Goal: Information Seeking & Learning: Check status

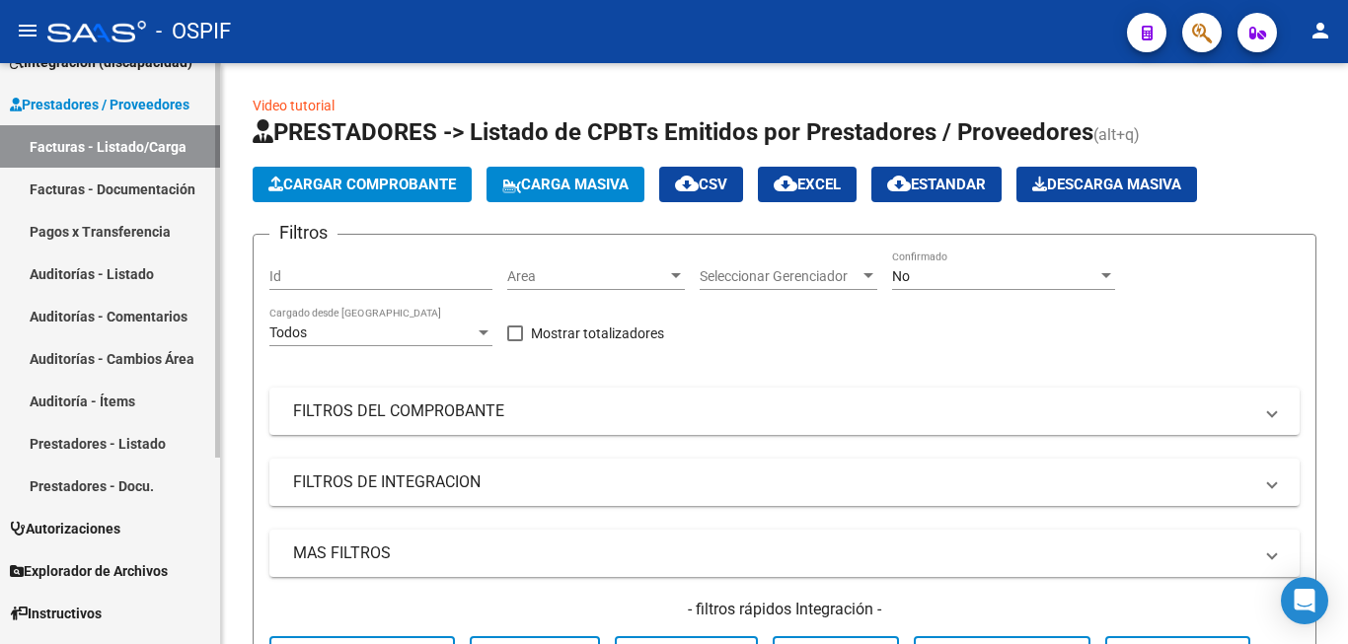
scroll to position [275, 0]
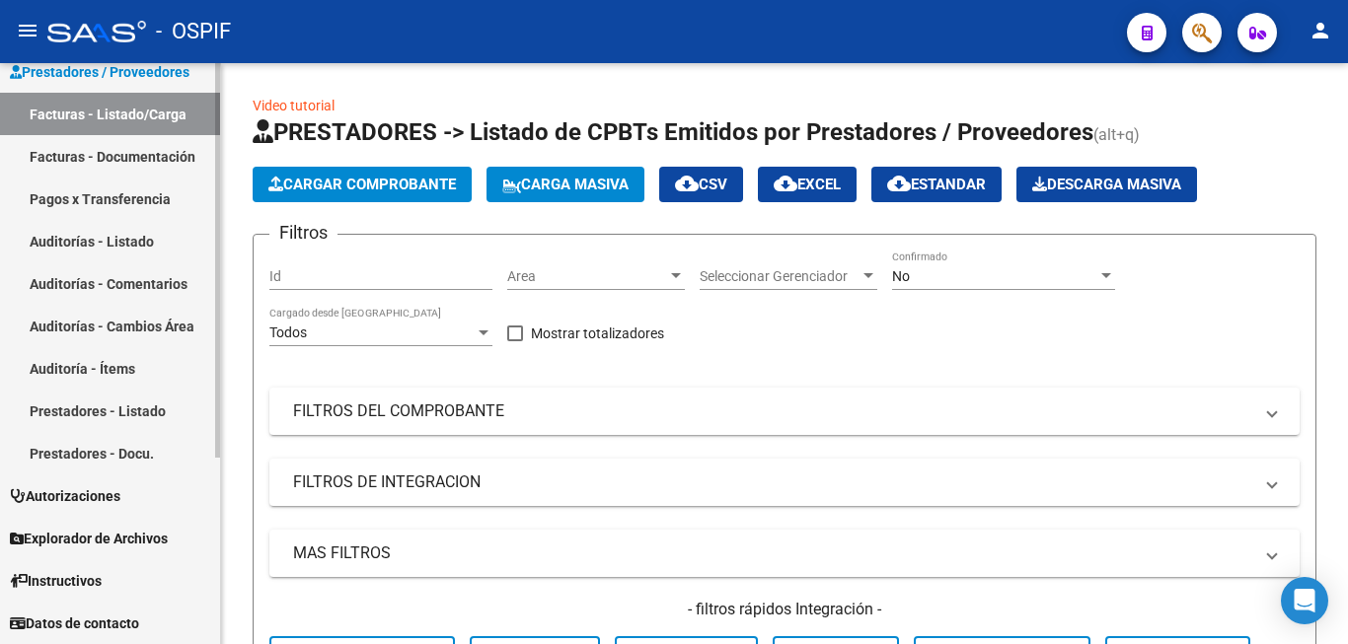
click at [162, 416] on link "Prestadores - Listado" at bounding box center [110, 411] width 220 height 42
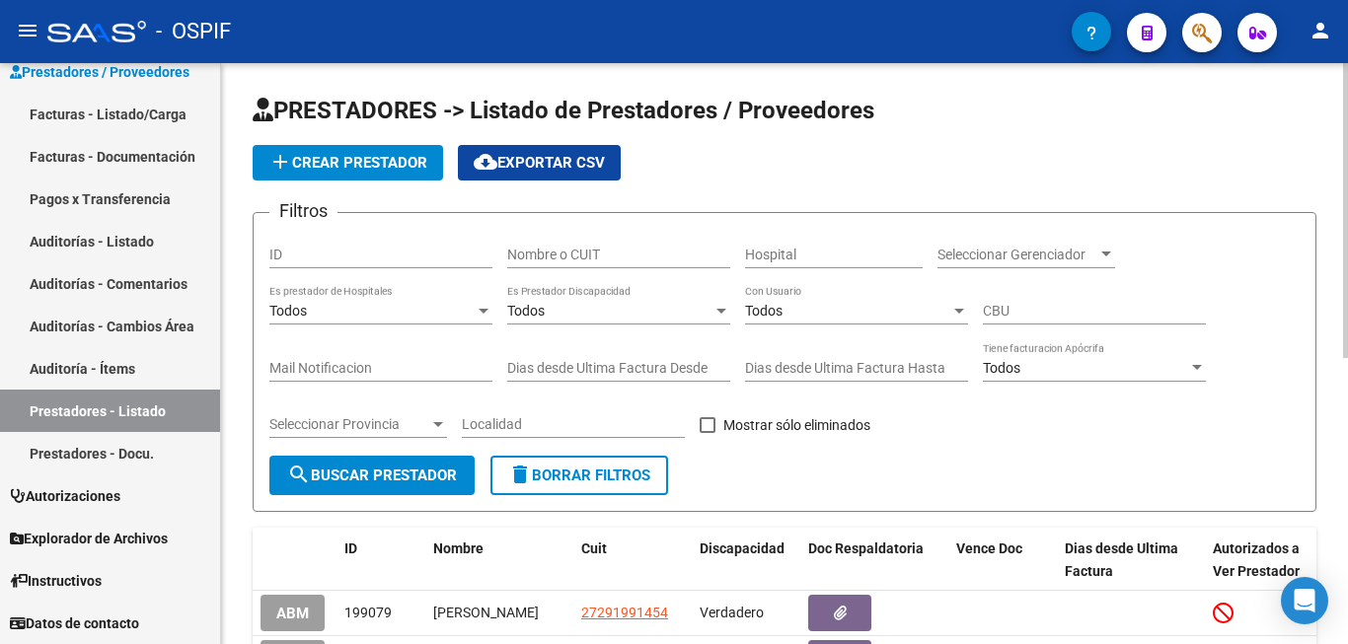
click at [605, 258] on input "Nombre o CUIT" at bounding box center [618, 255] width 223 height 17
type input "c"
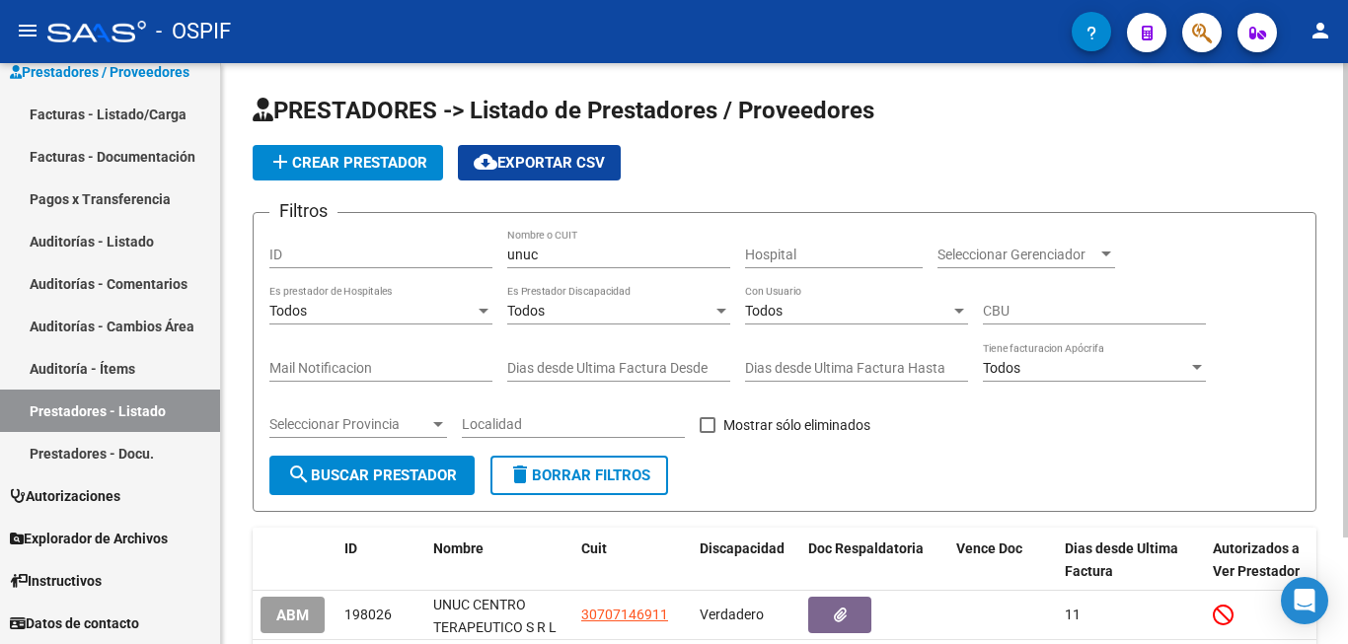
click at [232, 564] on div "PRESTADORES -> Listado de Prestadores / Proveedores add Crear Prestador cloud_d…" at bounding box center [784, 411] width 1127 height 697
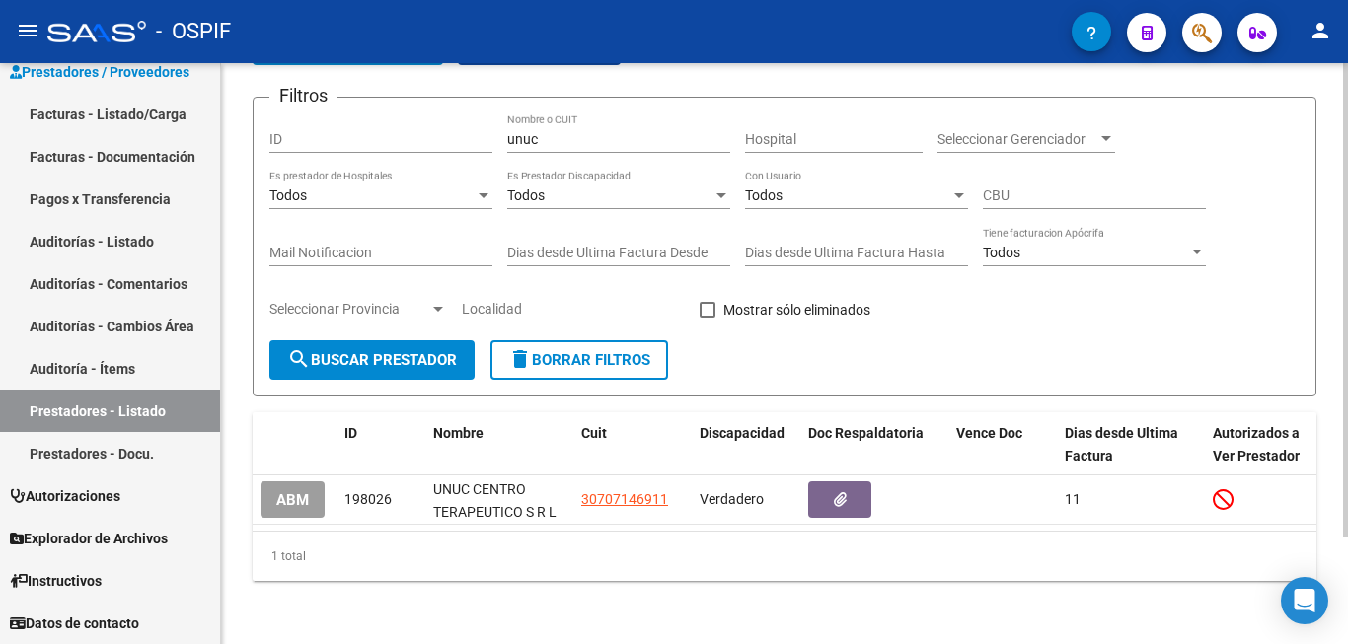
scroll to position [131, 0]
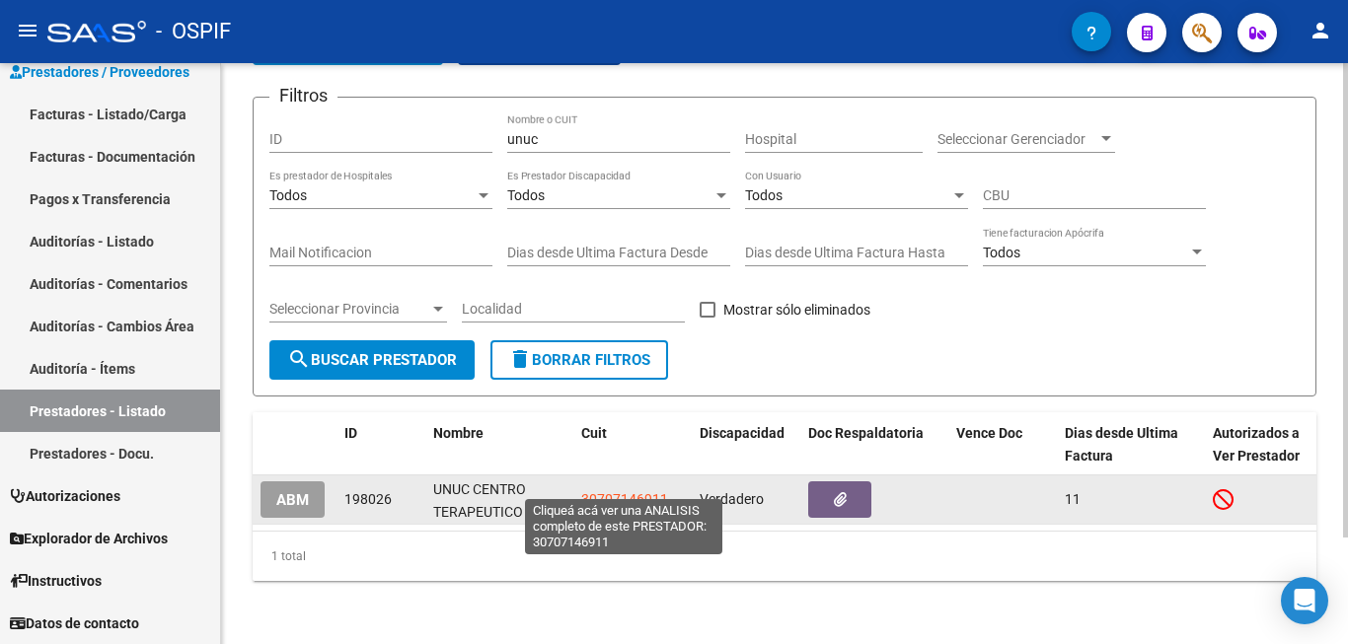
click at [638, 491] on span "30707146911" at bounding box center [624, 499] width 87 height 16
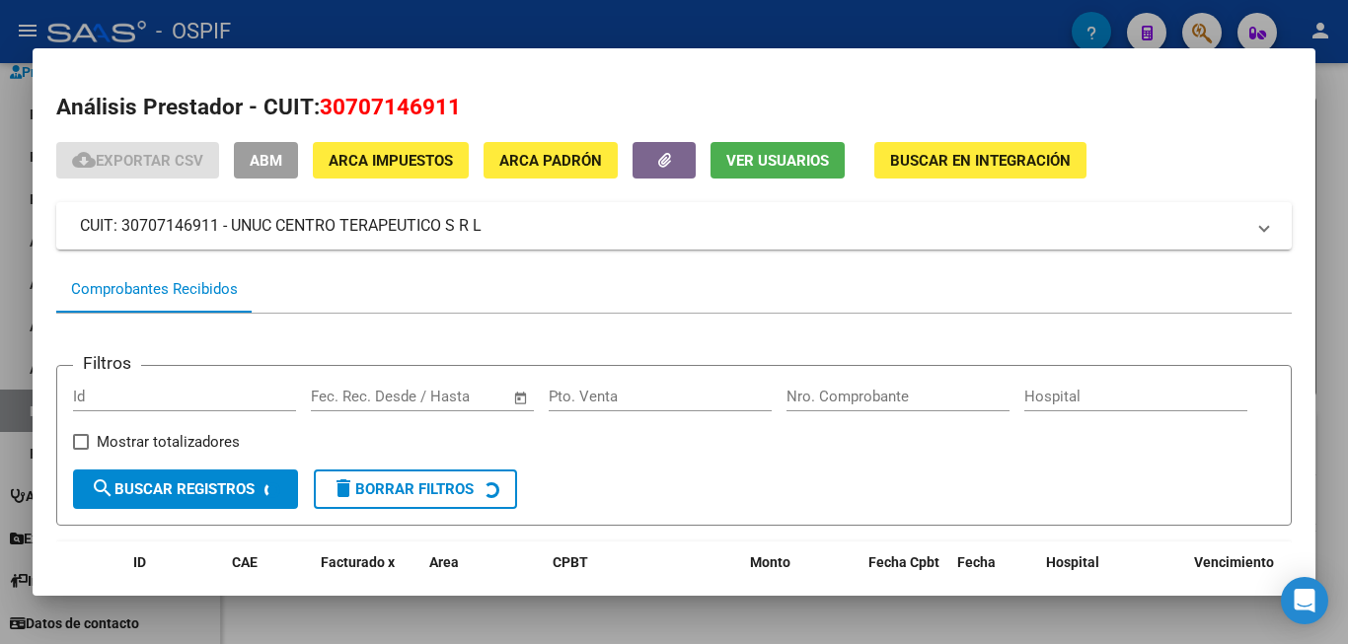
click at [1339, 399] on div at bounding box center [674, 322] width 1348 height 644
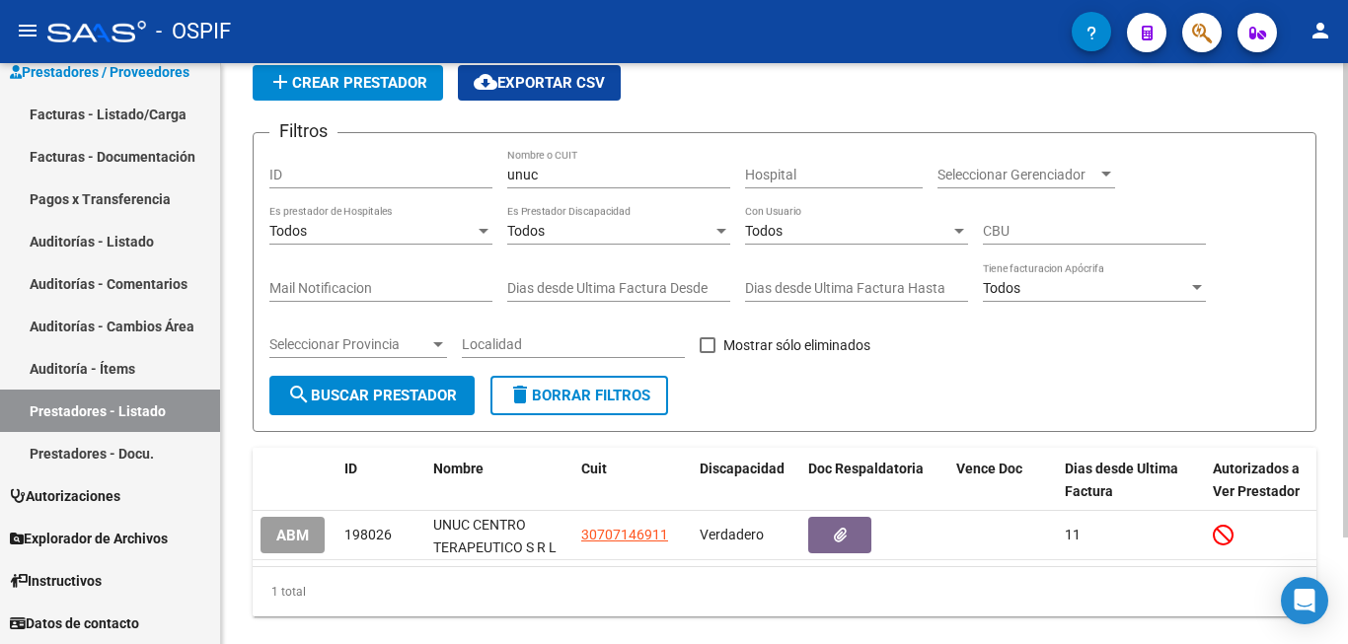
scroll to position [0, 0]
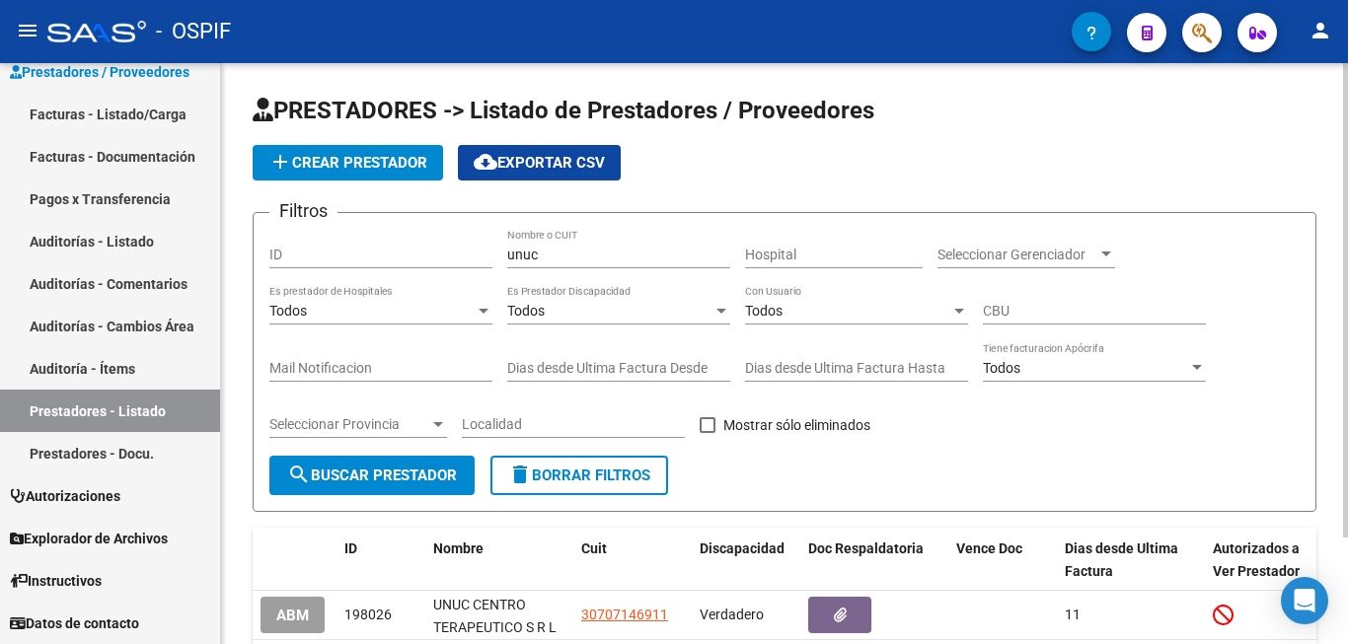
click at [579, 251] on input "unuc" at bounding box center [618, 255] width 223 height 17
type input "u"
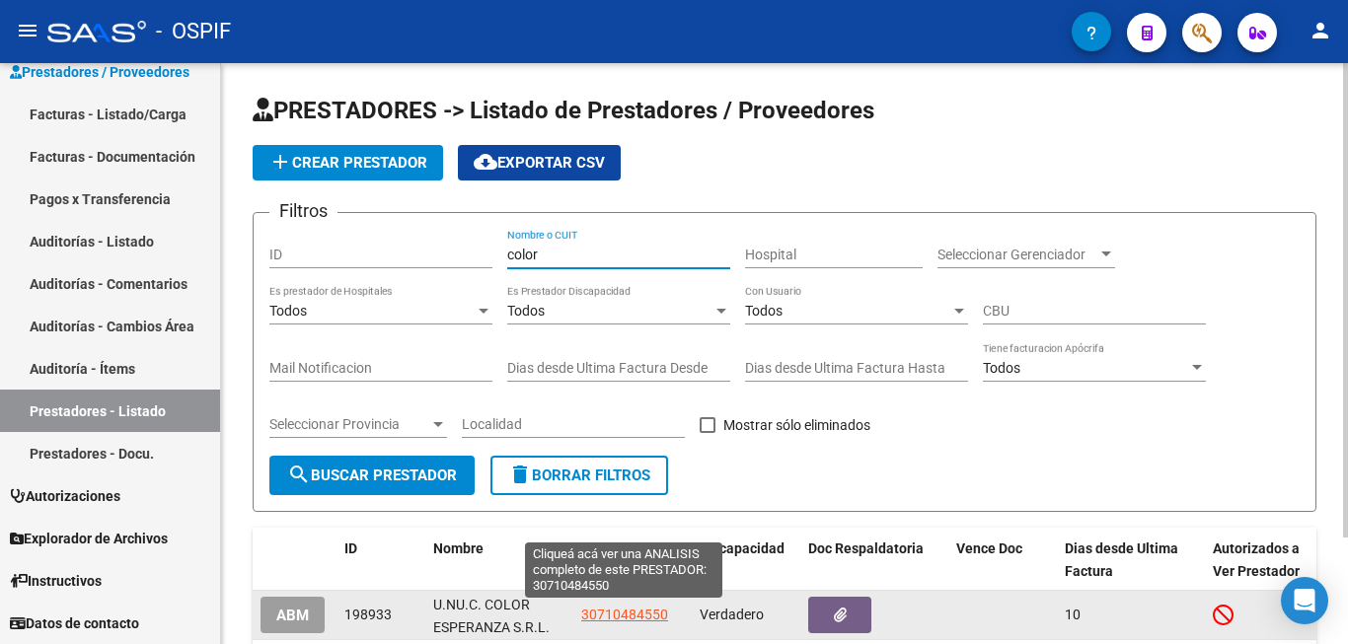
type input "color"
click at [633, 612] on span "30710484550" at bounding box center [624, 615] width 87 height 16
type textarea "30710484550"
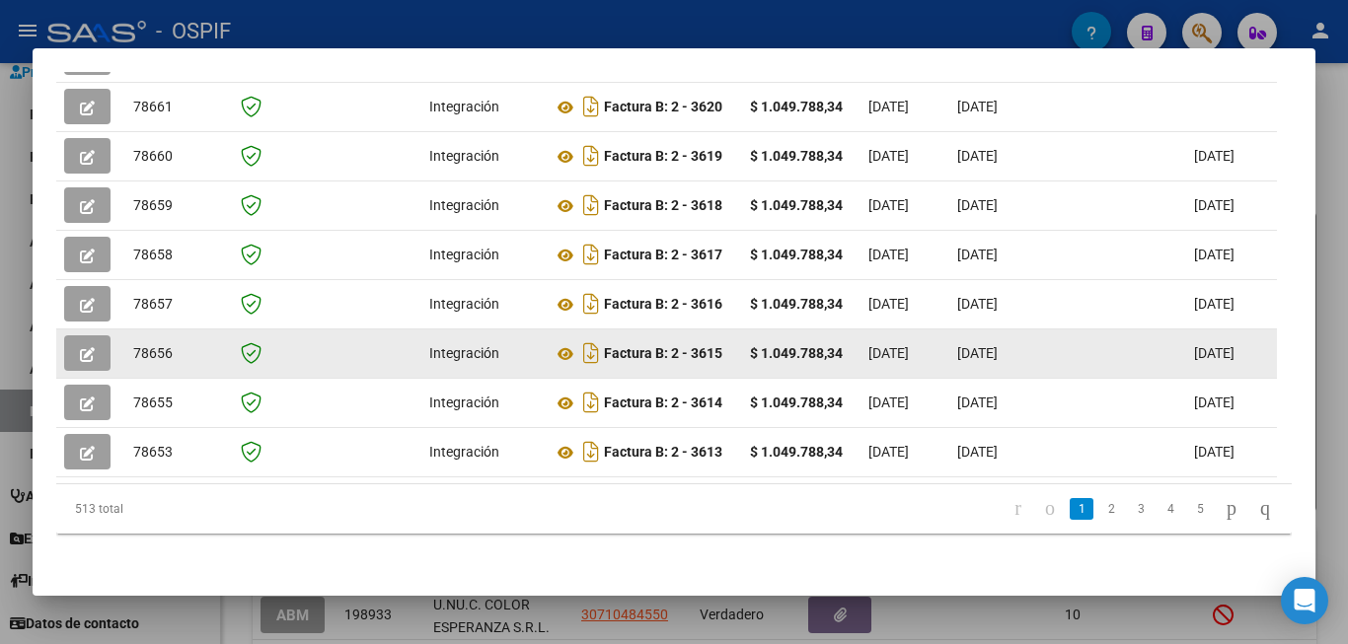
scroll to position [648, 0]
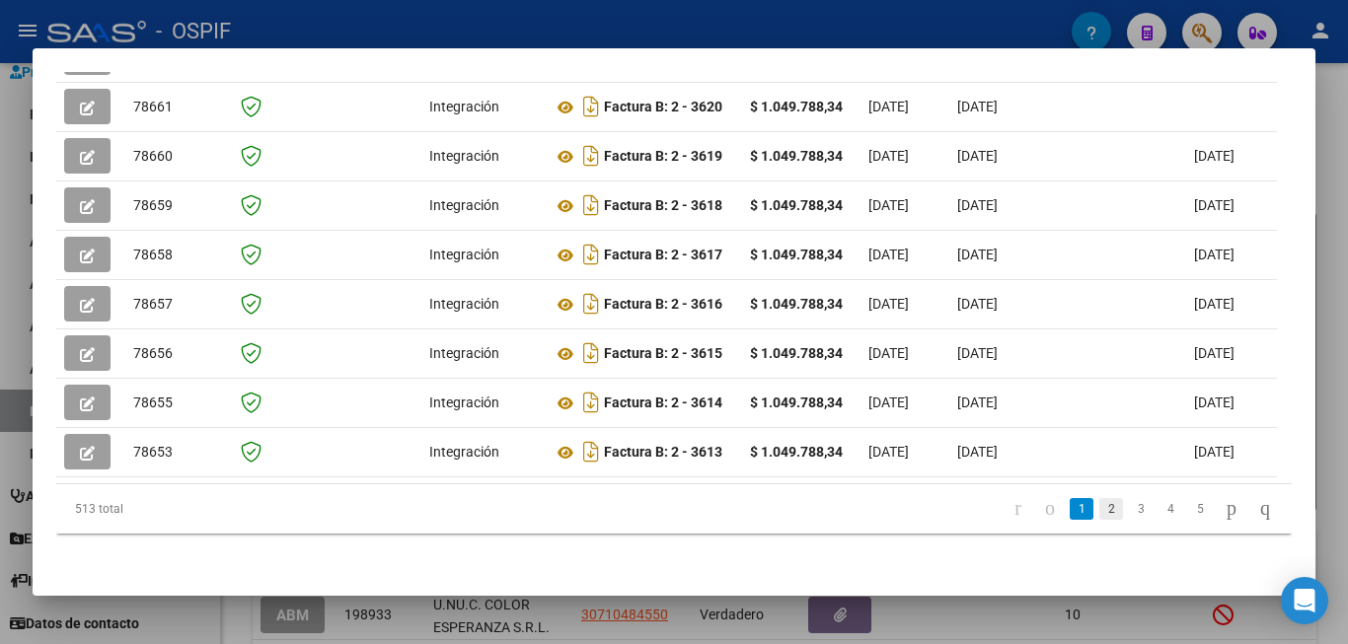
click at [1099, 514] on link "2" at bounding box center [1111, 509] width 24 height 22
click at [1336, 427] on div at bounding box center [674, 322] width 1348 height 644
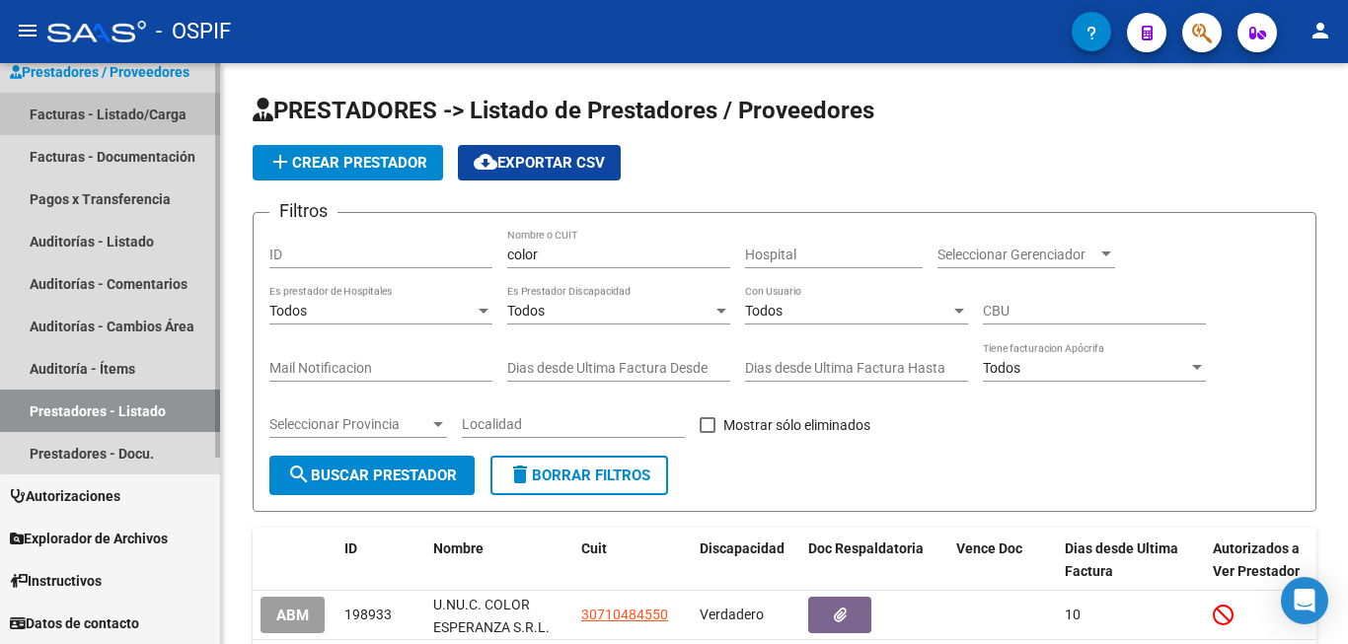
click at [119, 112] on link "Facturas - Listado/Carga" at bounding box center [110, 114] width 220 height 42
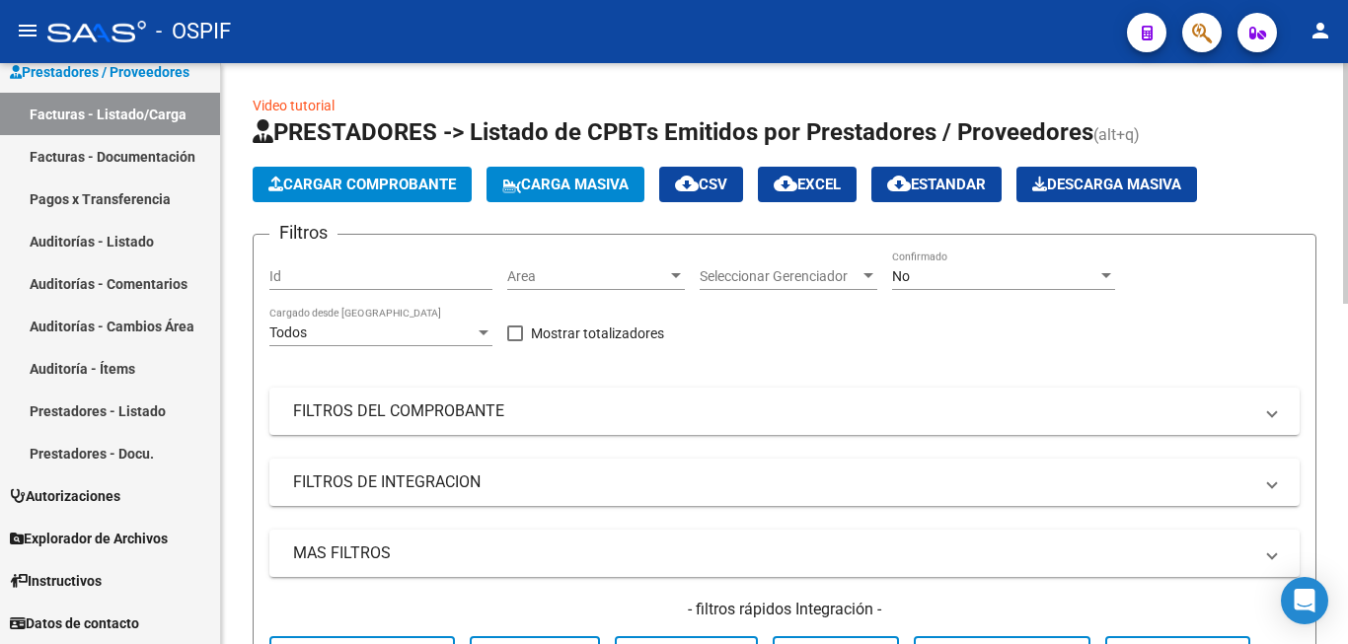
click at [903, 266] on div "No Confirmado" at bounding box center [1003, 270] width 223 height 39
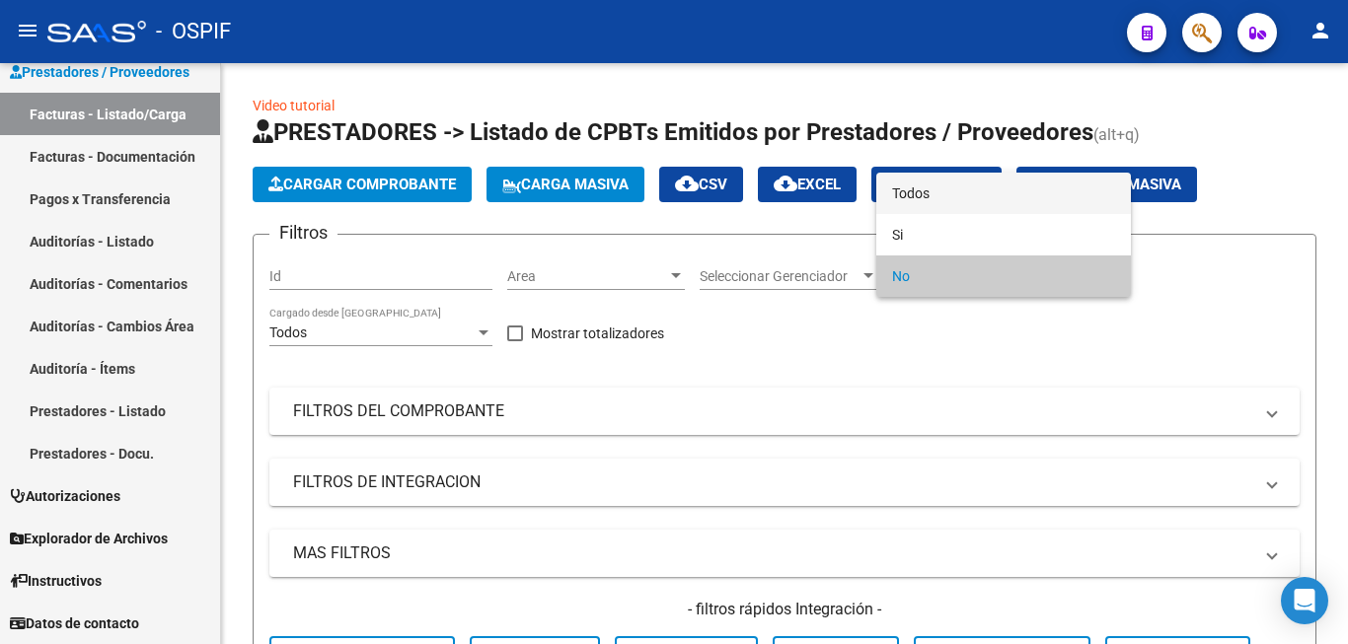
click at [964, 198] on span "Todos" at bounding box center [1003, 193] width 223 height 41
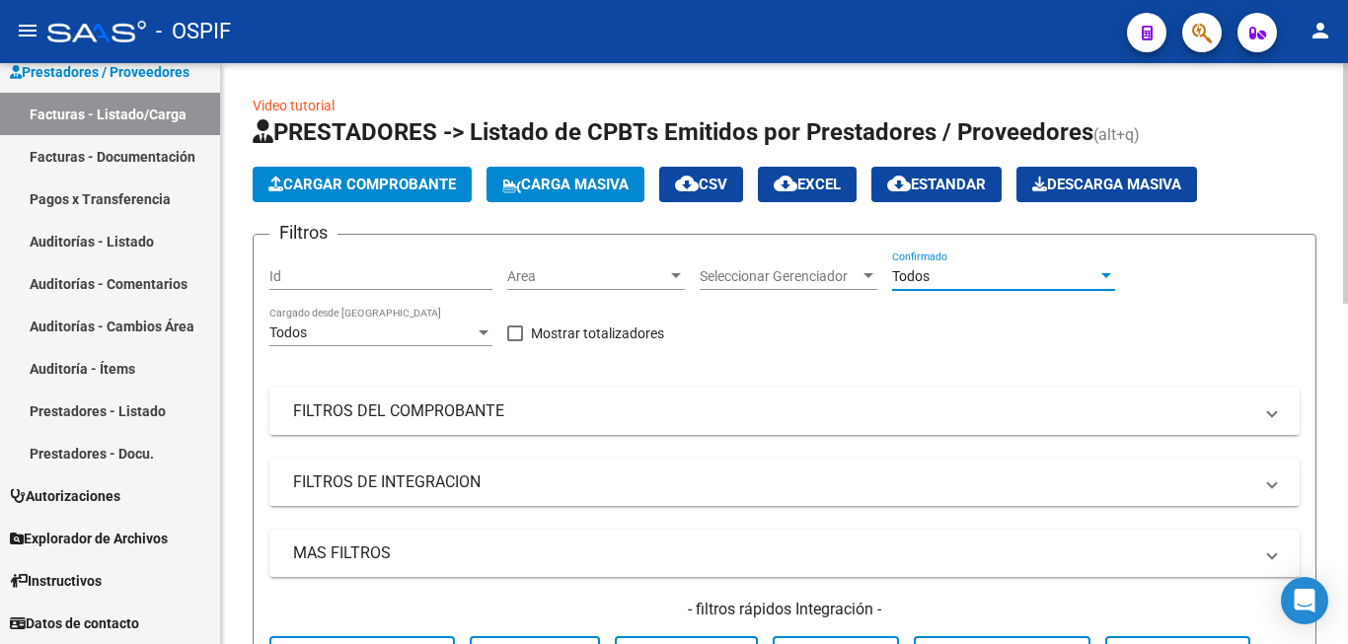
click at [883, 417] on mat-panel-title "FILTROS DEL COMPROBANTE" at bounding box center [772, 412] width 959 height 22
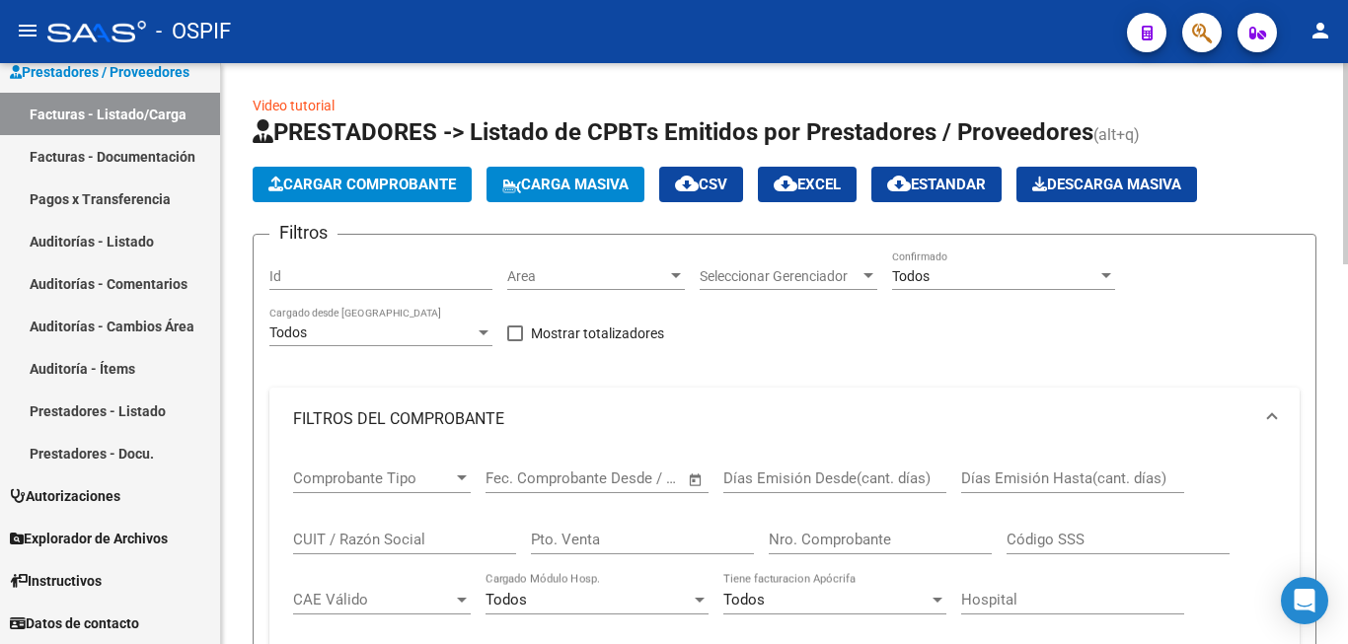
click at [816, 544] on input "Nro. Comprobante" at bounding box center [880, 540] width 223 height 18
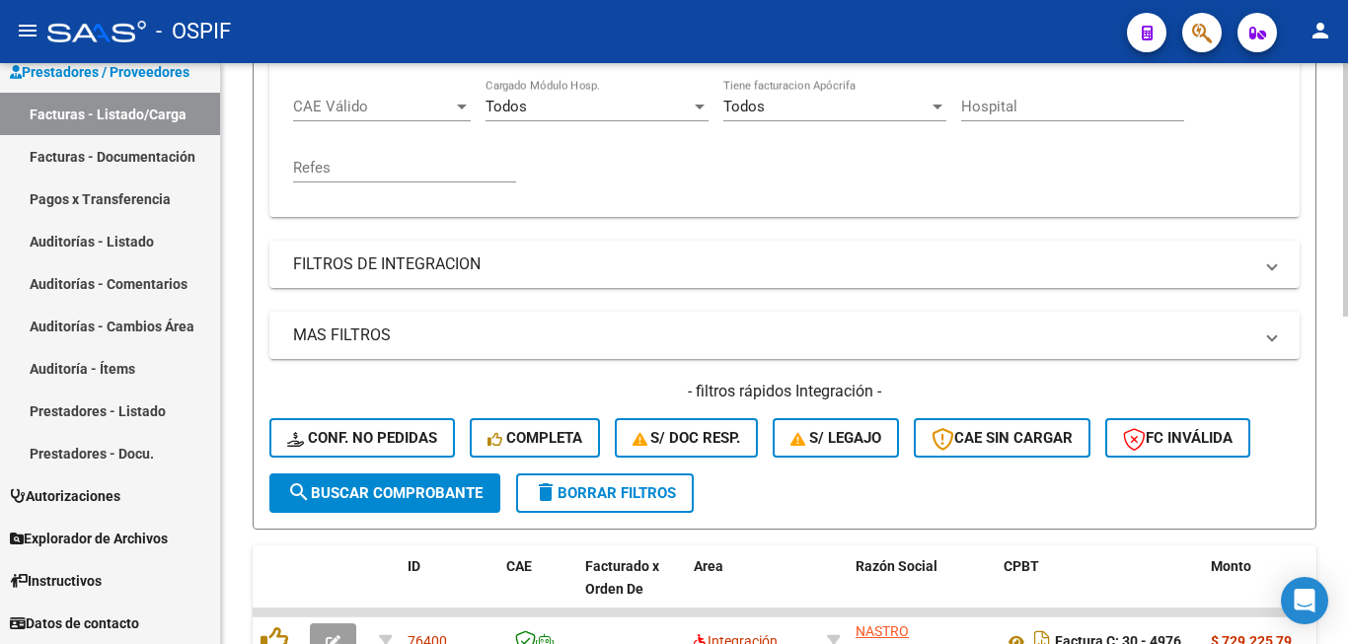
scroll to position [691, 0]
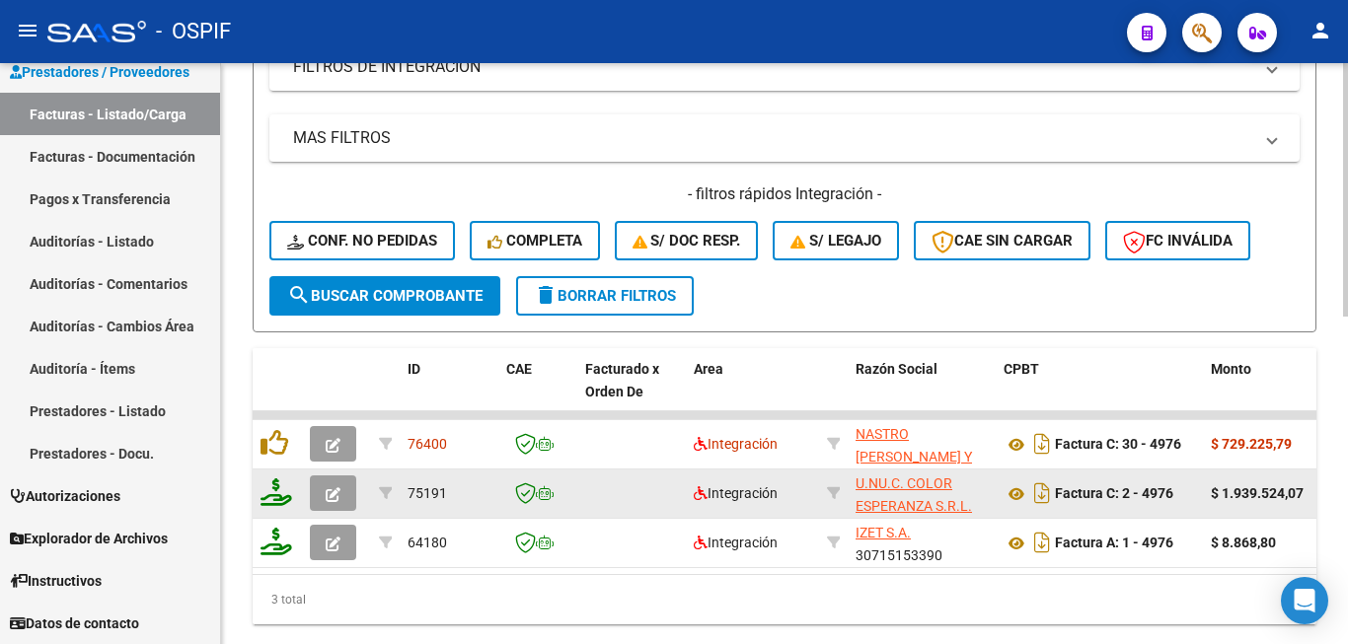
click at [331, 495] on icon "button" at bounding box center [333, 494] width 15 height 15
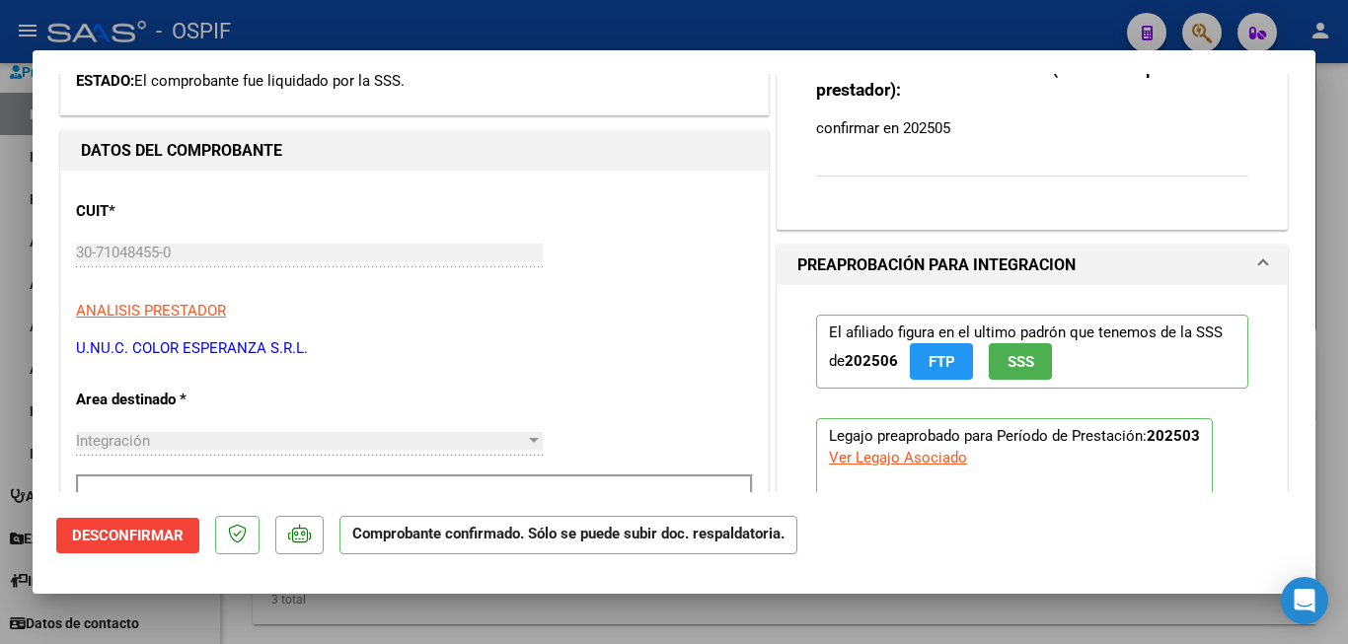
scroll to position [197, 0]
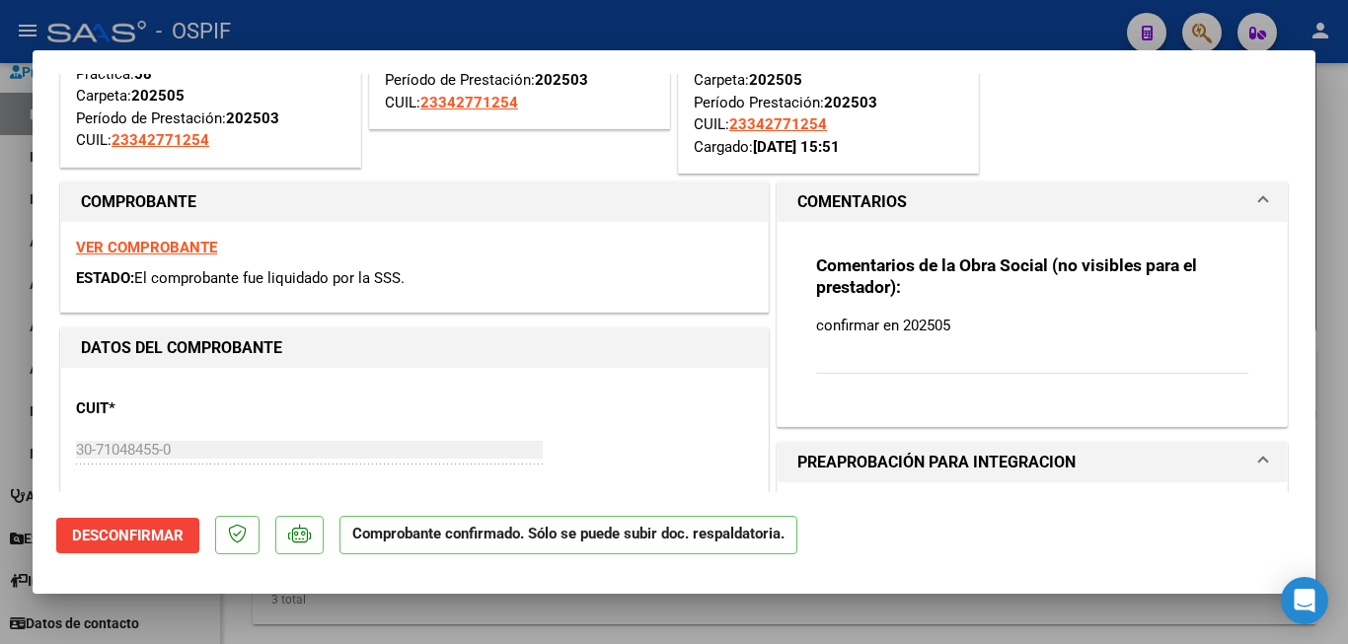
click at [1328, 388] on div at bounding box center [674, 322] width 1348 height 644
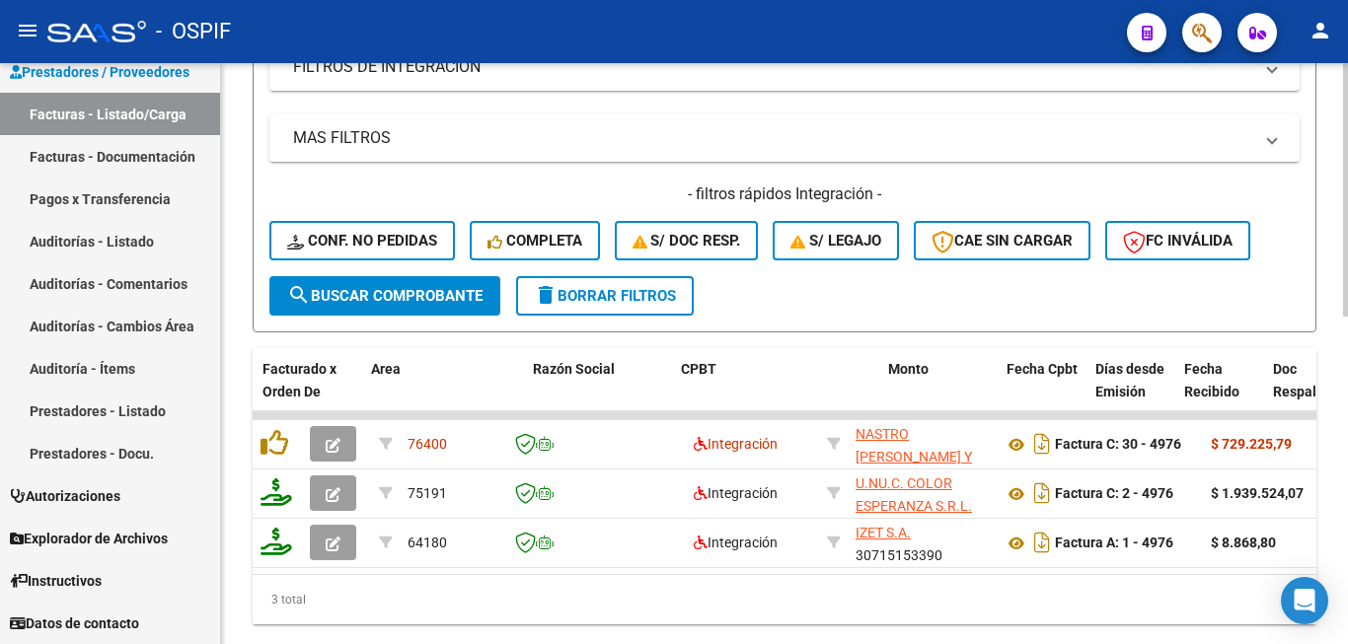
scroll to position [0, 341]
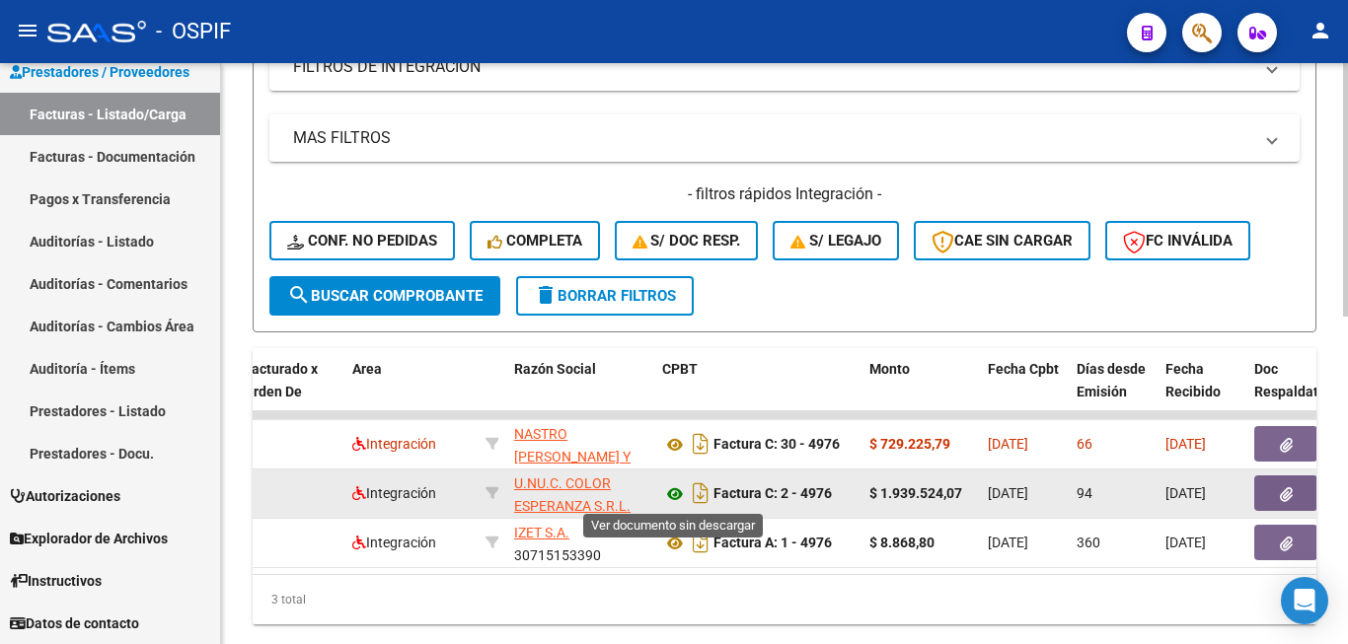
click at [678, 494] on icon at bounding box center [675, 495] width 26 height 24
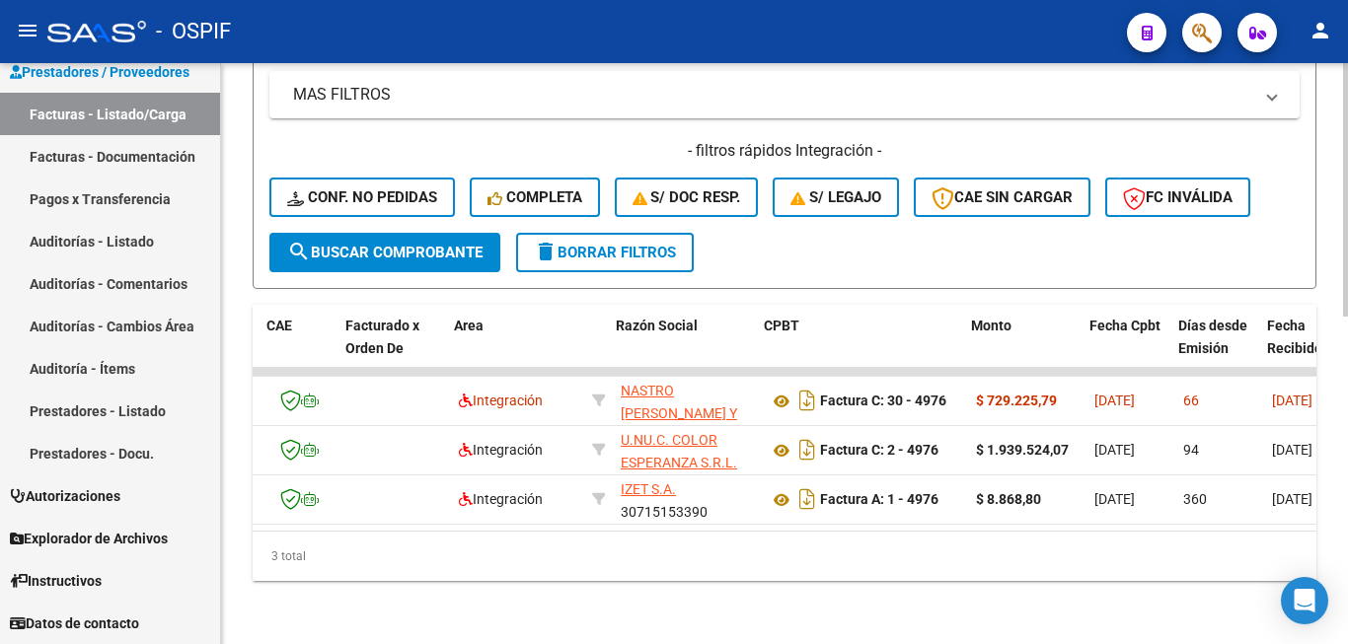
scroll to position [0, 401]
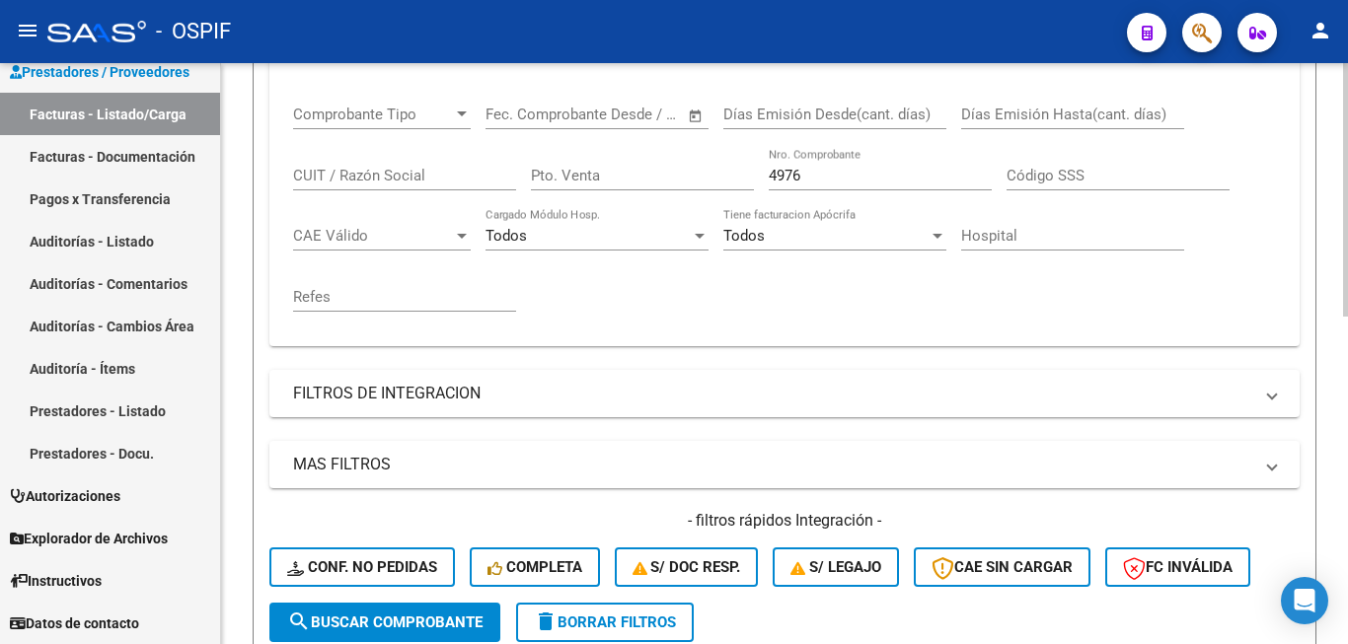
scroll to position [355, 0]
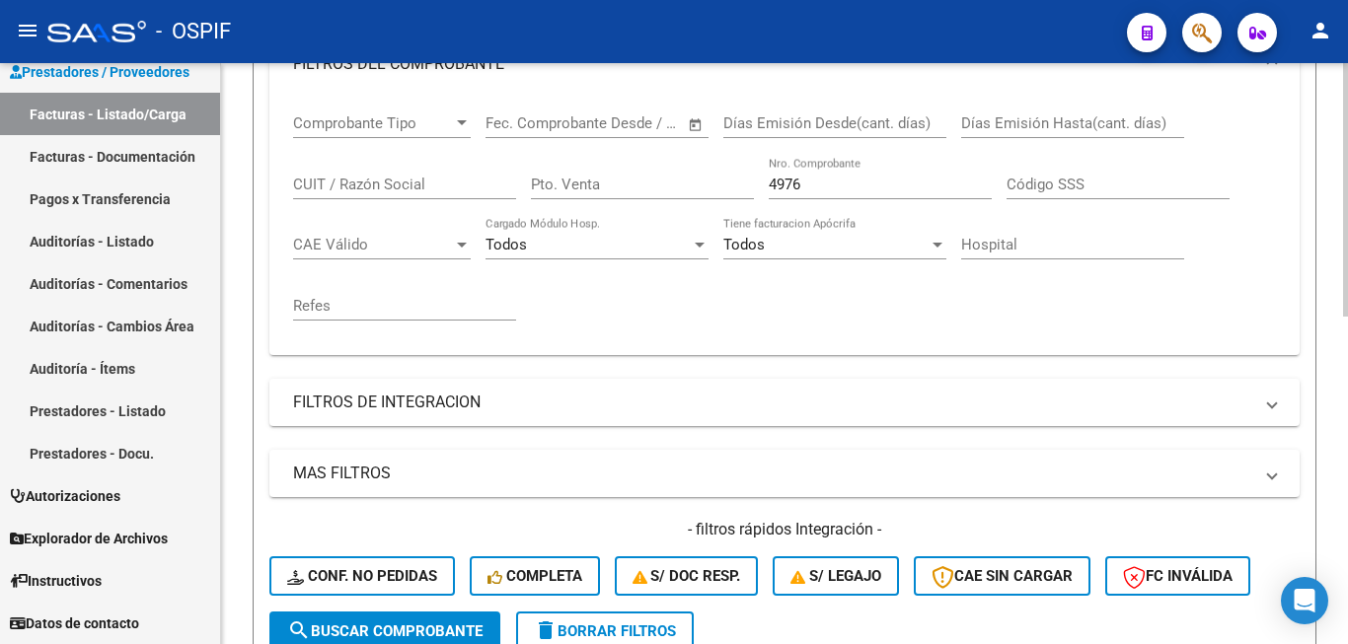
click at [849, 187] on input "4976" at bounding box center [880, 185] width 223 height 18
click at [381, 636] on span "search Buscar Comprobante" at bounding box center [384, 632] width 195 height 18
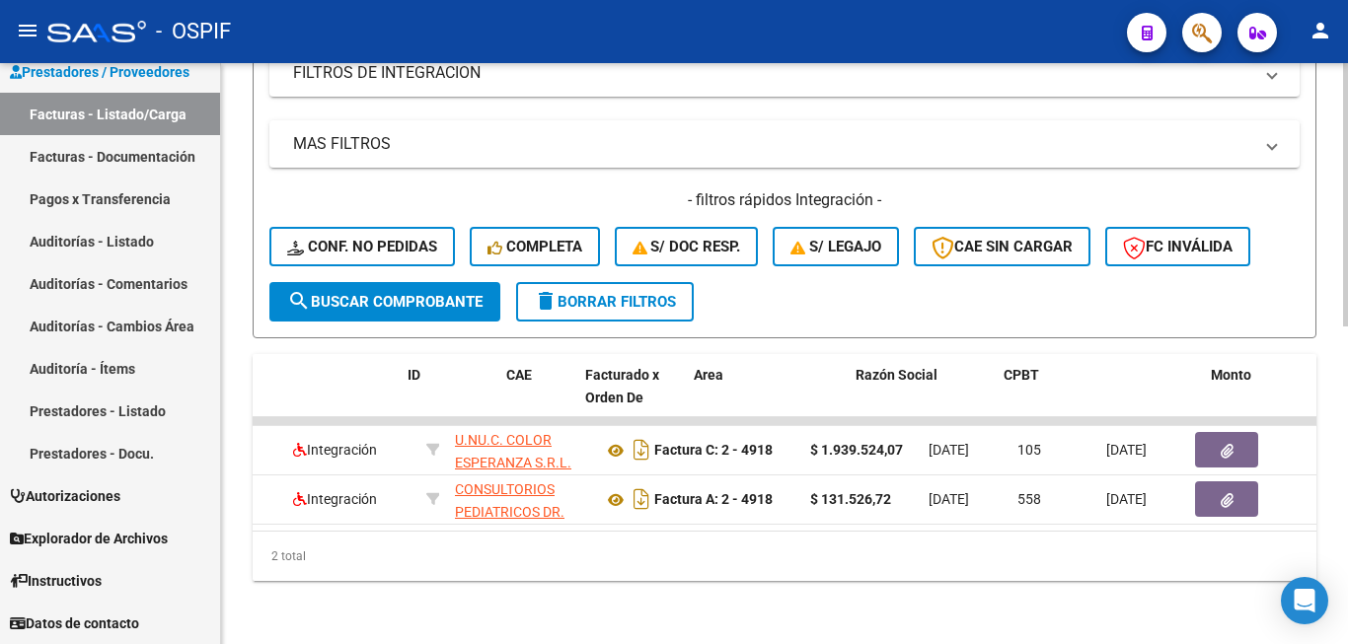
scroll to position [0, 0]
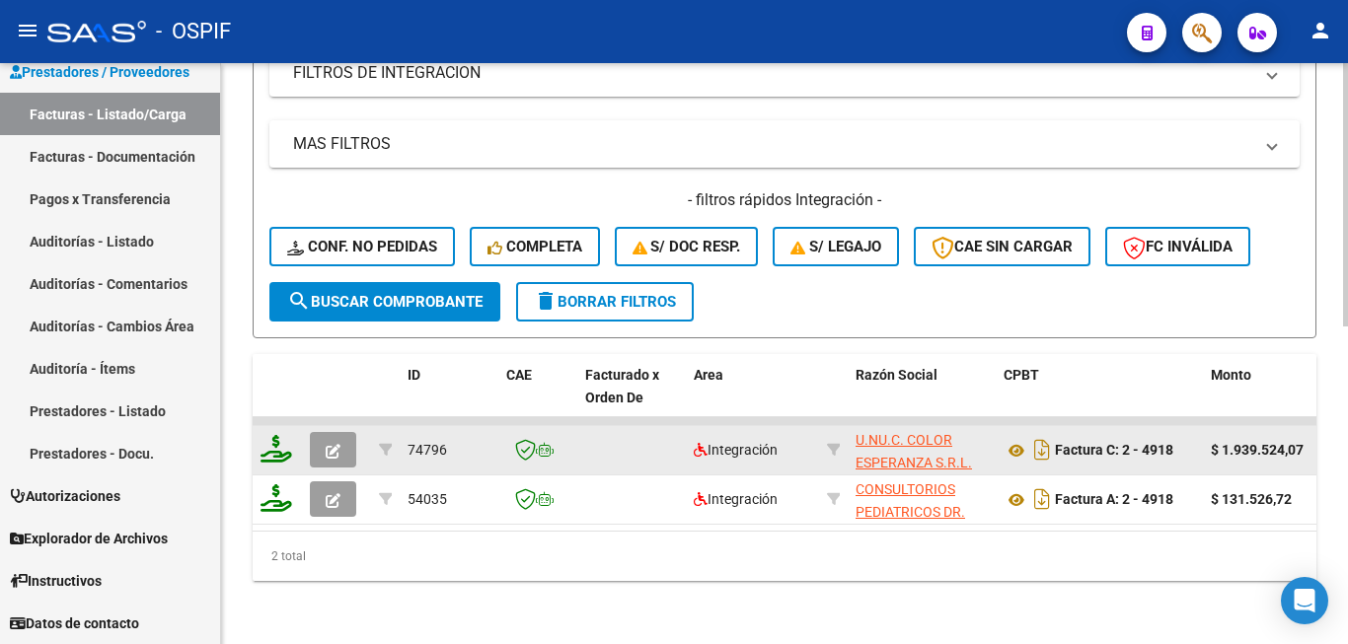
click at [329, 441] on span "button" at bounding box center [333, 450] width 15 height 18
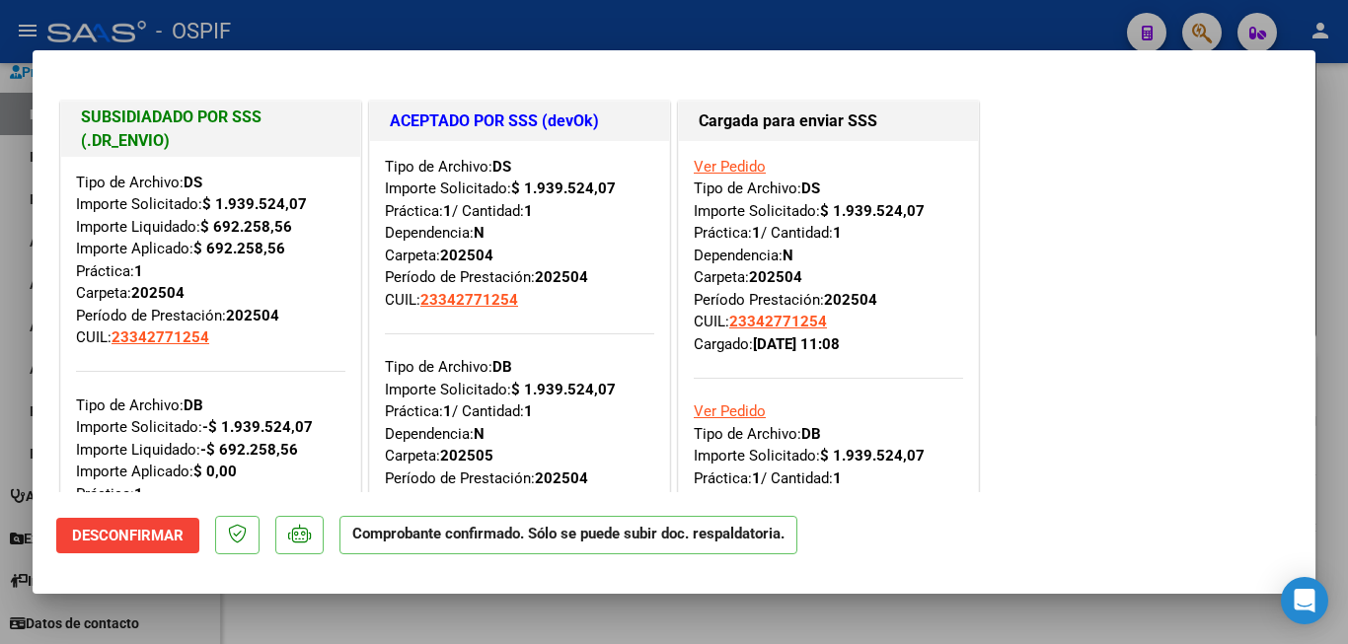
click at [1118, 343] on div "SUBSIDIADADO POR SSS (.DR_ENVIO) Tipo de Archivo: DS Importe Solicitado: $ 1.93…" at bounding box center [673, 492] width 1235 height 791
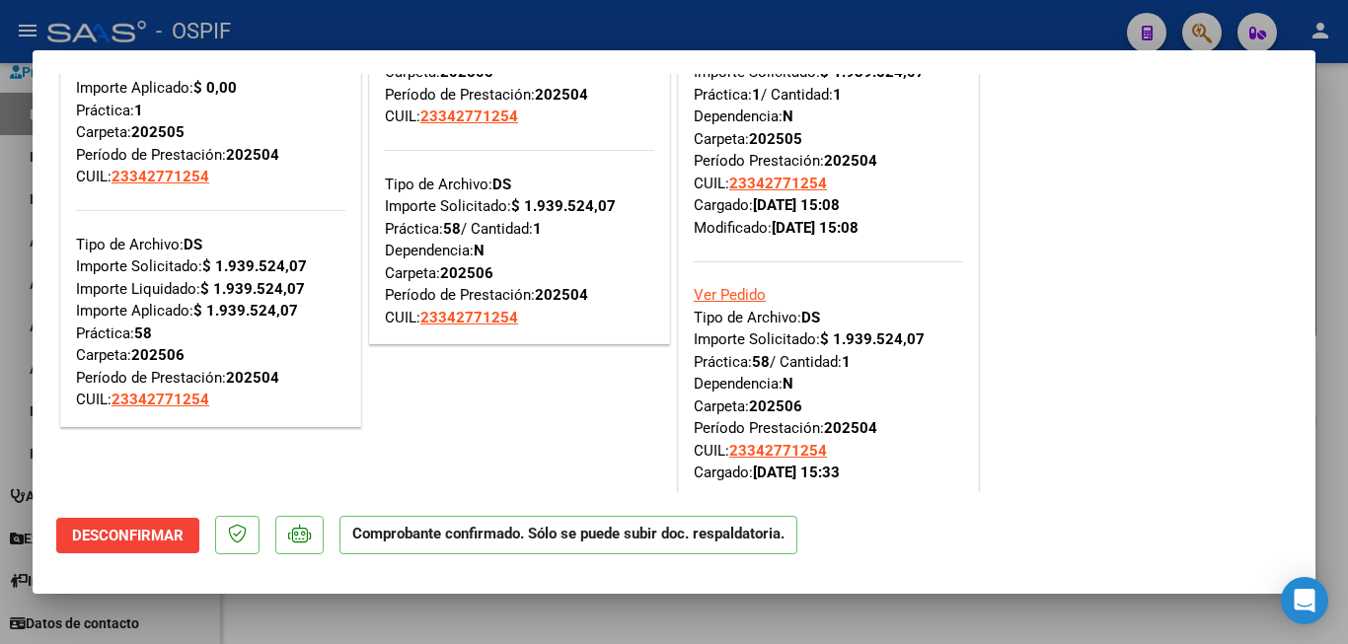
scroll to position [395, 0]
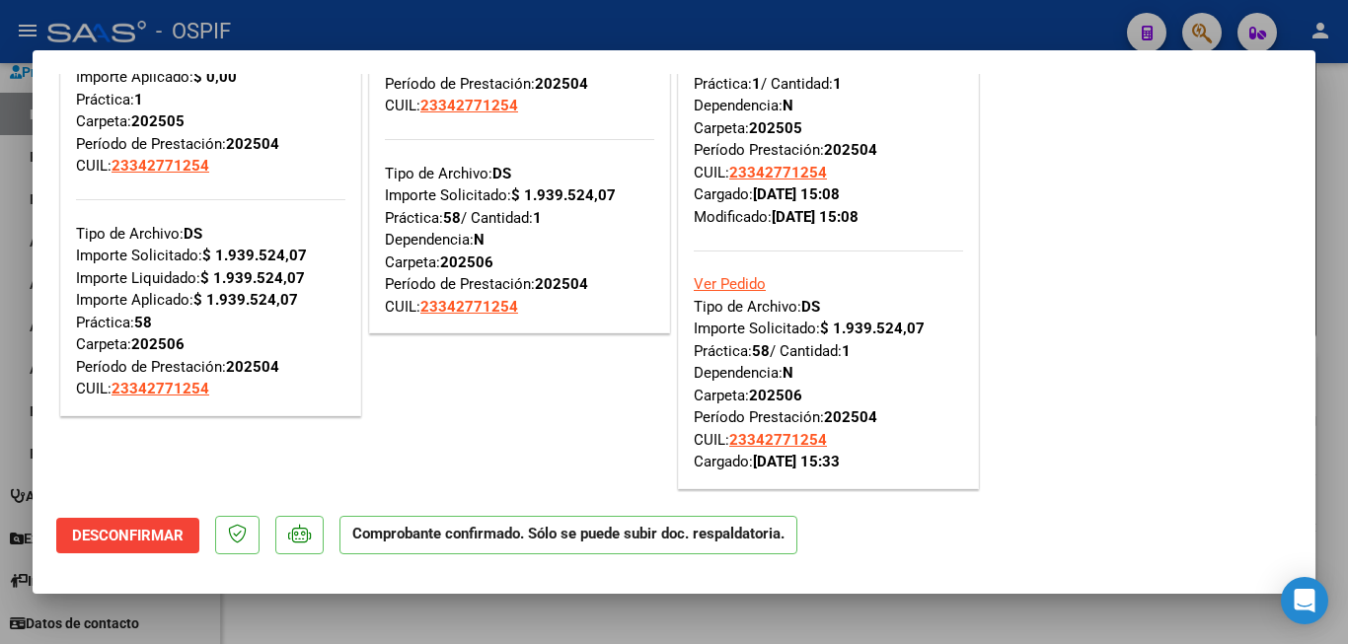
click at [1069, 388] on div "SUBSIDIADADO POR SSS (.DR_ENVIO) Tipo de Archivo: DS Importe Solicitado: $ 1.93…" at bounding box center [673, 97] width 1235 height 791
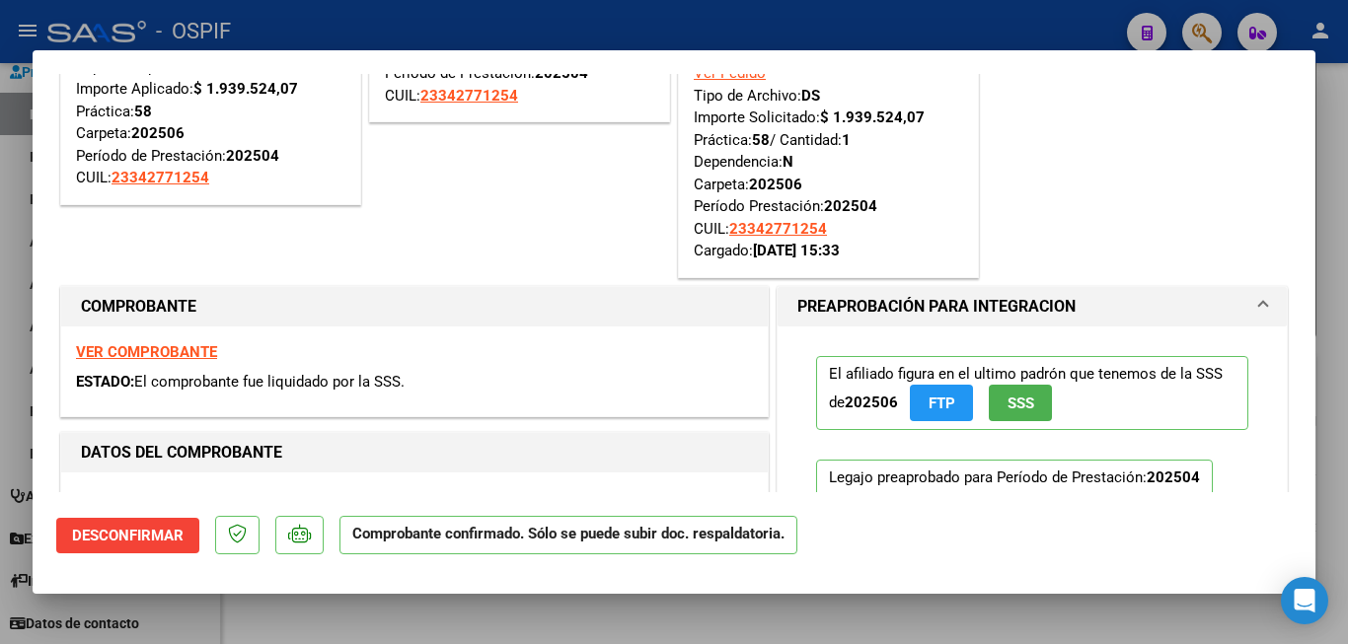
scroll to position [691, 0]
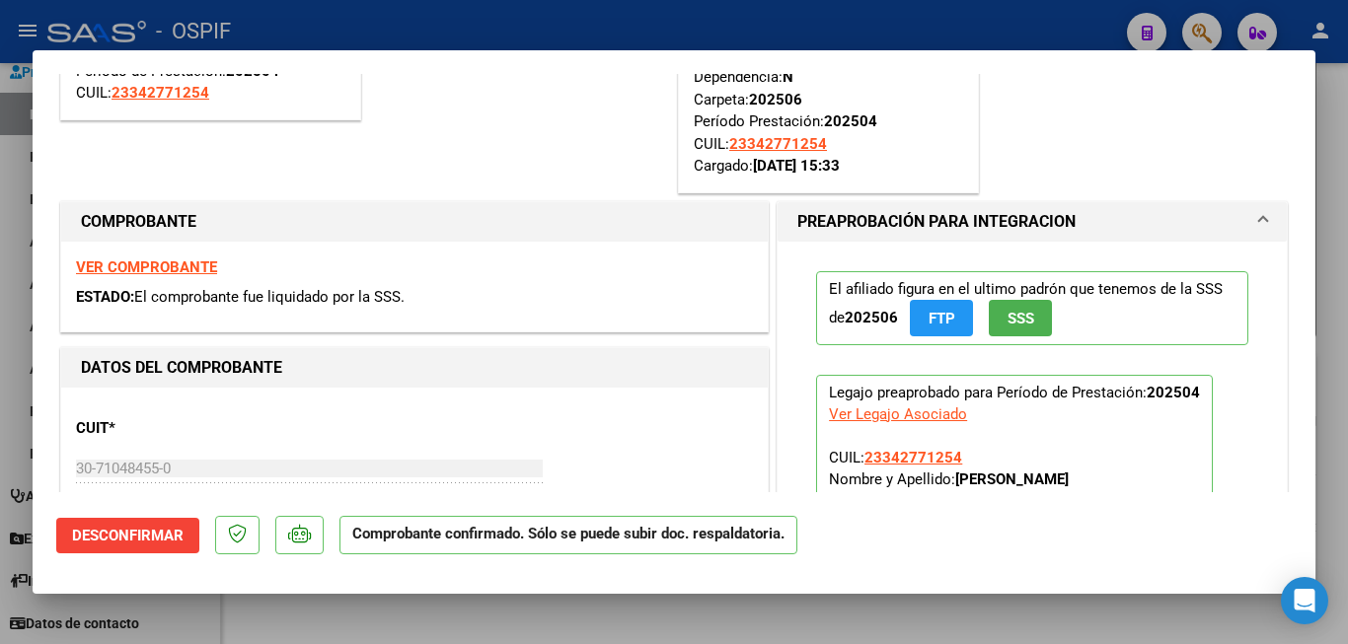
click at [1329, 454] on div at bounding box center [674, 322] width 1348 height 644
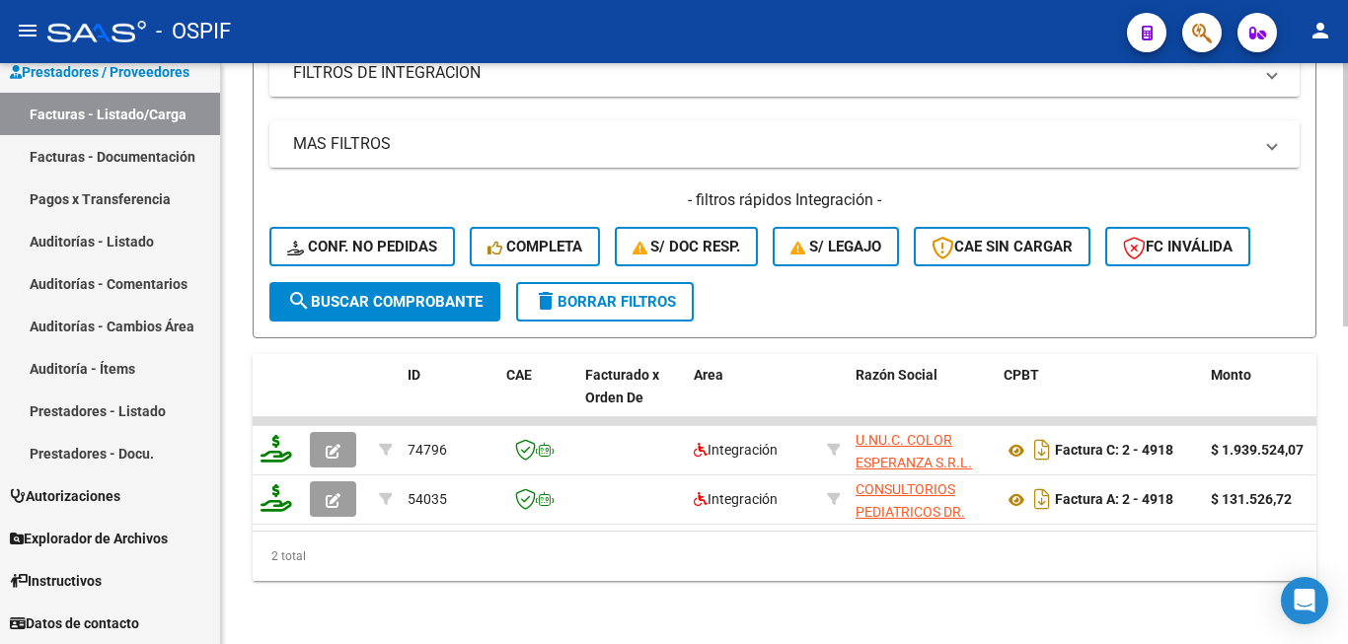
click at [236, 454] on div "Video tutorial PRESTADORES -> Listado de CPBTs Emitidos por Prestadores / Prove…" at bounding box center [784, 11] width 1127 height 1266
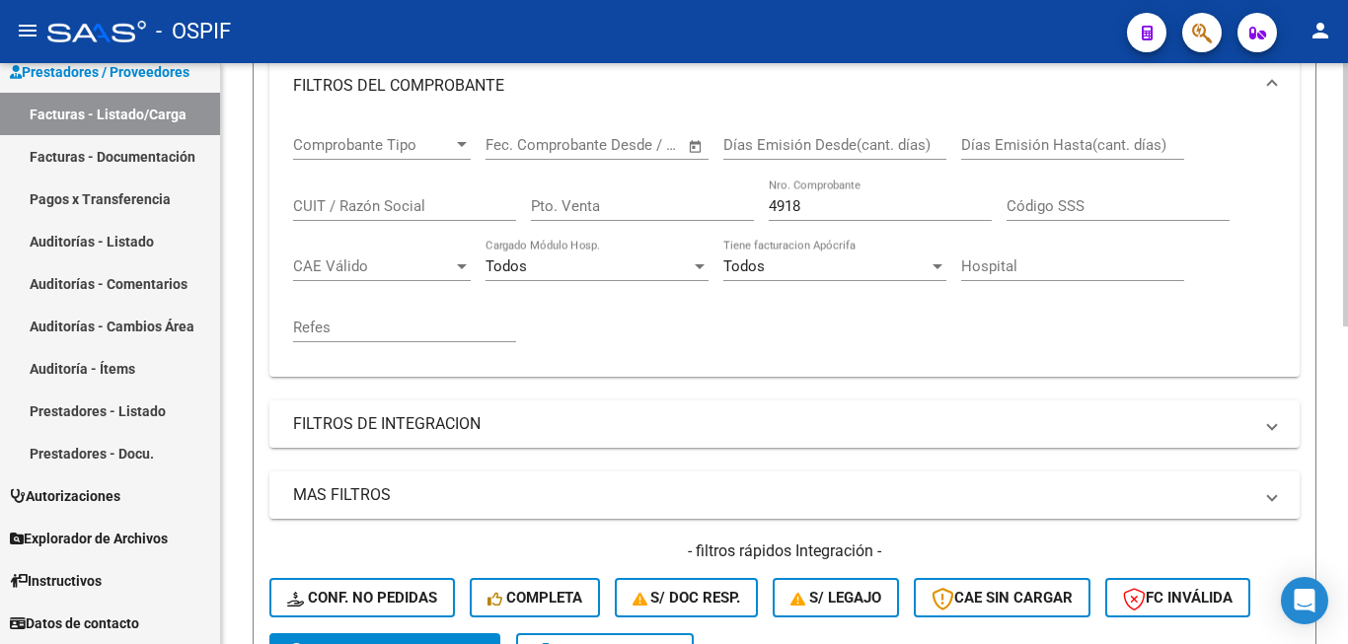
scroll to position [306, 0]
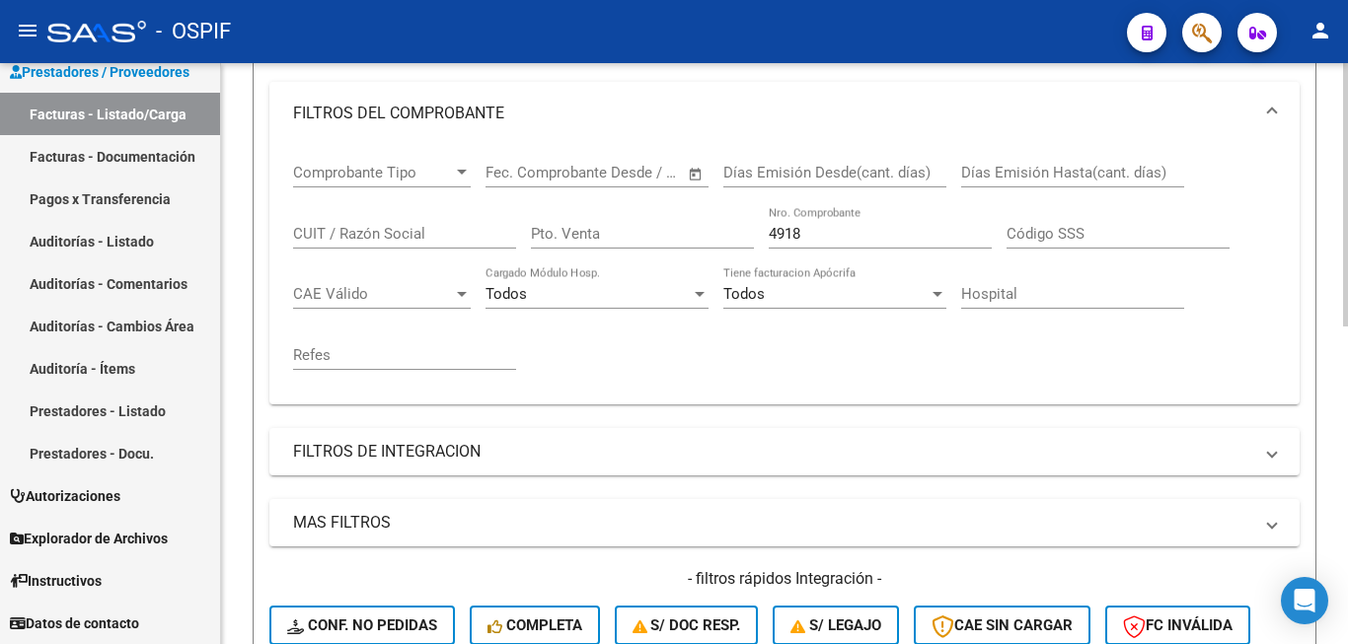
click at [809, 230] on input "4918" at bounding box center [880, 234] width 223 height 18
click at [240, 498] on div "Video tutorial PRESTADORES -> Listado de CPBTs Emitidos por Prestadores / Prove…" at bounding box center [784, 390] width 1127 height 1266
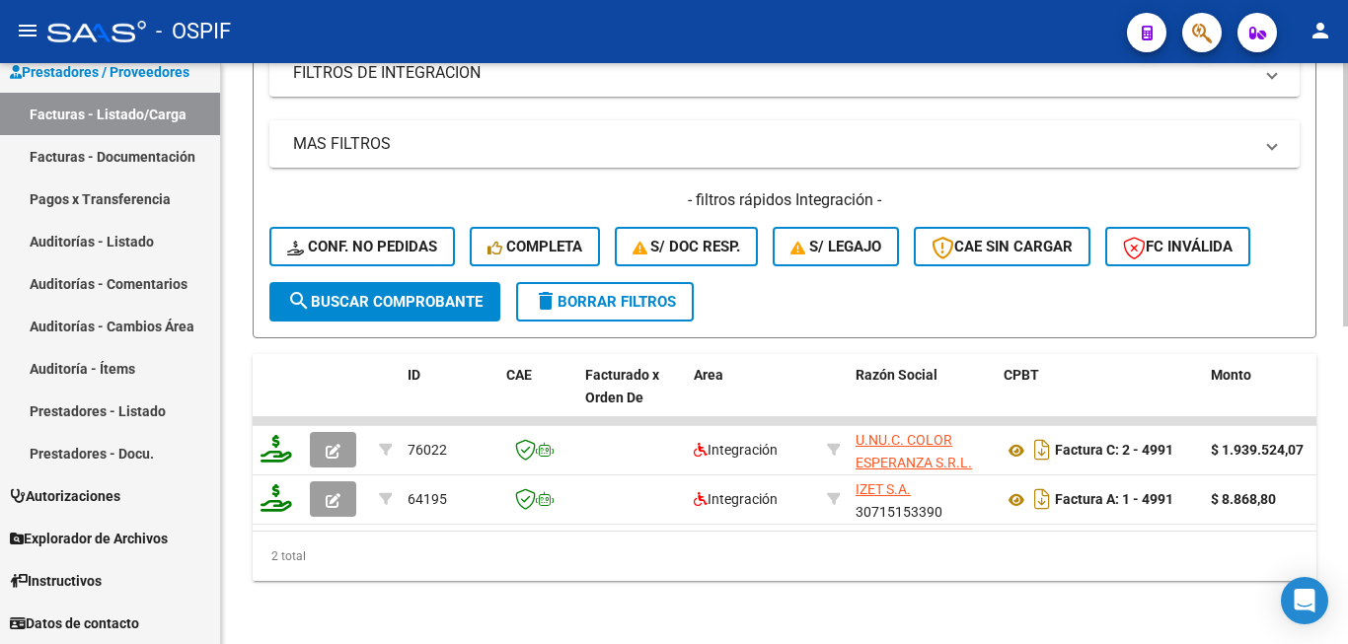
scroll to position [701, 0]
click at [231, 411] on div "Video tutorial PRESTADORES -> Listado de CPBTs Emitidos por Prestadores / Prove…" at bounding box center [784, 11] width 1127 height 1266
click at [234, 495] on div "Video tutorial PRESTADORES -> Listado de CPBTs Emitidos por Prestadores / Prove…" at bounding box center [784, 11] width 1127 height 1266
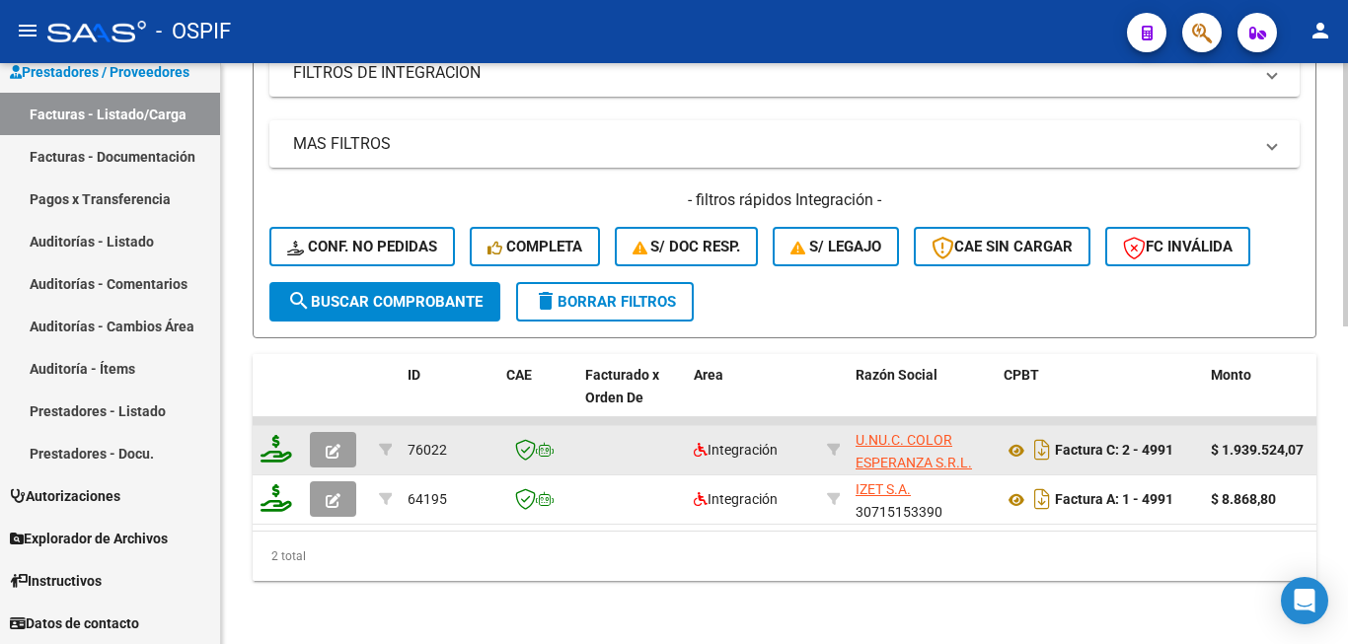
click at [337, 444] on icon "button" at bounding box center [333, 451] width 15 height 15
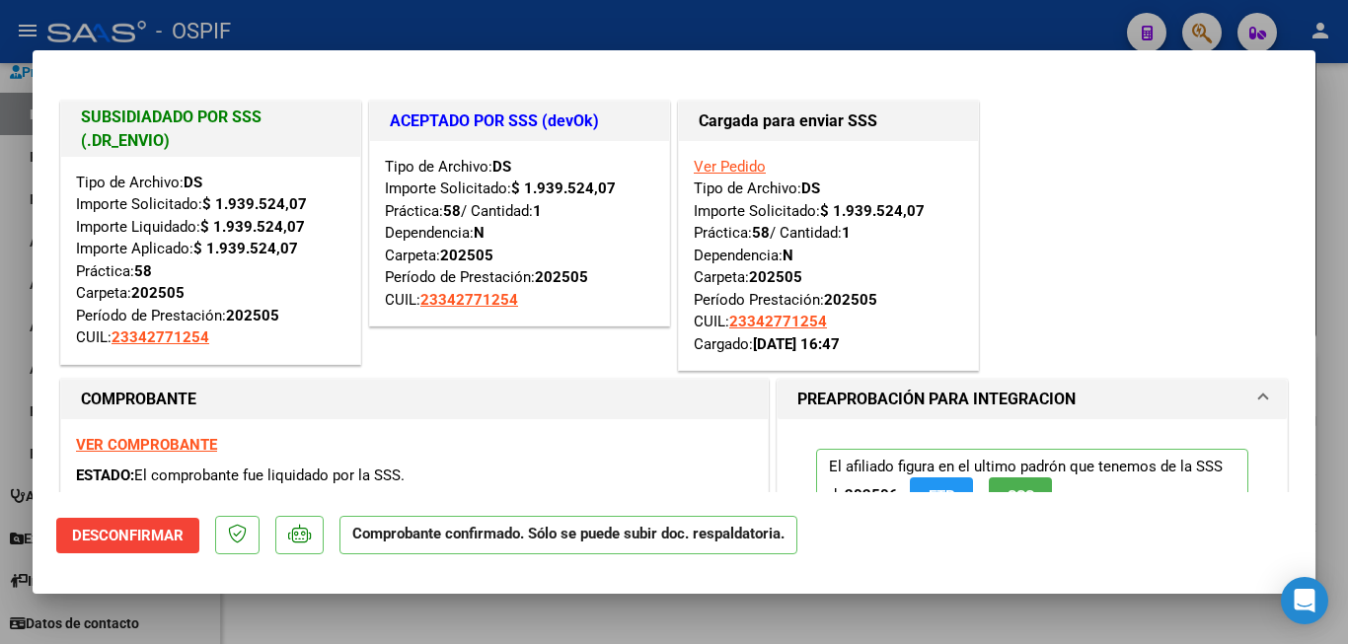
click at [1344, 455] on div at bounding box center [674, 322] width 1348 height 644
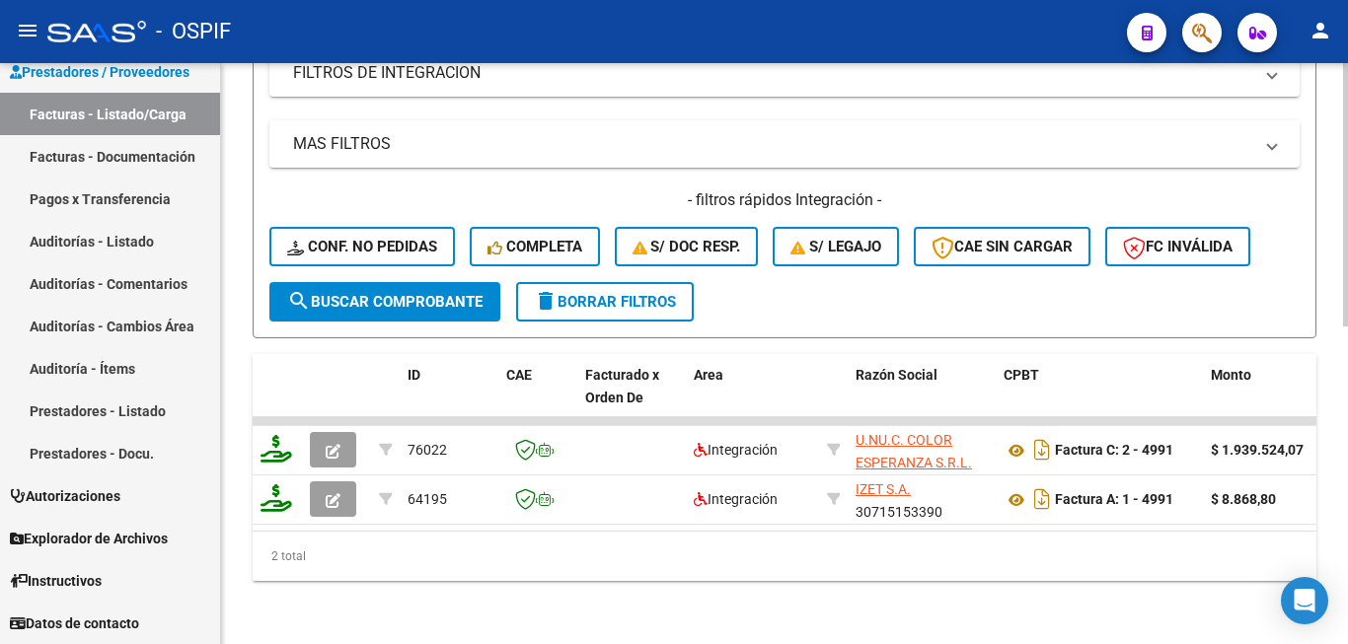
click at [244, 361] on div "Video tutorial PRESTADORES -> Listado de CPBTs Emitidos por Prestadores / Prove…" at bounding box center [784, 11] width 1127 height 1266
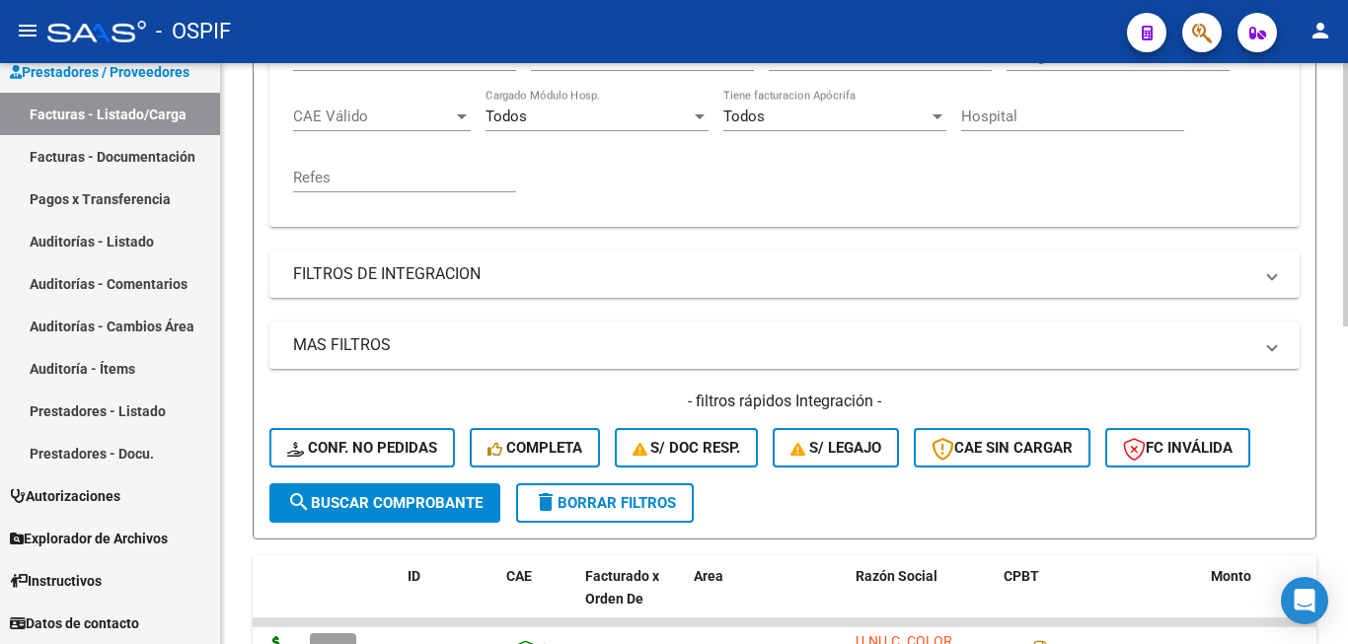
scroll to position [405, 0]
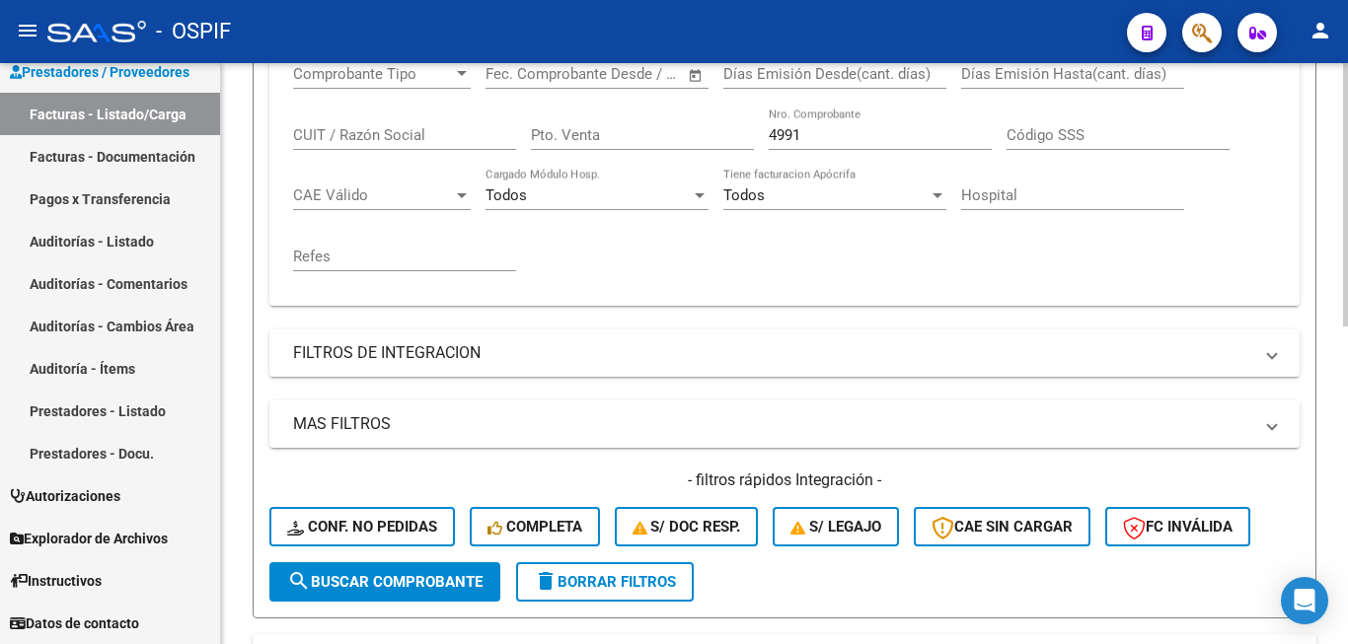
click at [845, 137] on input "4991" at bounding box center [880, 135] width 223 height 18
type input "4"
click at [231, 498] on div "Video tutorial PRESTADORES -> Listado de CPBTs Emitidos por Prestadores / Prove…" at bounding box center [784, 267] width 1127 height 1217
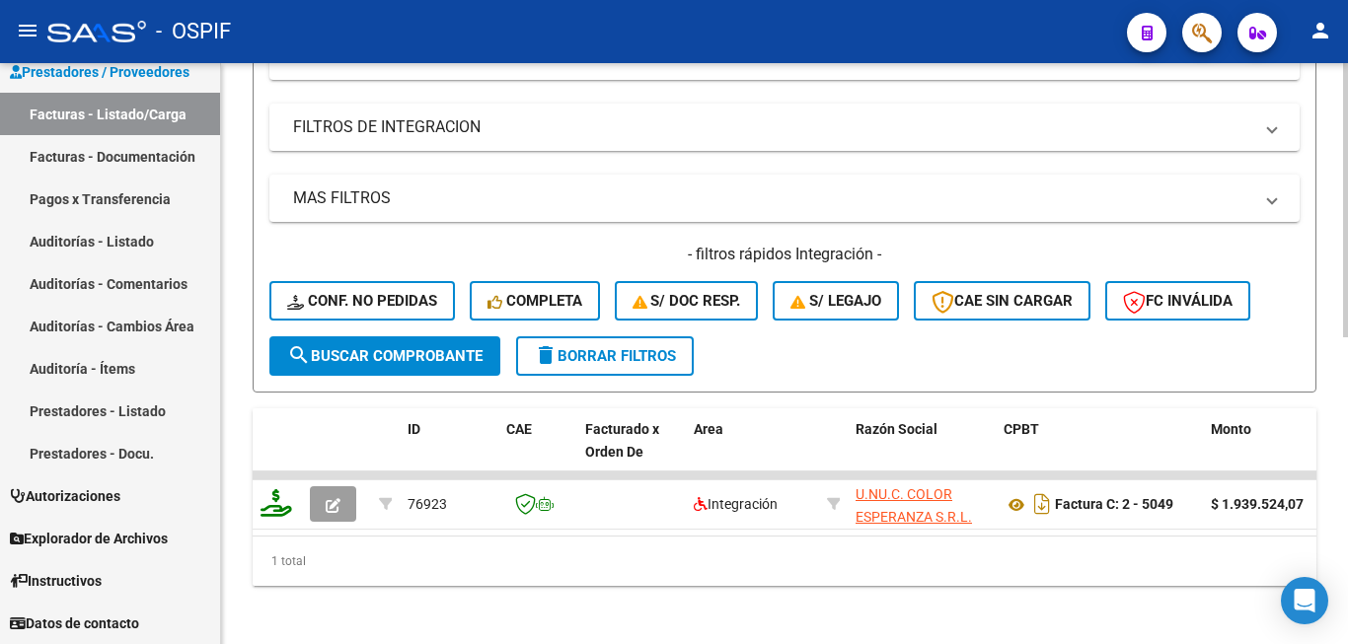
scroll to position [651, 0]
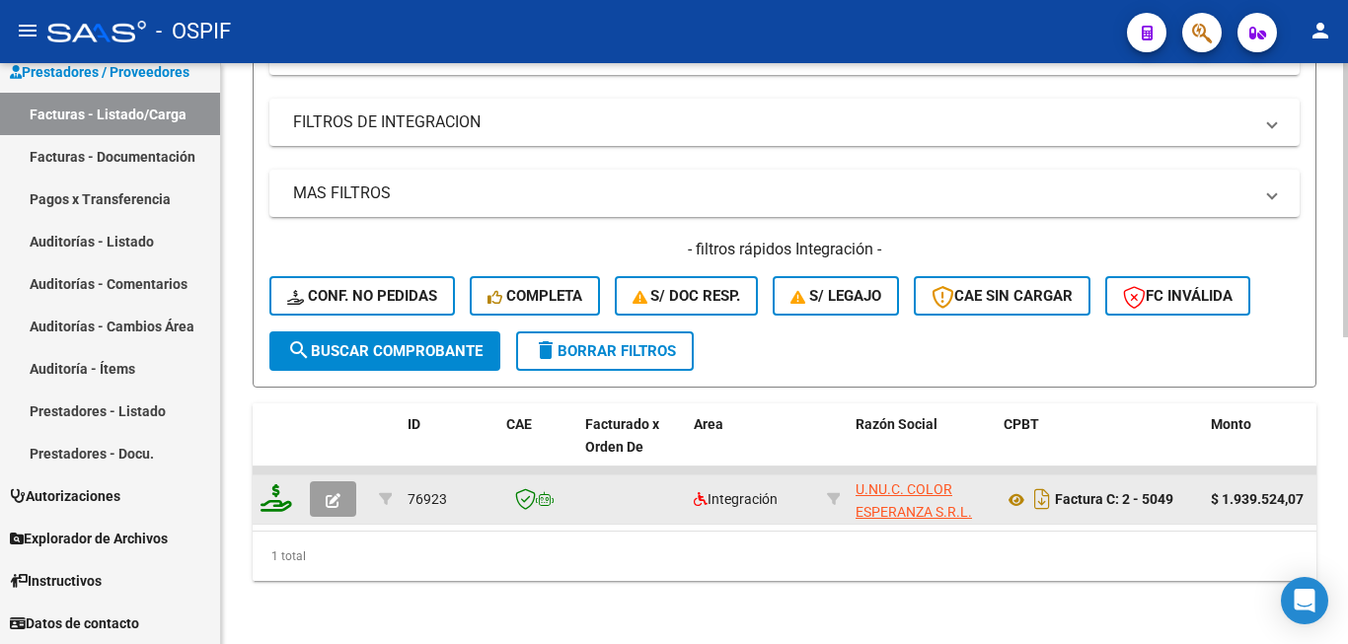
click at [345, 486] on button "button" at bounding box center [333, 500] width 46 height 36
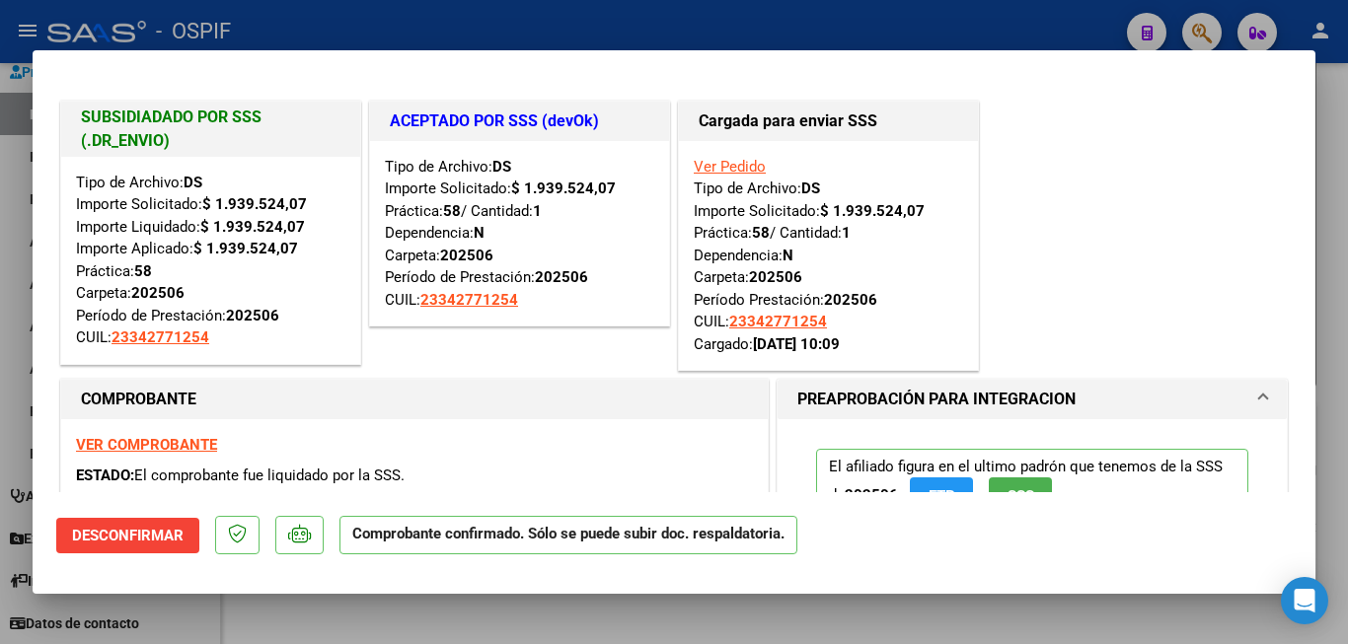
click at [1324, 380] on div at bounding box center [674, 322] width 1348 height 644
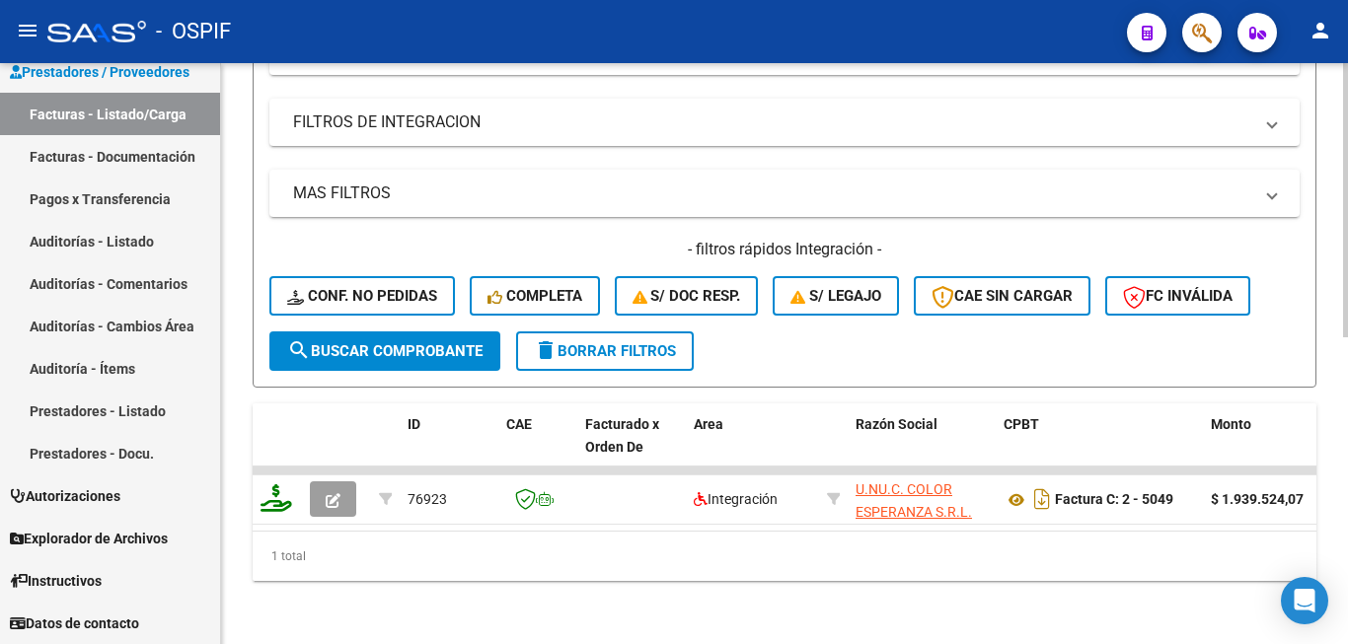
click at [235, 403] on div "Video tutorial PRESTADORES -> Listado de CPBTs Emitidos por Prestadores / Prove…" at bounding box center [784, 36] width 1127 height 1217
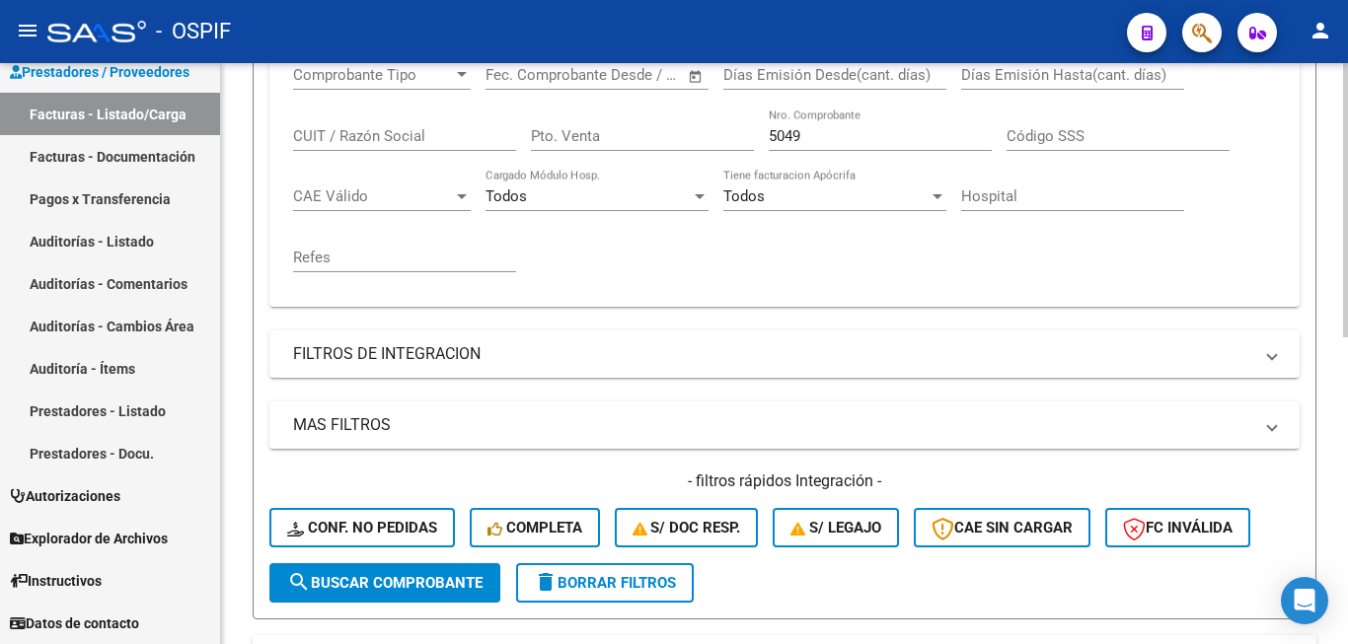
scroll to position [355, 0]
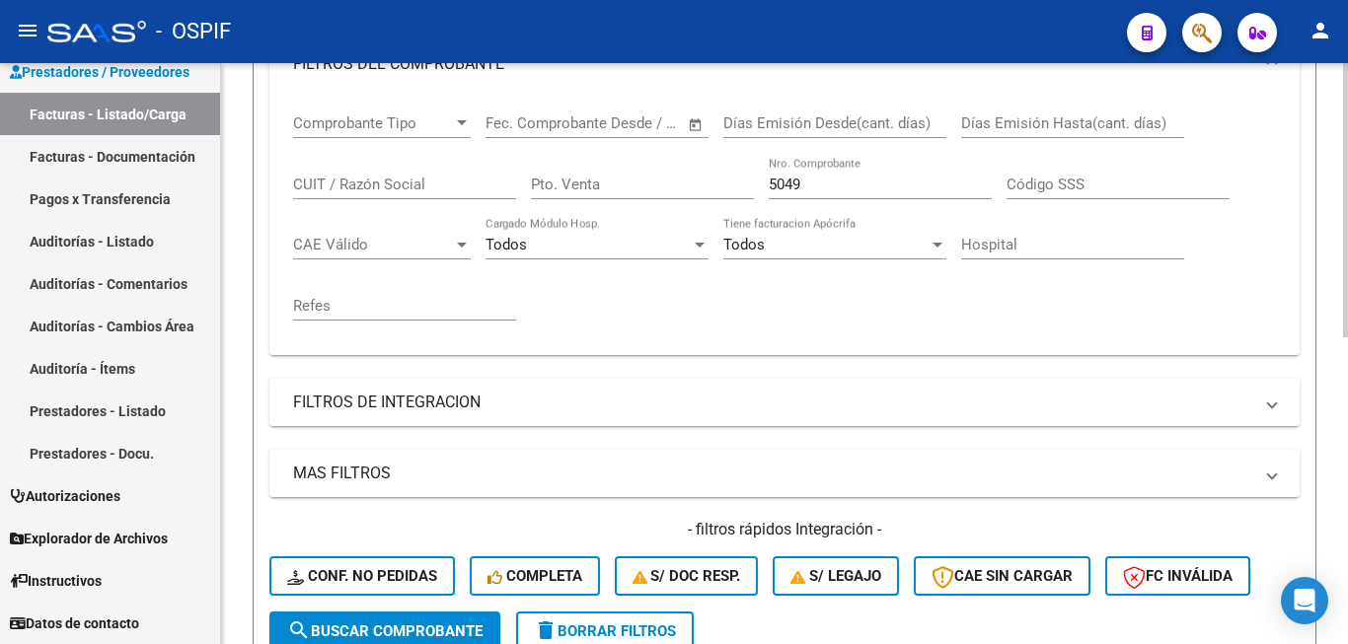
click at [870, 186] on input "5049" at bounding box center [880, 185] width 223 height 18
click at [226, 478] on div "Video tutorial PRESTADORES -> Listado de CPBTs Emitidos por Prestadores / Prove…" at bounding box center [784, 316] width 1127 height 1217
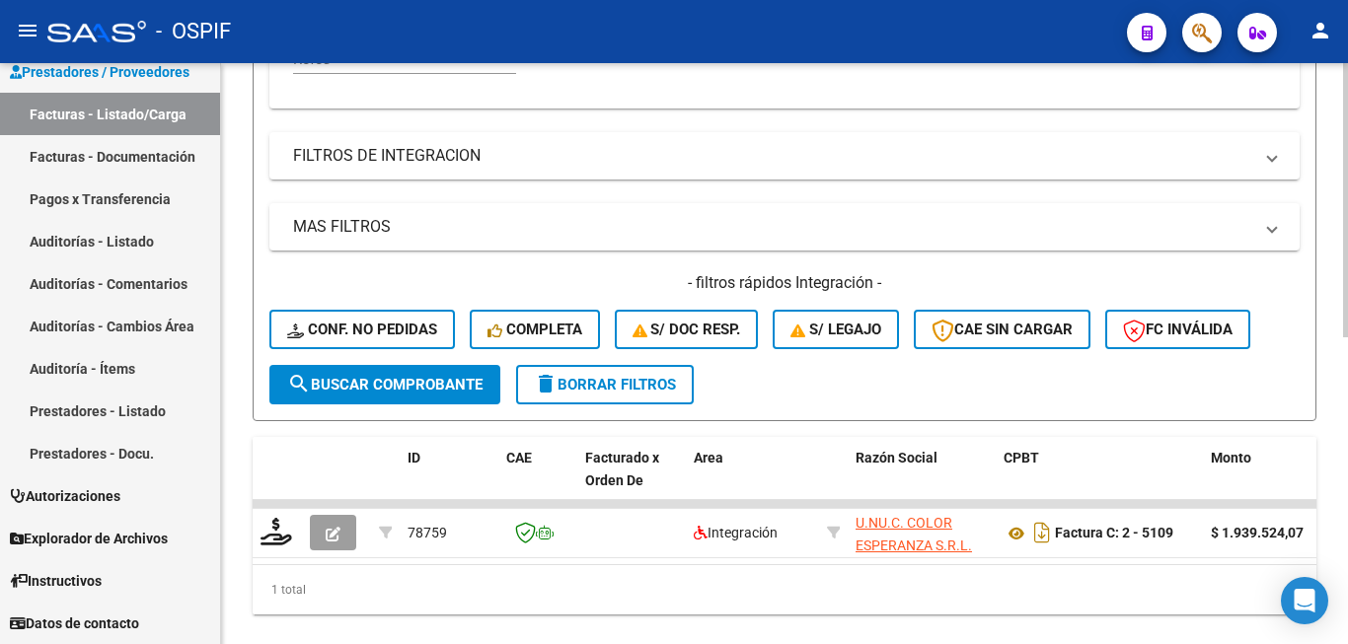
scroll to position [651, 0]
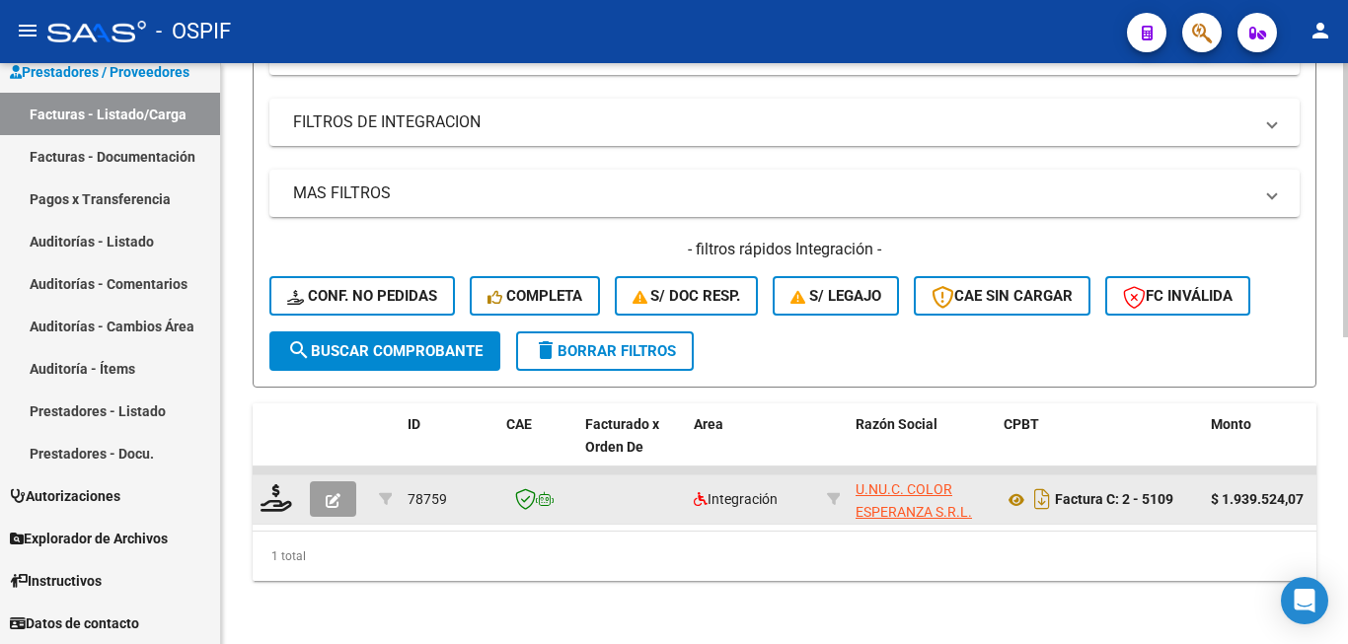
click at [334, 493] on icon "button" at bounding box center [333, 500] width 15 height 15
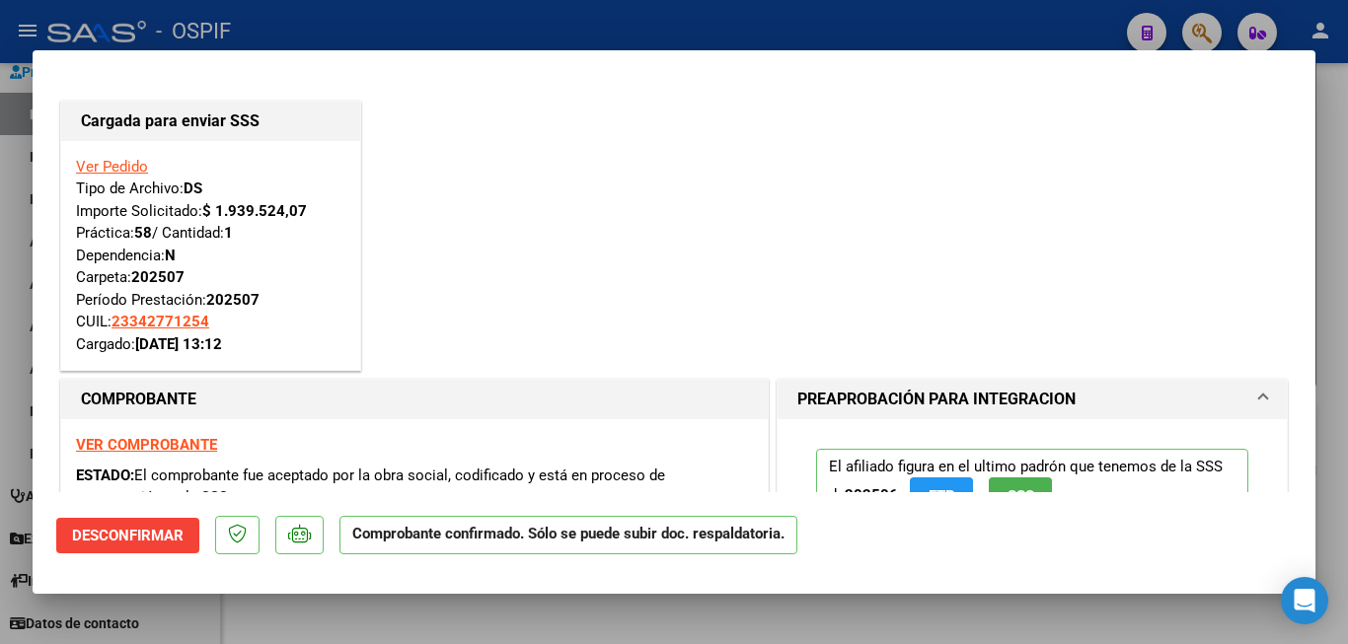
click at [1335, 365] on div at bounding box center [674, 322] width 1348 height 644
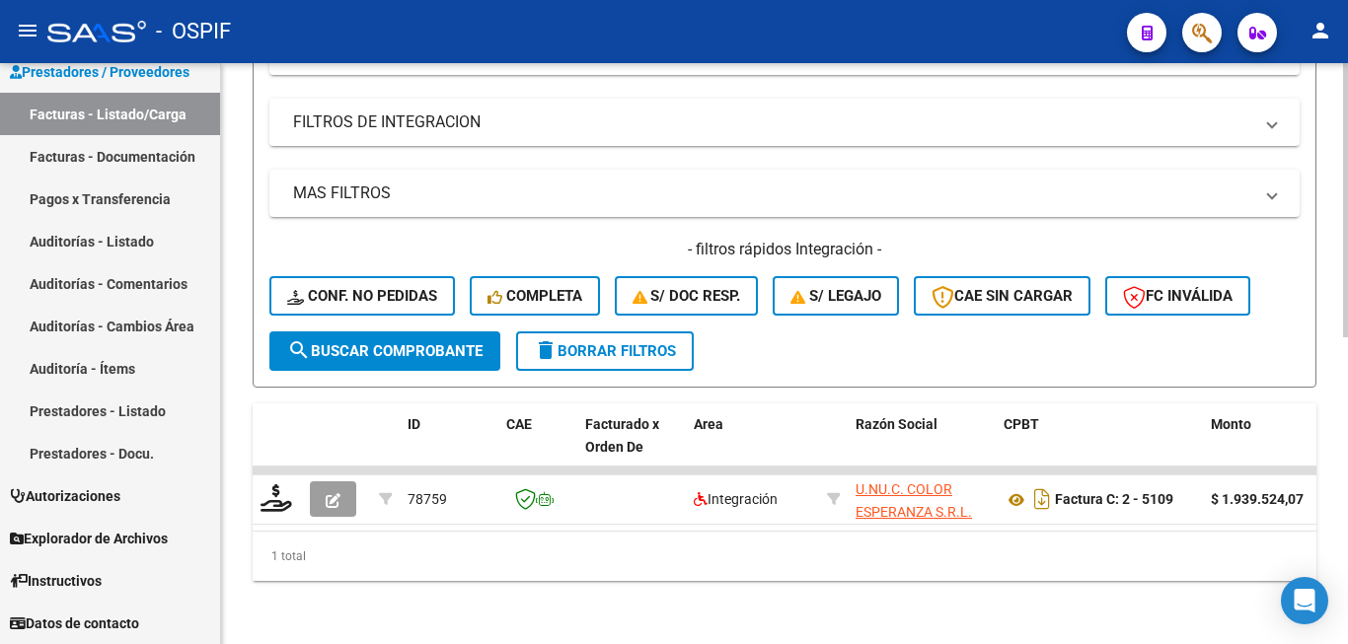
click at [234, 427] on div "Video tutorial PRESTADORES -> Listado de CPBTs Emitidos por Prestadores / Prove…" at bounding box center [784, 36] width 1127 height 1217
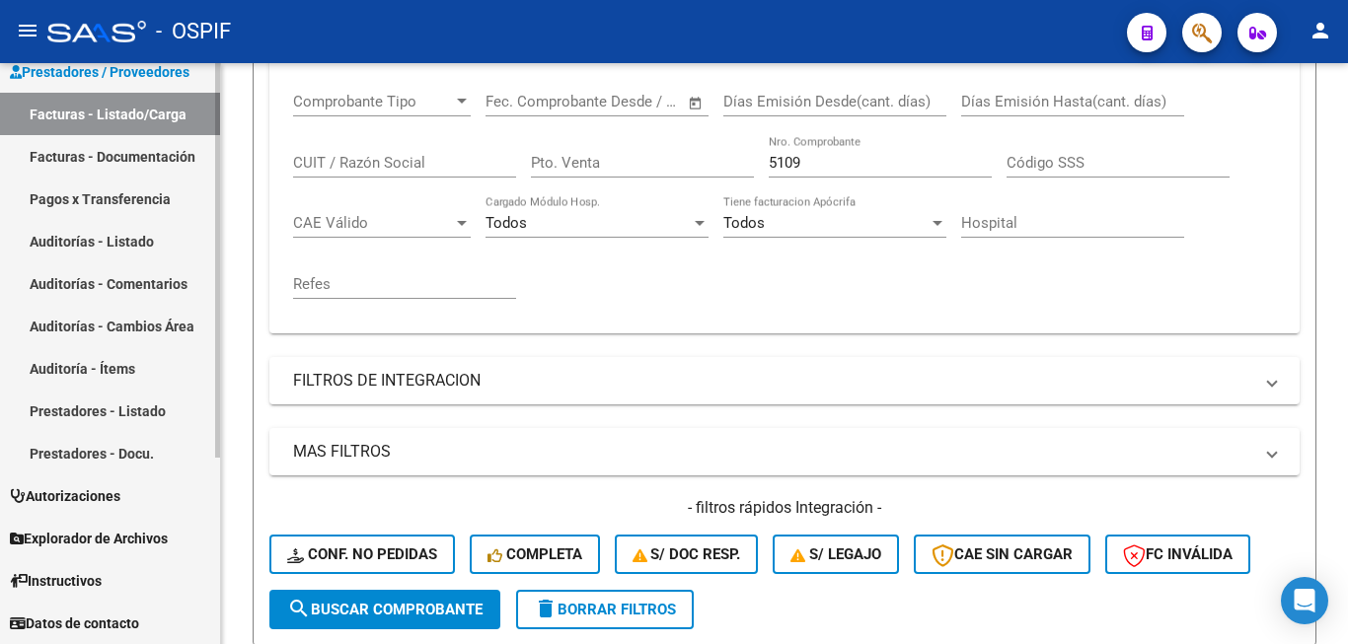
scroll to position [355, 0]
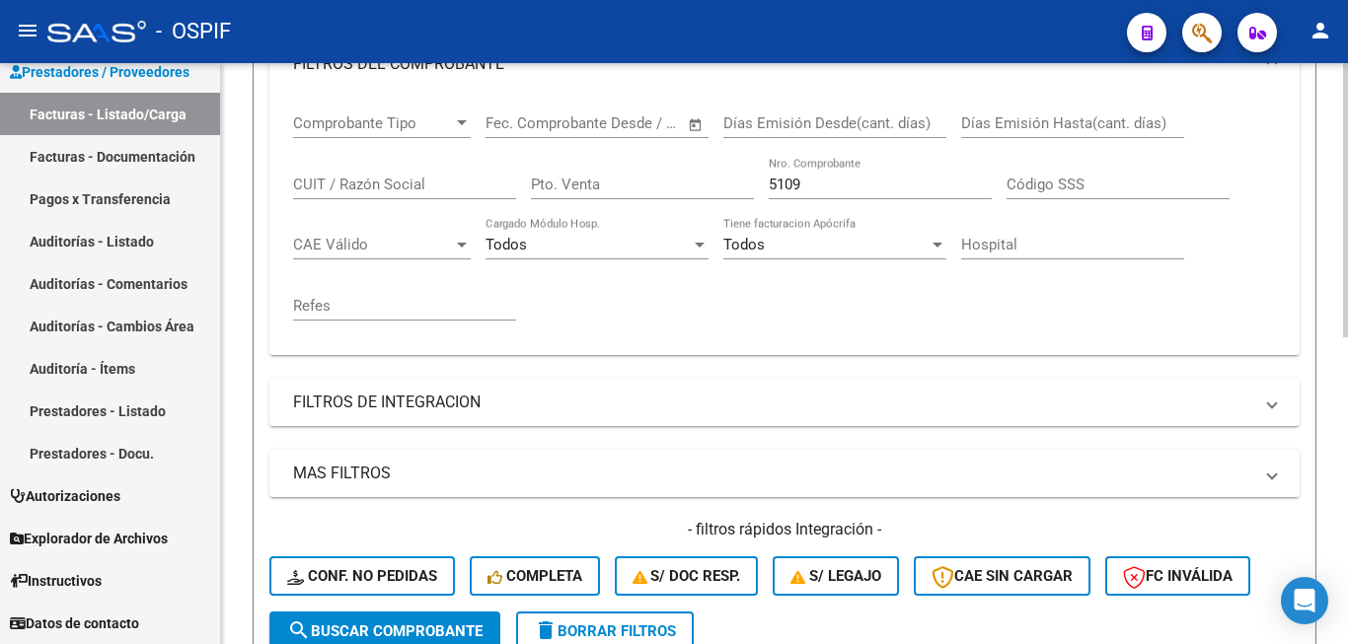
click at [839, 174] on div "5109 Nro. Comprobante" at bounding box center [880, 178] width 223 height 42
type input "5"
click at [243, 506] on div "Video tutorial PRESTADORES -> Listado de CPBTs Emitidos por Prestadores / Prove…" at bounding box center [784, 316] width 1127 height 1217
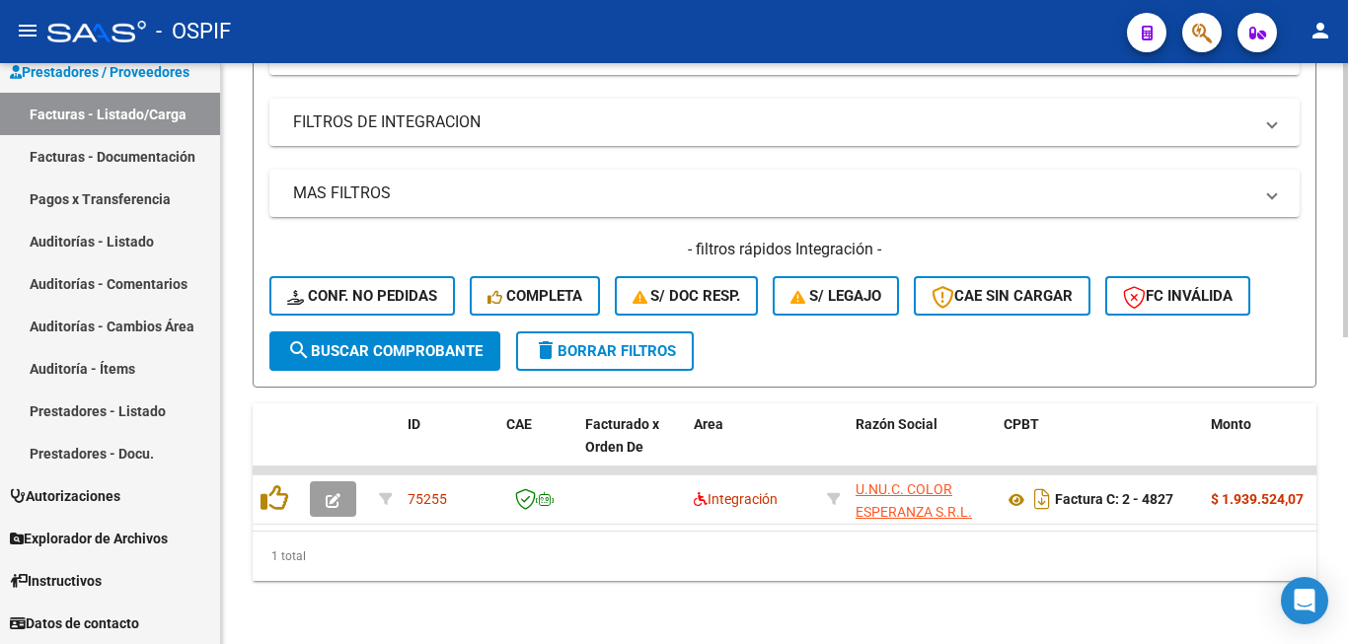
scroll to position [651, 0]
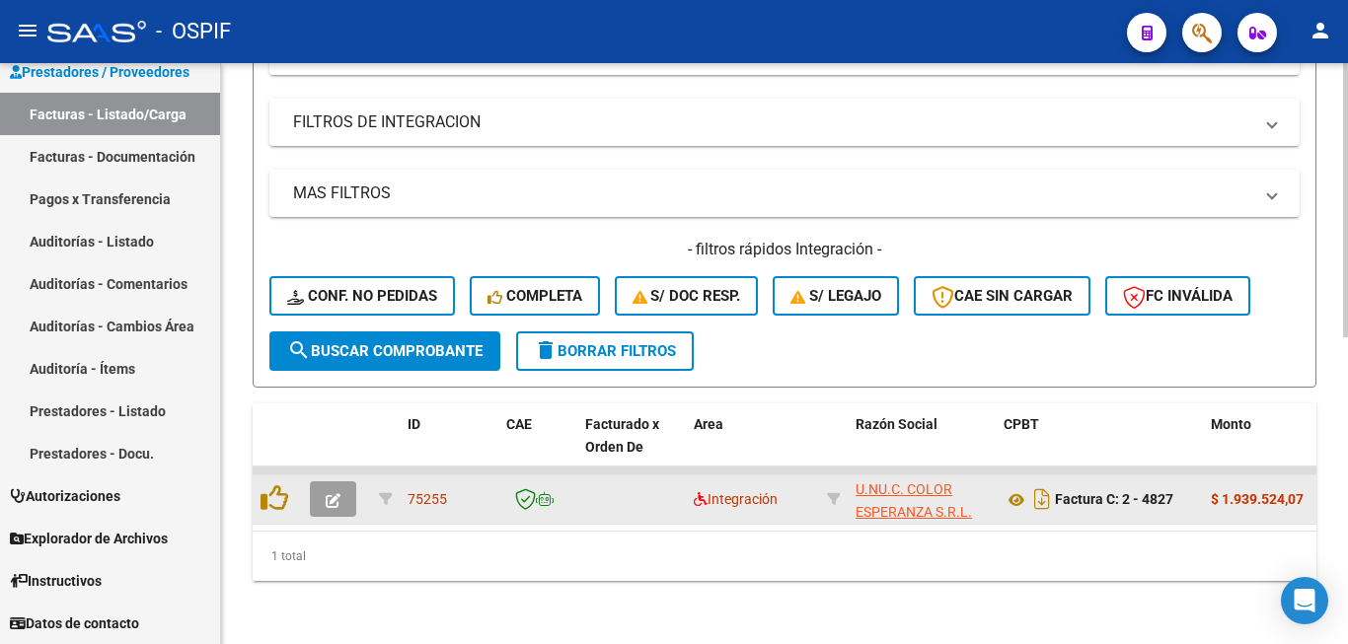
click at [323, 486] on button "button" at bounding box center [333, 500] width 46 height 36
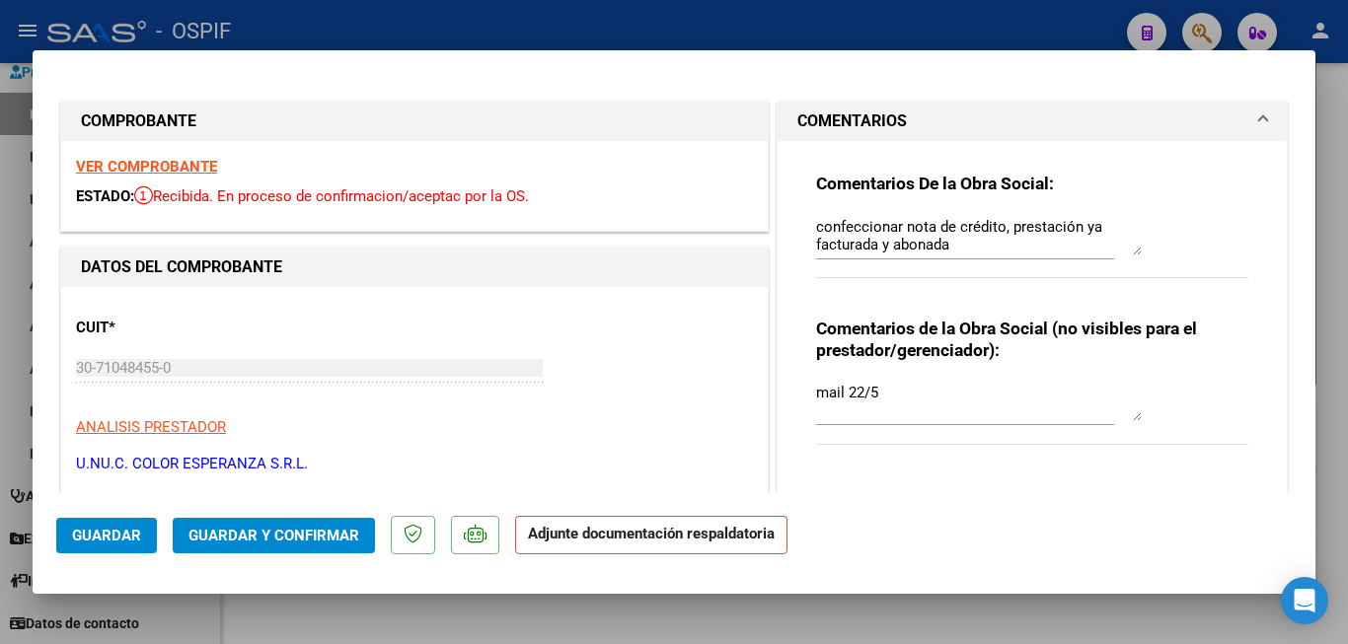
click at [1328, 346] on div at bounding box center [674, 322] width 1348 height 644
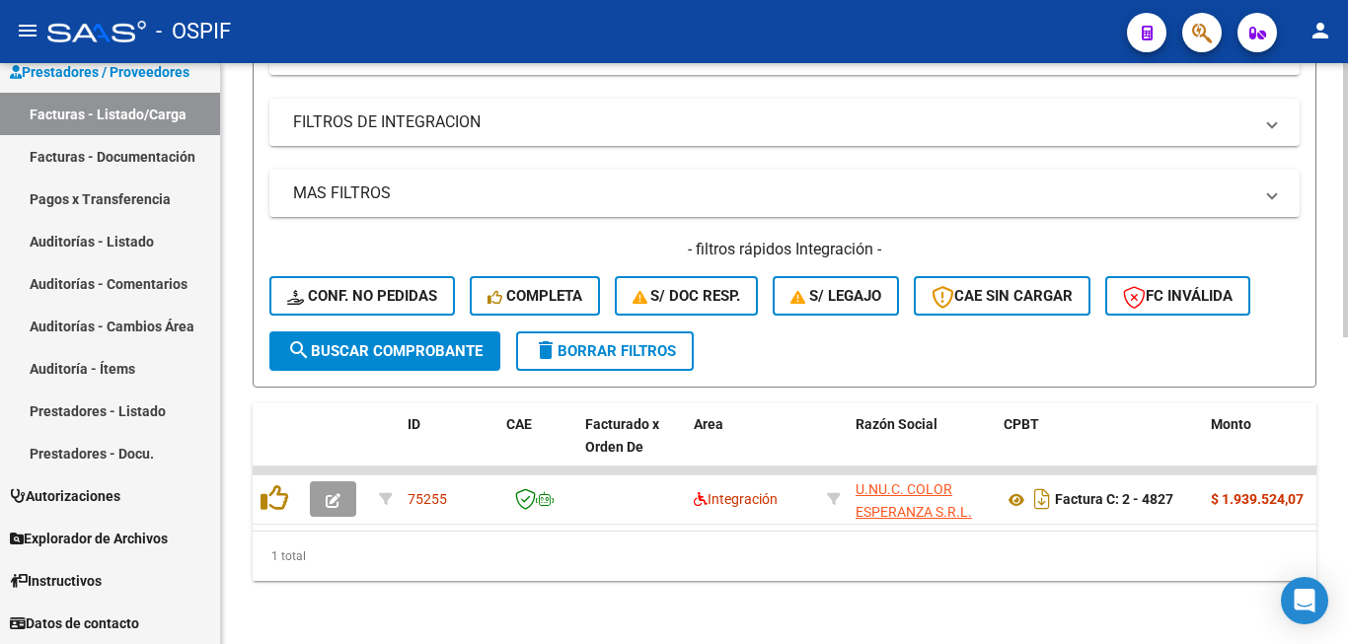
click at [235, 454] on div "Video tutorial PRESTADORES -> Listado de CPBTs Emitidos por Prestadores / Prove…" at bounding box center [784, 36] width 1127 height 1217
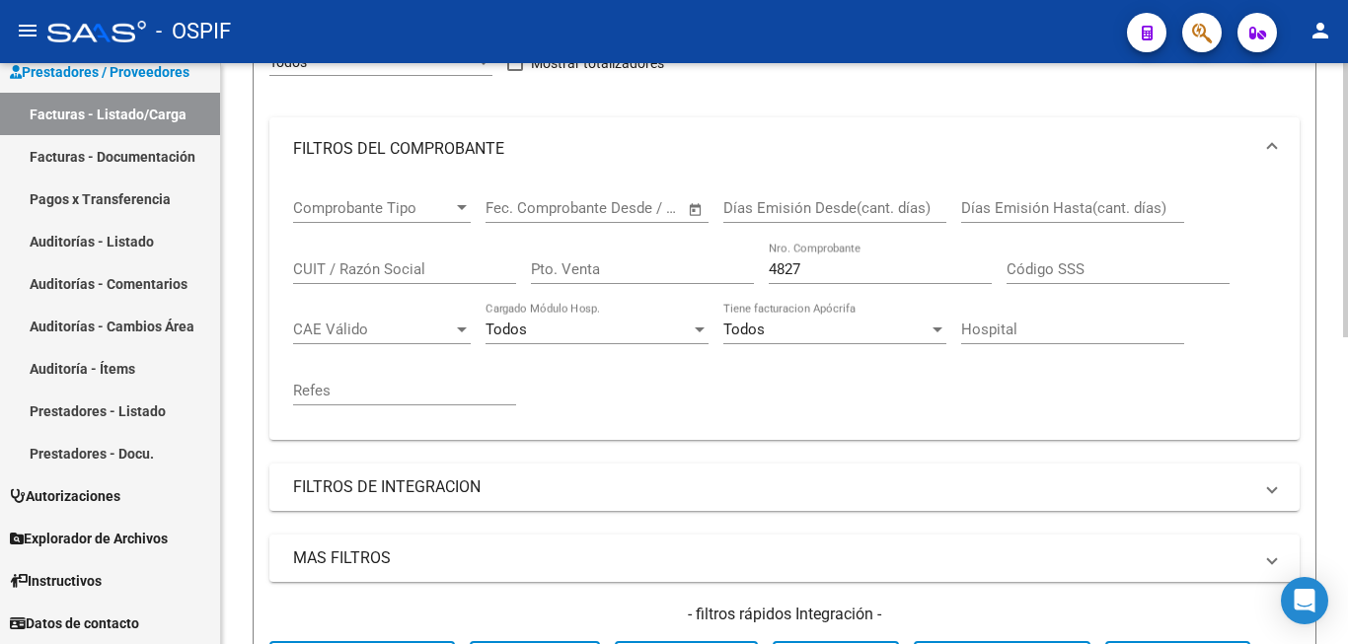
scroll to position [257, 0]
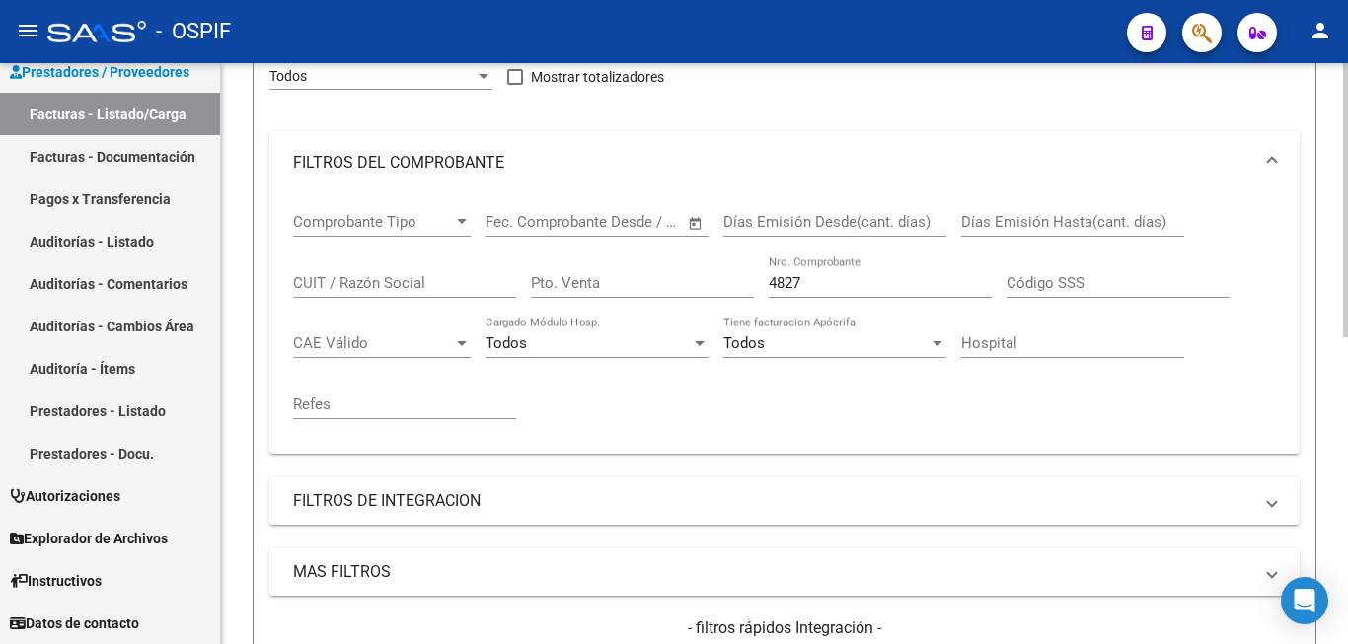
click at [852, 279] on input "4827" at bounding box center [880, 283] width 223 height 18
type input "4828"
click at [238, 567] on div "Video tutorial PRESTADORES -> Listado de CPBTs Emitidos por Prestadores / Prove…" at bounding box center [784, 440] width 1127 height 1266
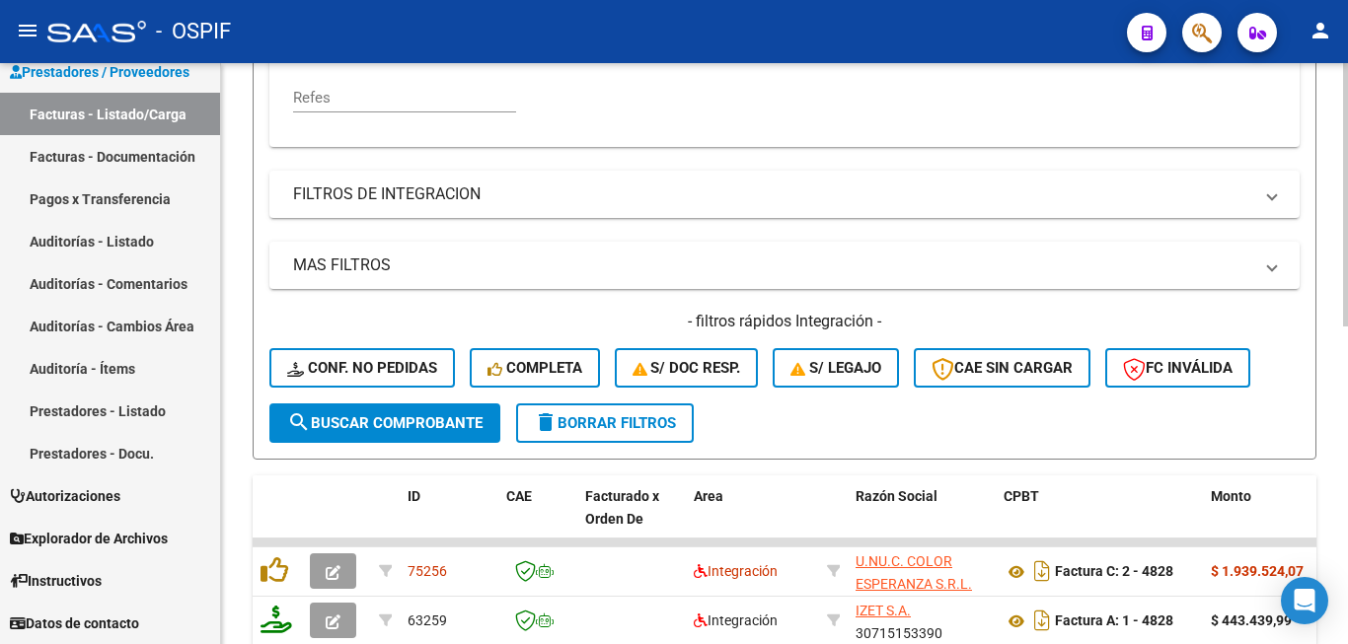
scroll to position [651, 0]
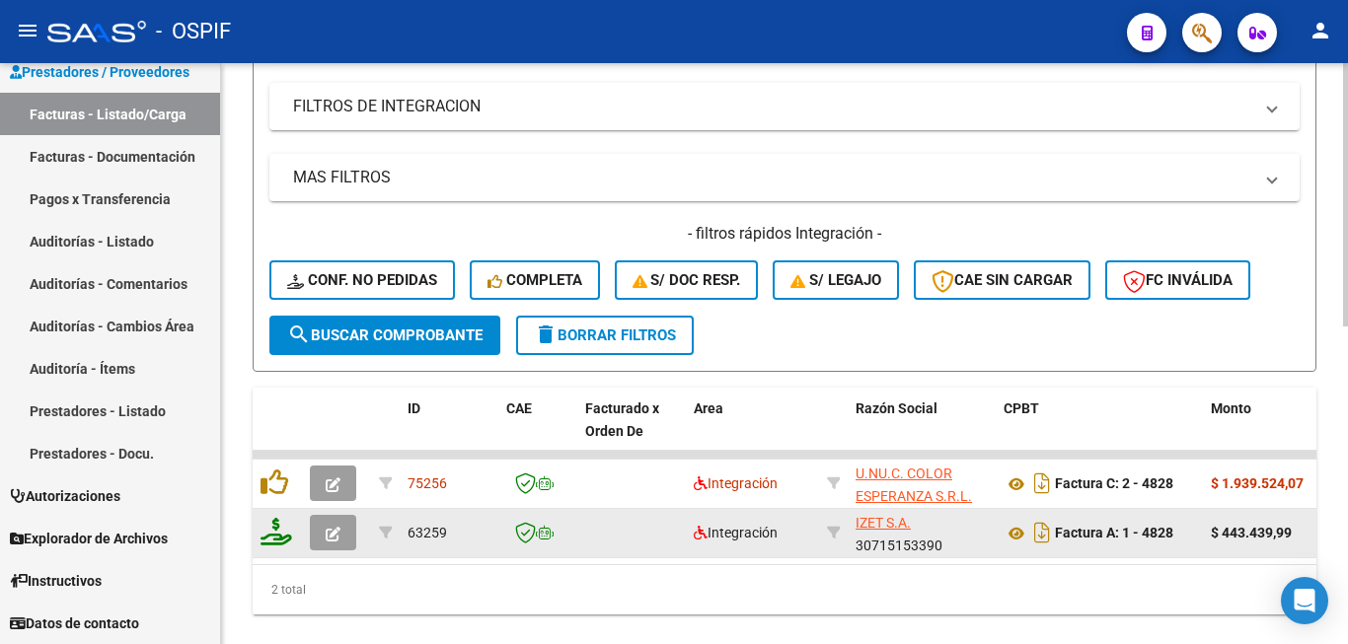
click at [325, 533] on button "button" at bounding box center [333, 533] width 46 height 36
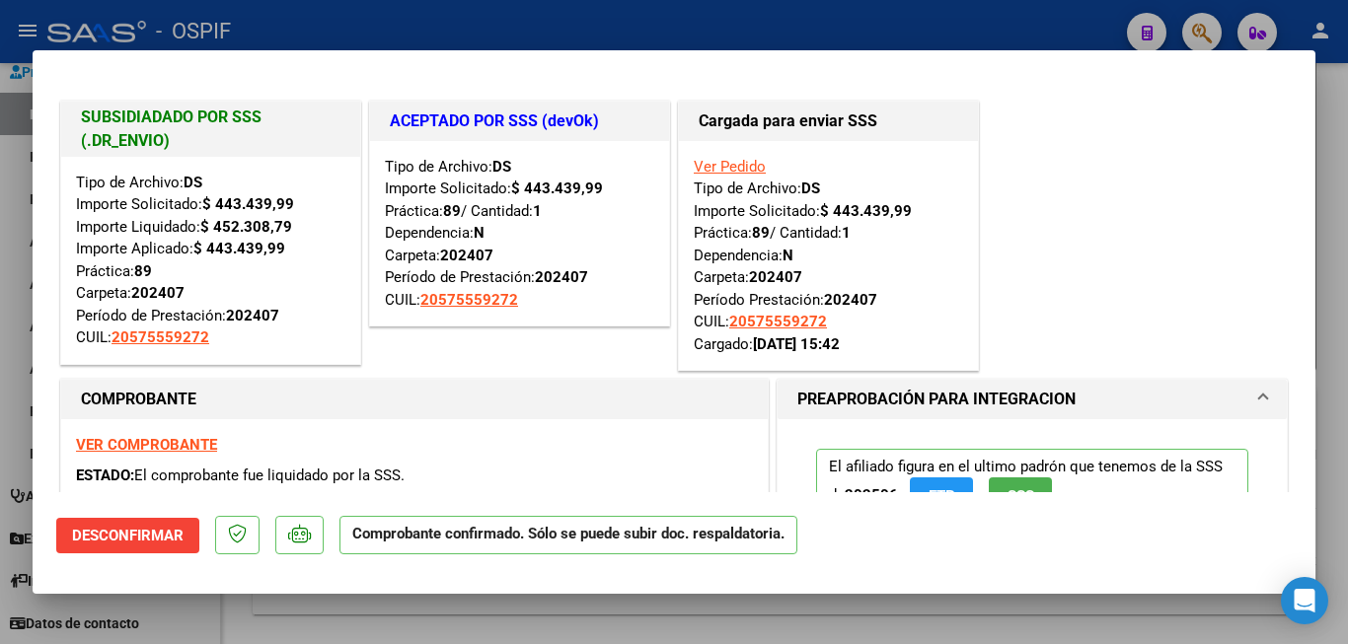
click at [1317, 317] on div at bounding box center [674, 322] width 1348 height 644
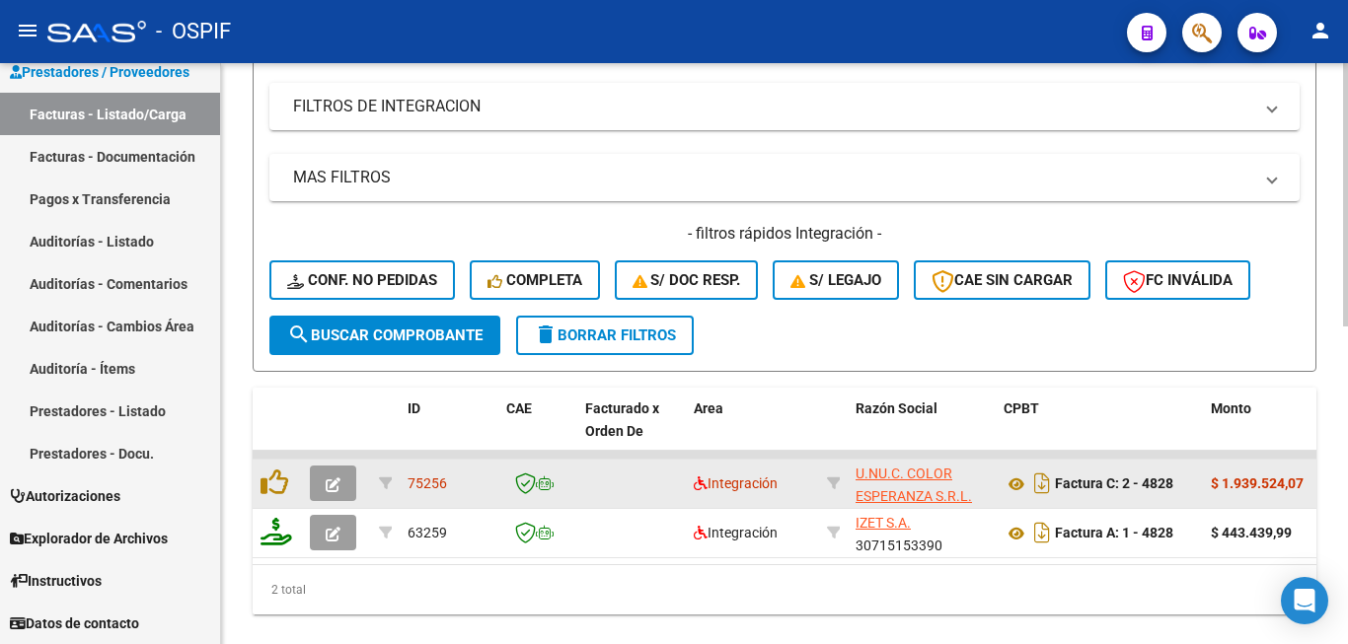
click at [338, 477] on span "button" at bounding box center [333, 484] width 15 height 18
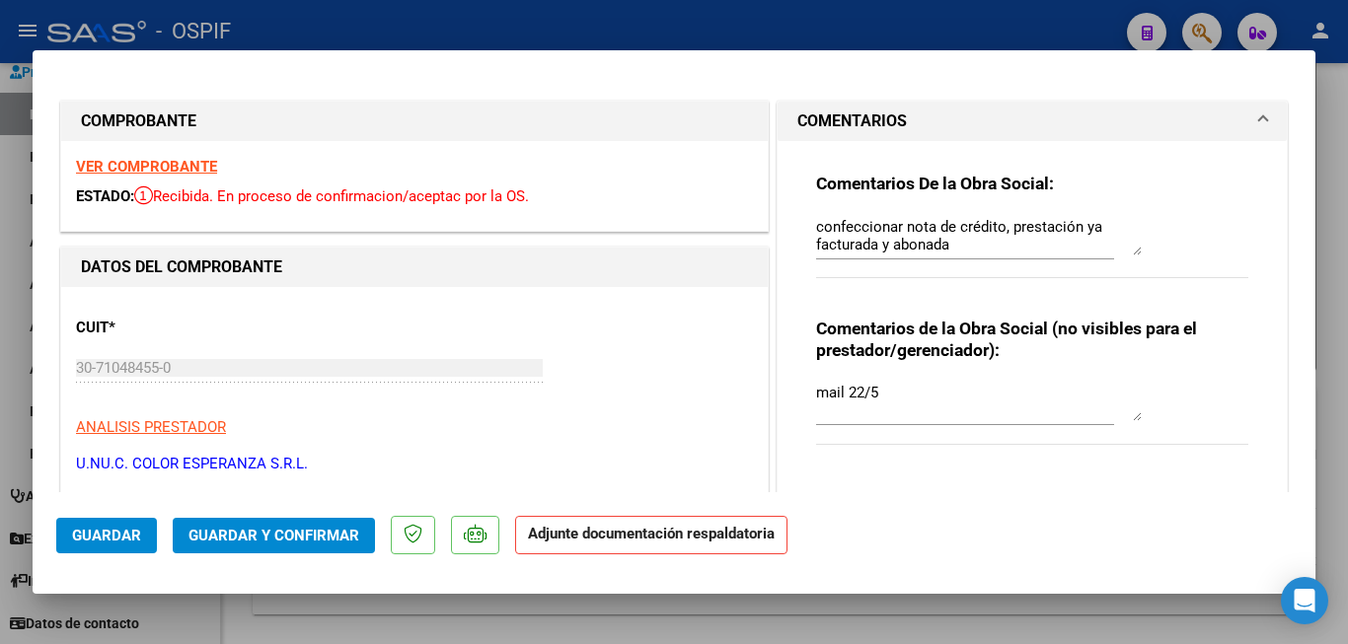
click at [1343, 323] on div at bounding box center [674, 322] width 1348 height 644
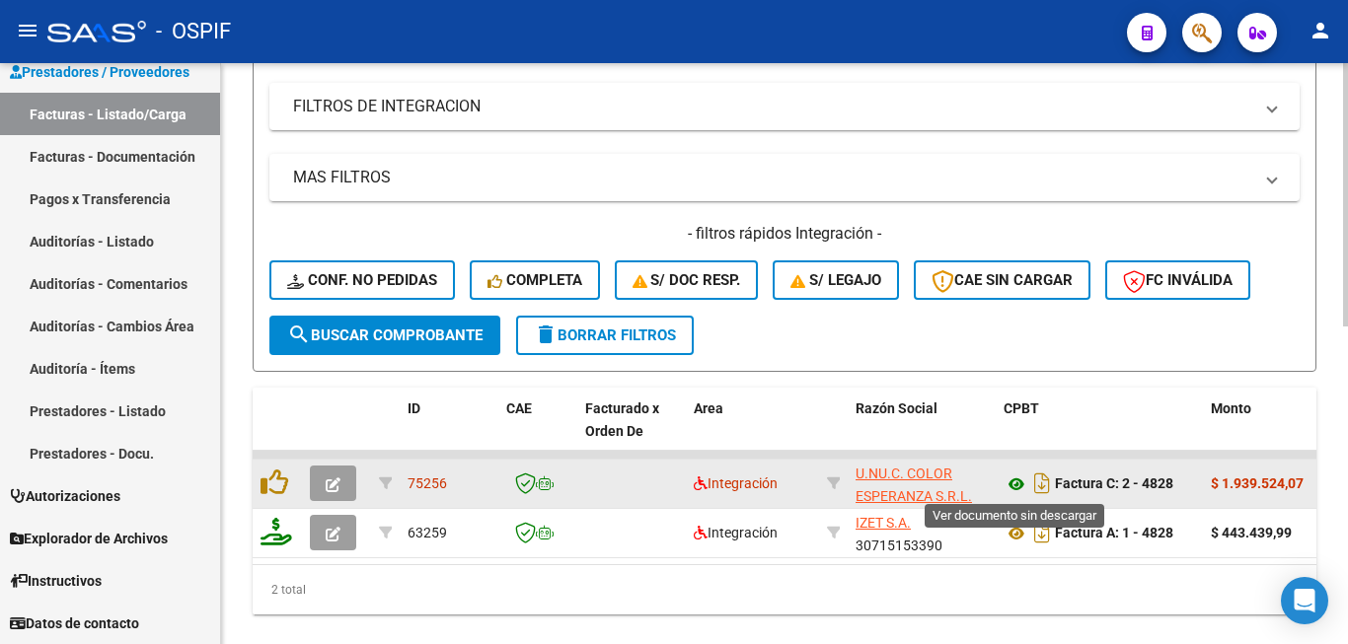
click at [1015, 482] on icon at bounding box center [1017, 485] width 26 height 24
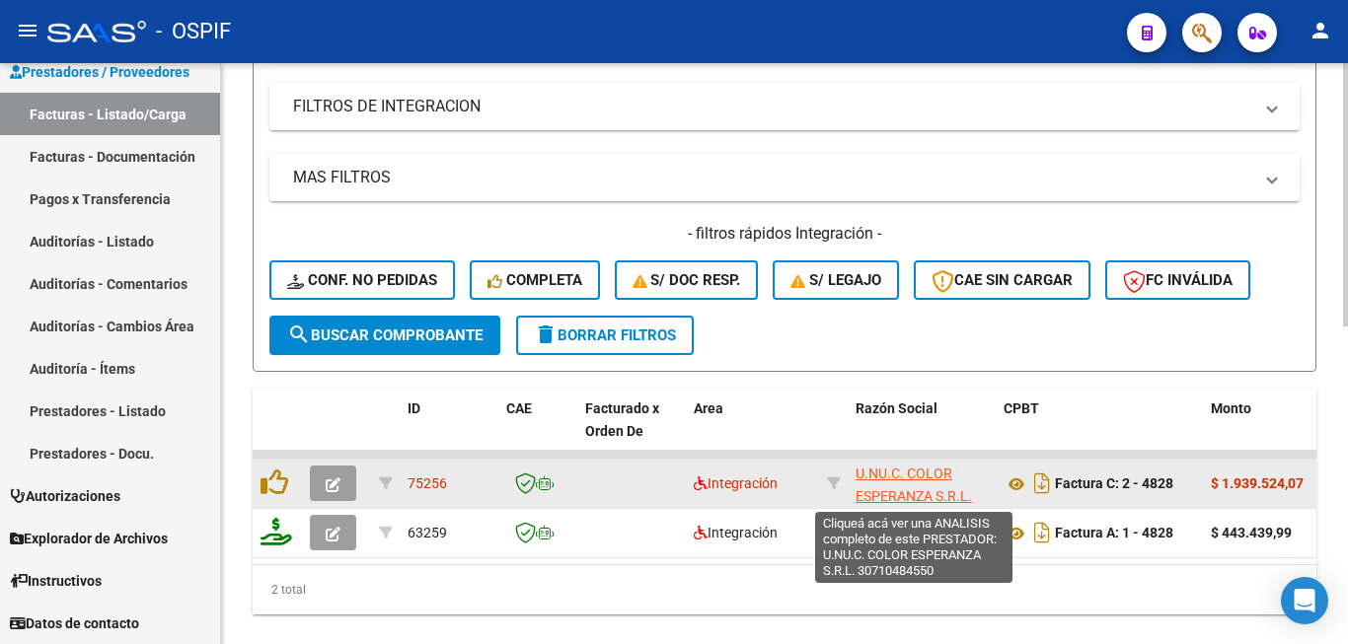
click at [904, 476] on span "U.NU.C. COLOR ESPERANZA S.R.L." at bounding box center [914, 485] width 116 height 38
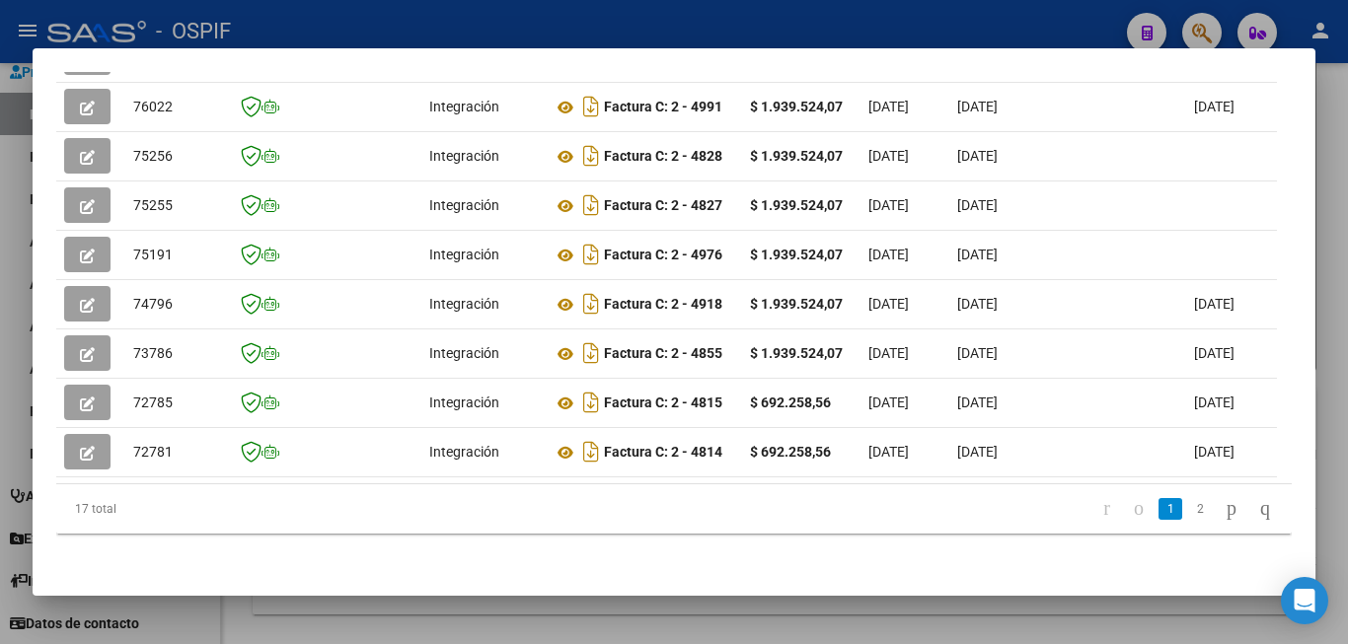
scroll to position [653, 0]
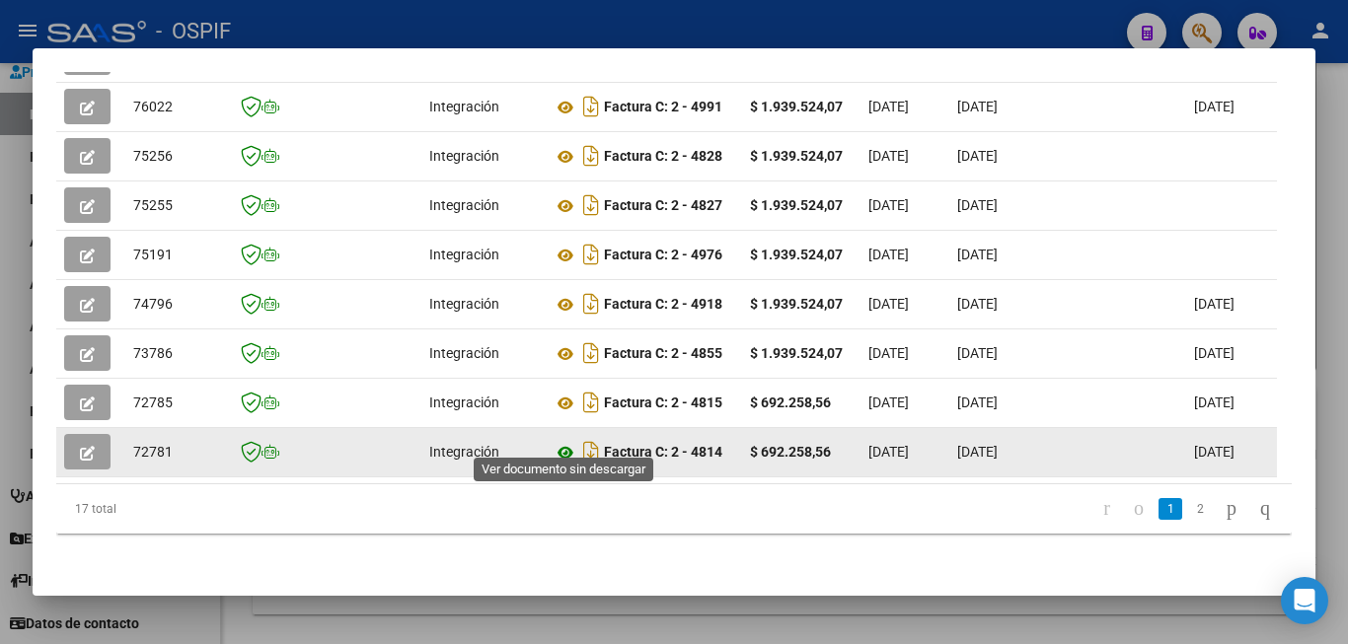
click at [561, 441] on icon at bounding box center [566, 453] width 26 height 24
click at [92, 446] on icon "button" at bounding box center [87, 453] width 15 height 15
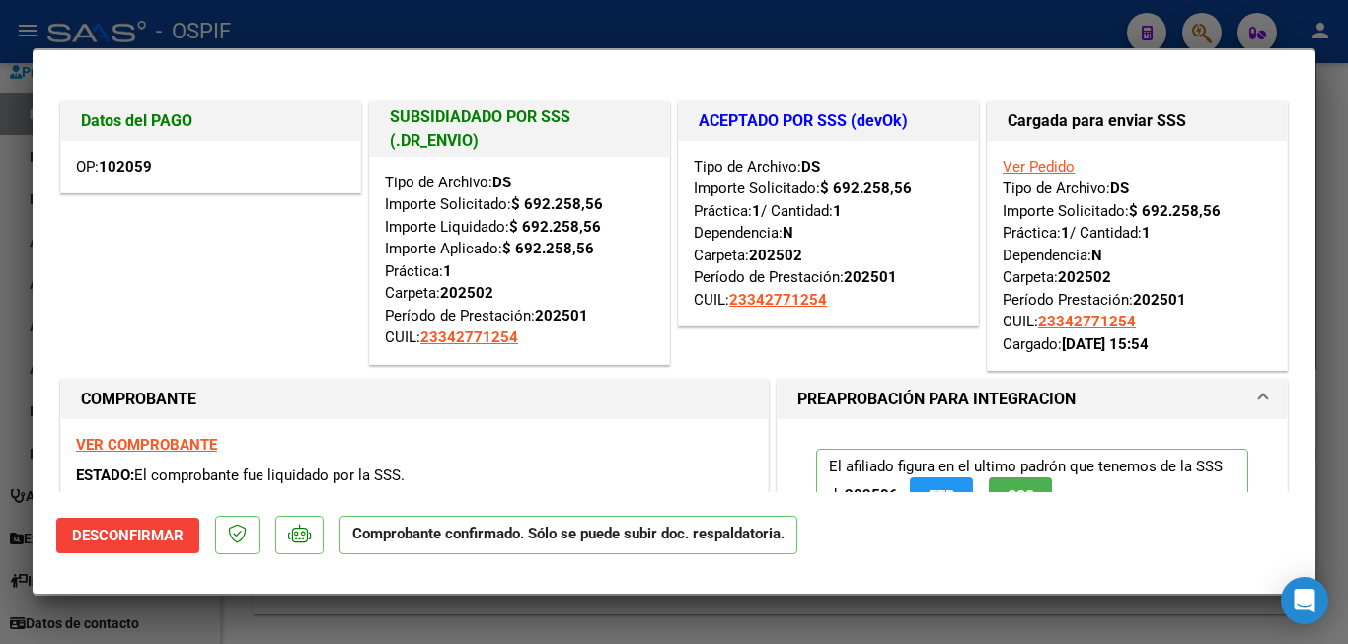
click at [1334, 311] on div at bounding box center [674, 322] width 1348 height 644
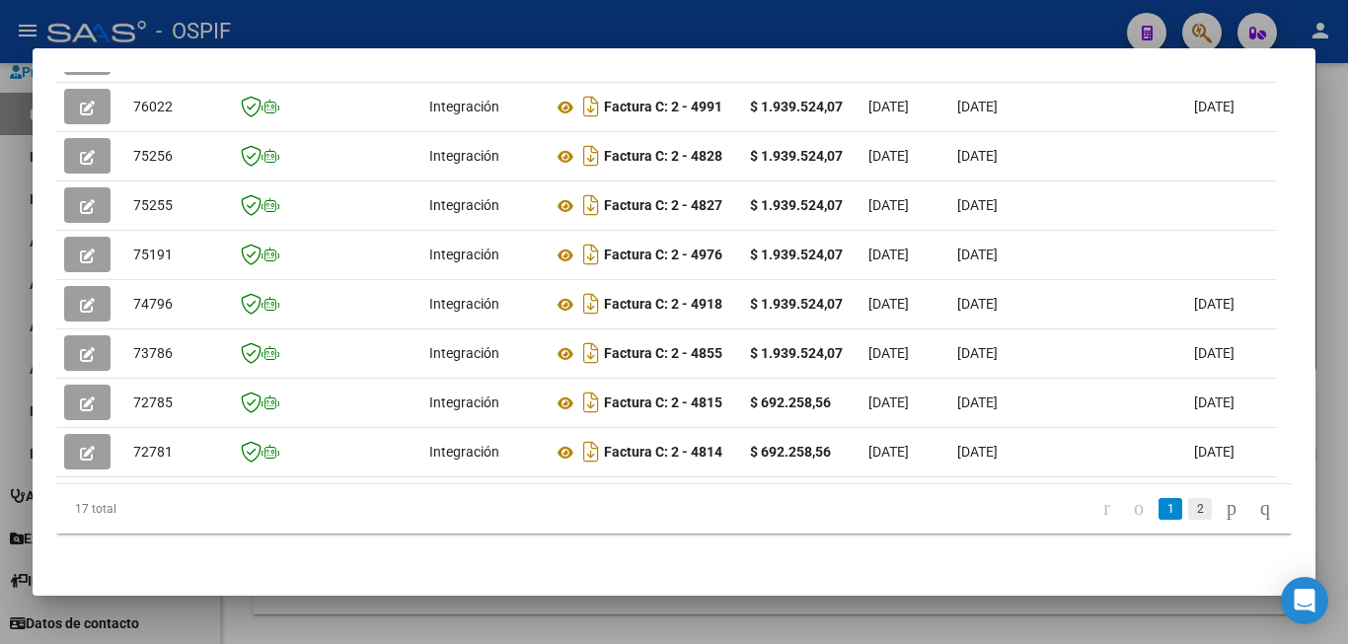
click at [1188, 513] on link "2" at bounding box center [1200, 509] width 24 height 22
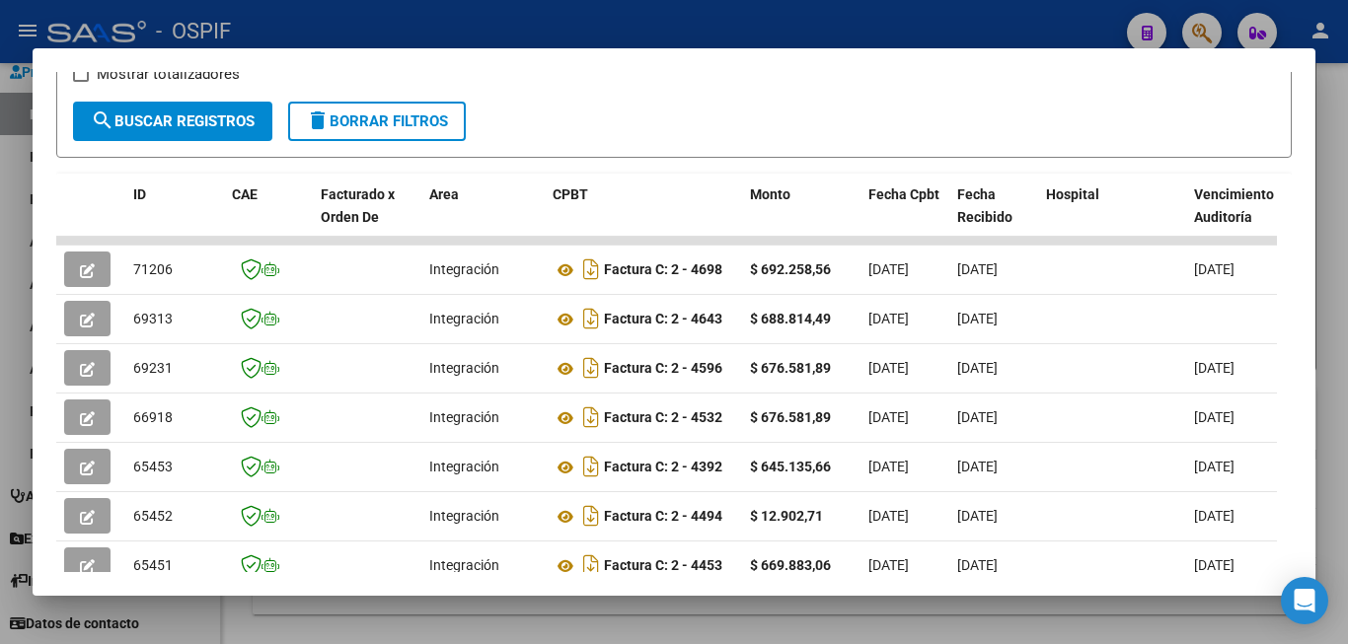
scroll to position [505, 0]
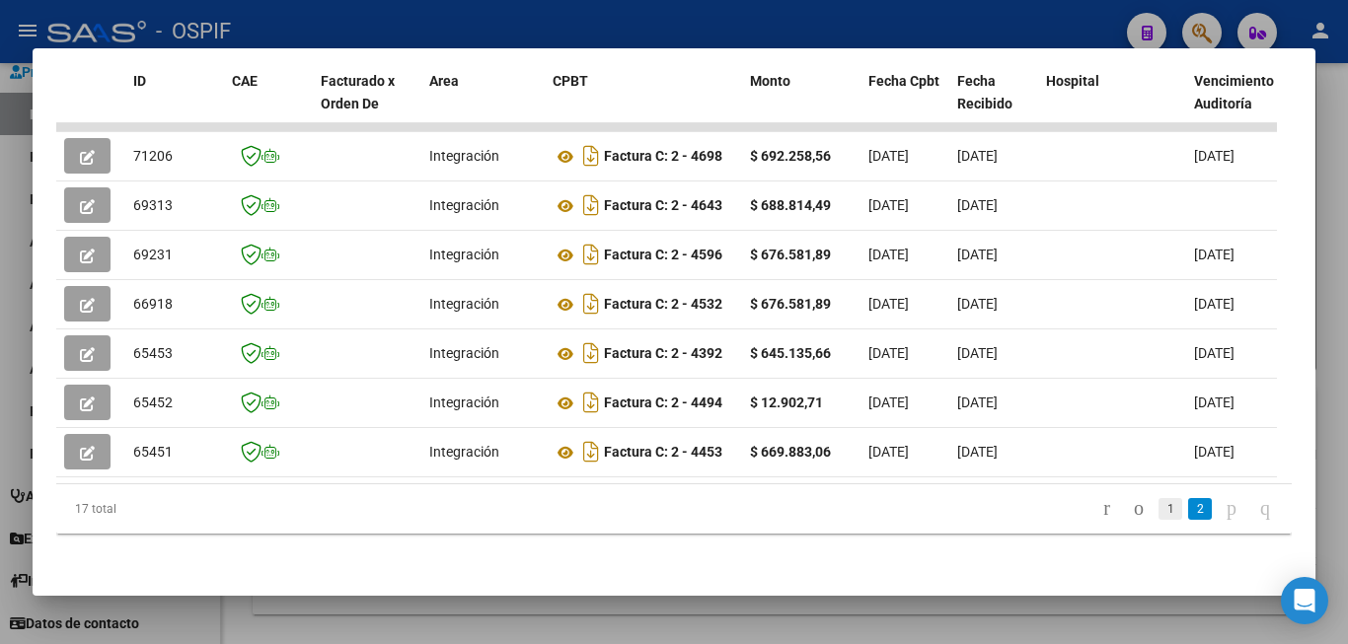
click at [1158, 505] on link "1" at bounding box center [1170, 509] width 24 height 22
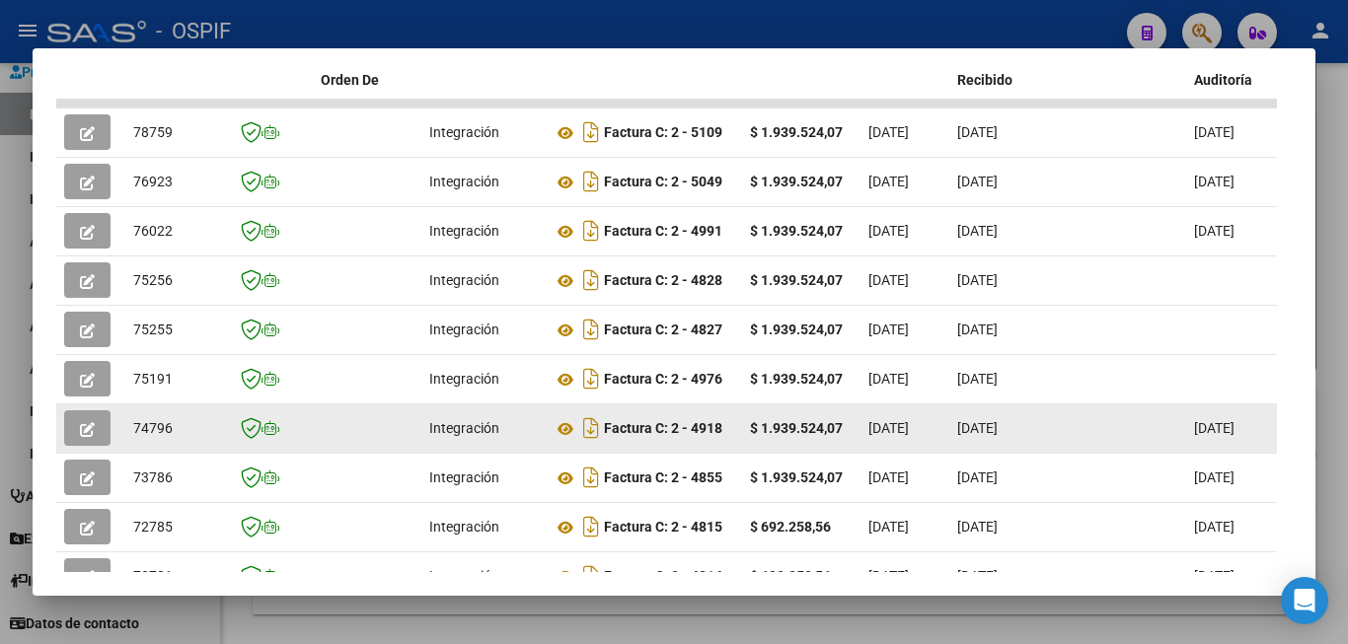
scroll to position [653, 0]
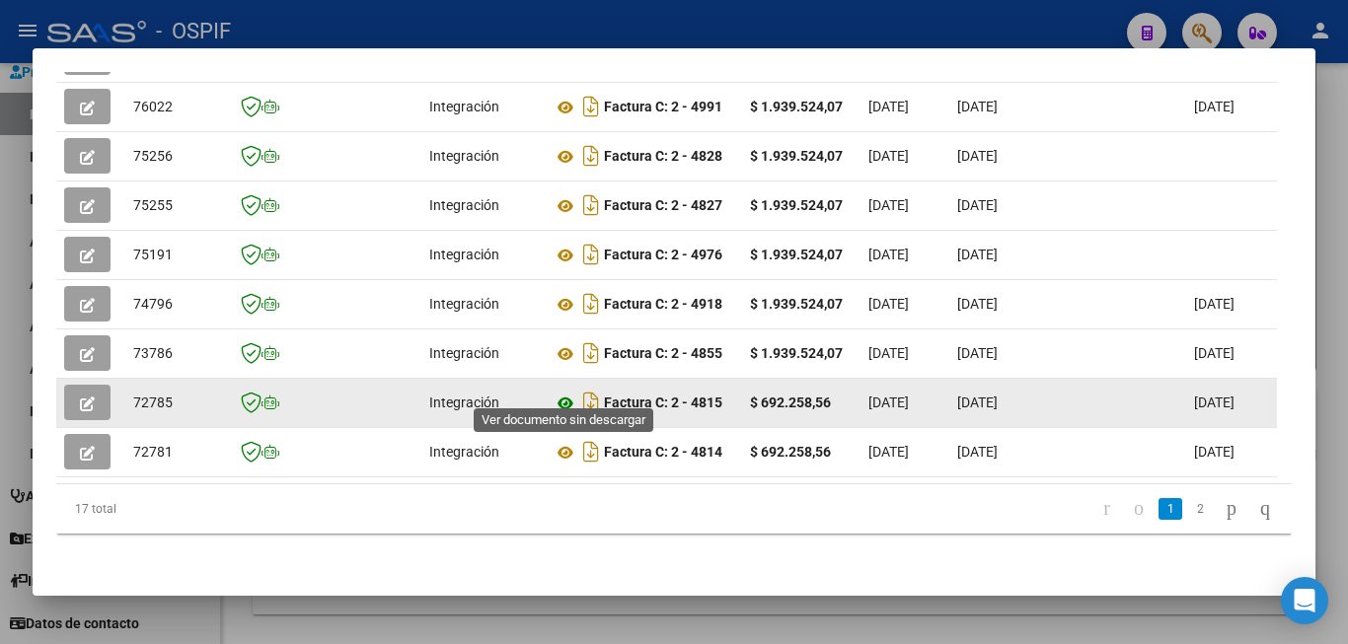
click at [563, 392] on icon at bounding box center [566, 404] width 26 height 24
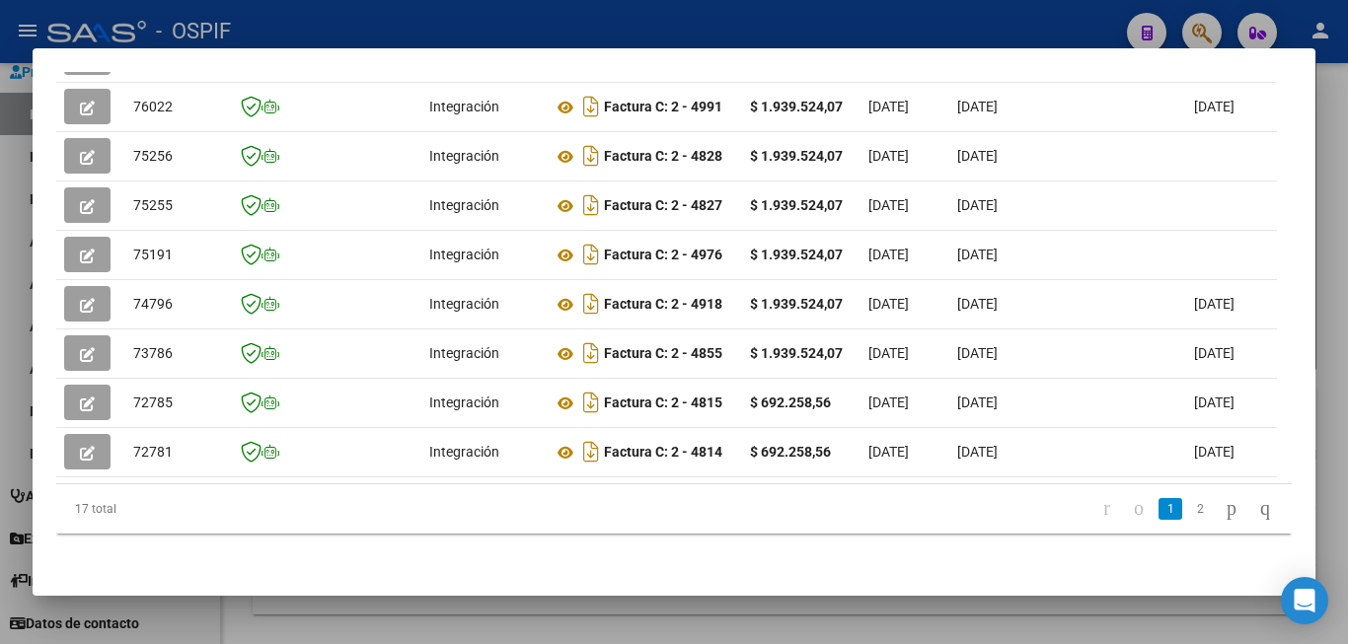
scroll to position [0, 0]
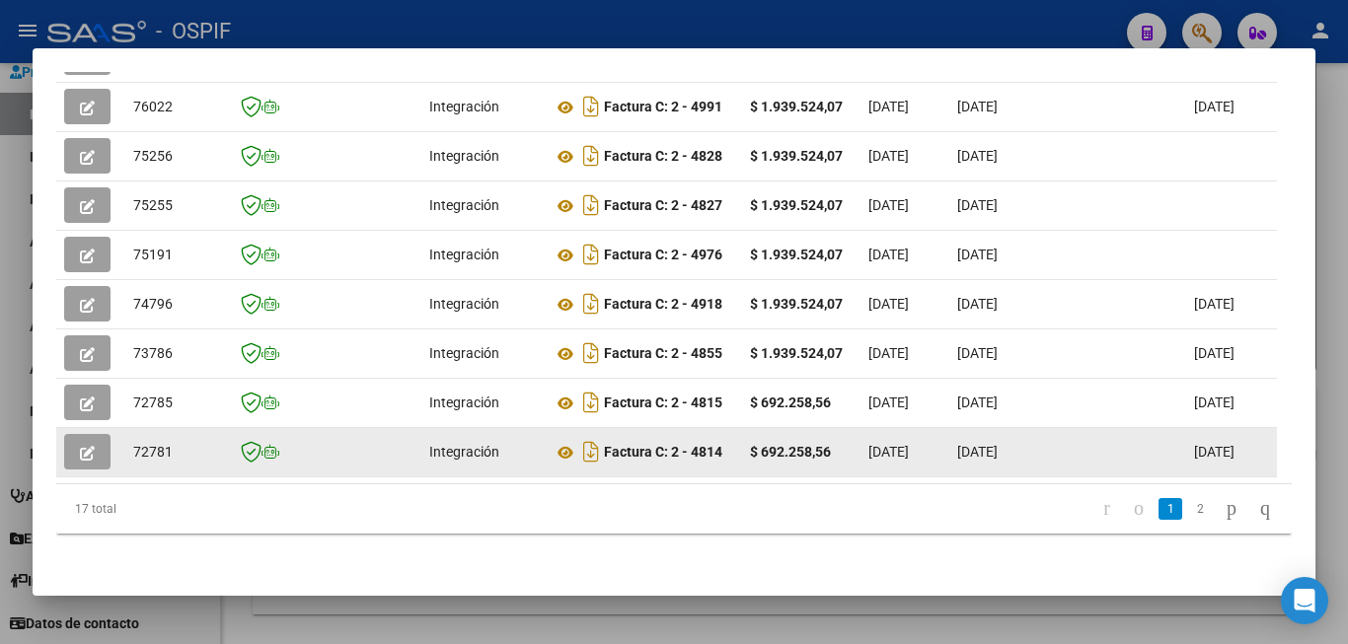
click at [87, 446] on icon "button" at bounding box center [87, 453] width 15 height 15
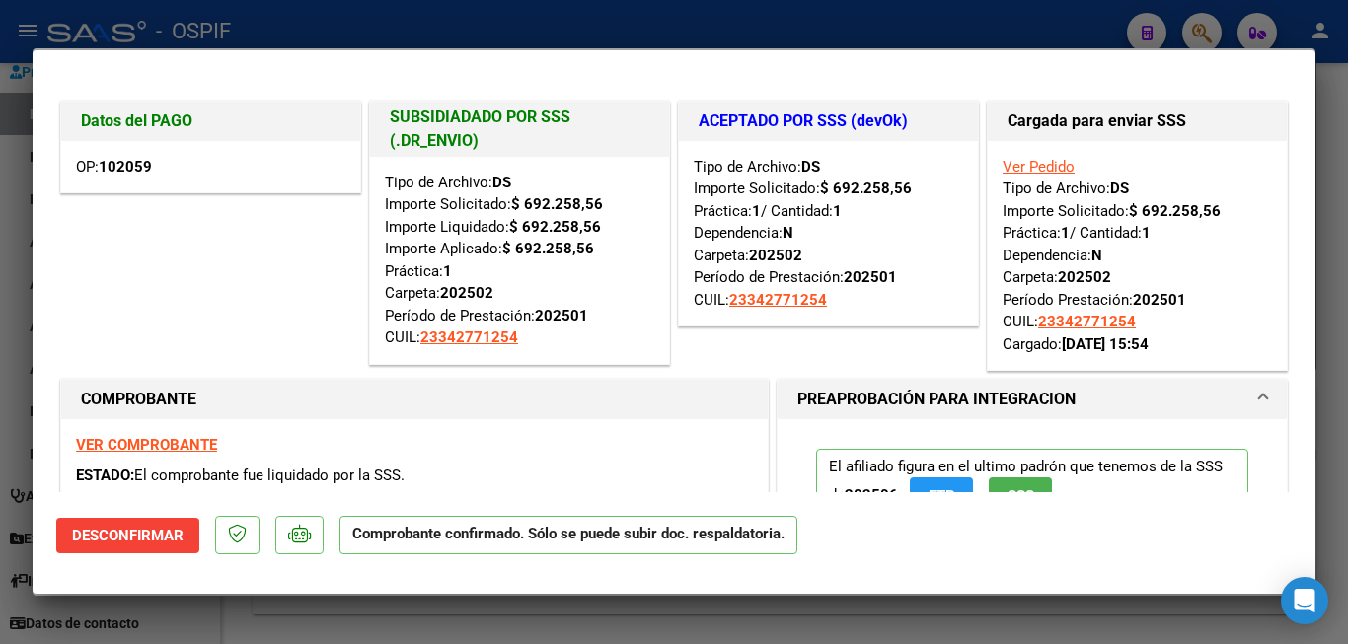
click at [1336, 337] on div at bounding box center [674, 322] width 1348 height 644
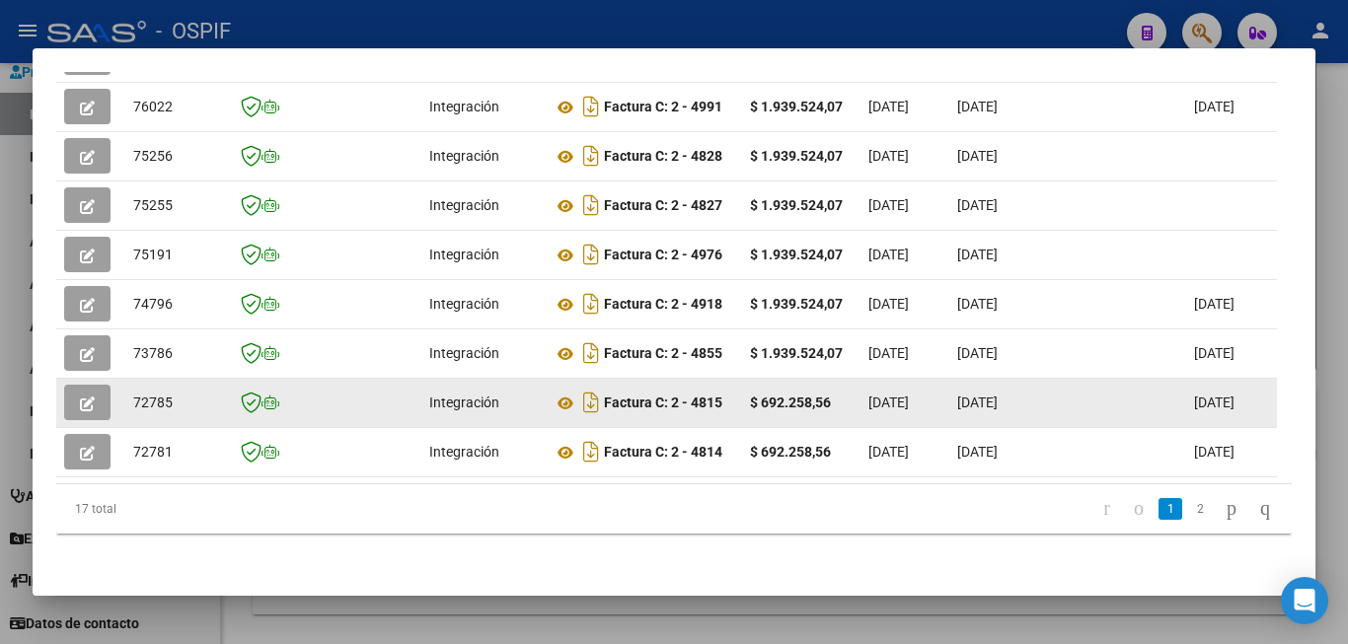
click at [94, 397] on icon "button" at bounding box center [87, 404] width 15 height 15
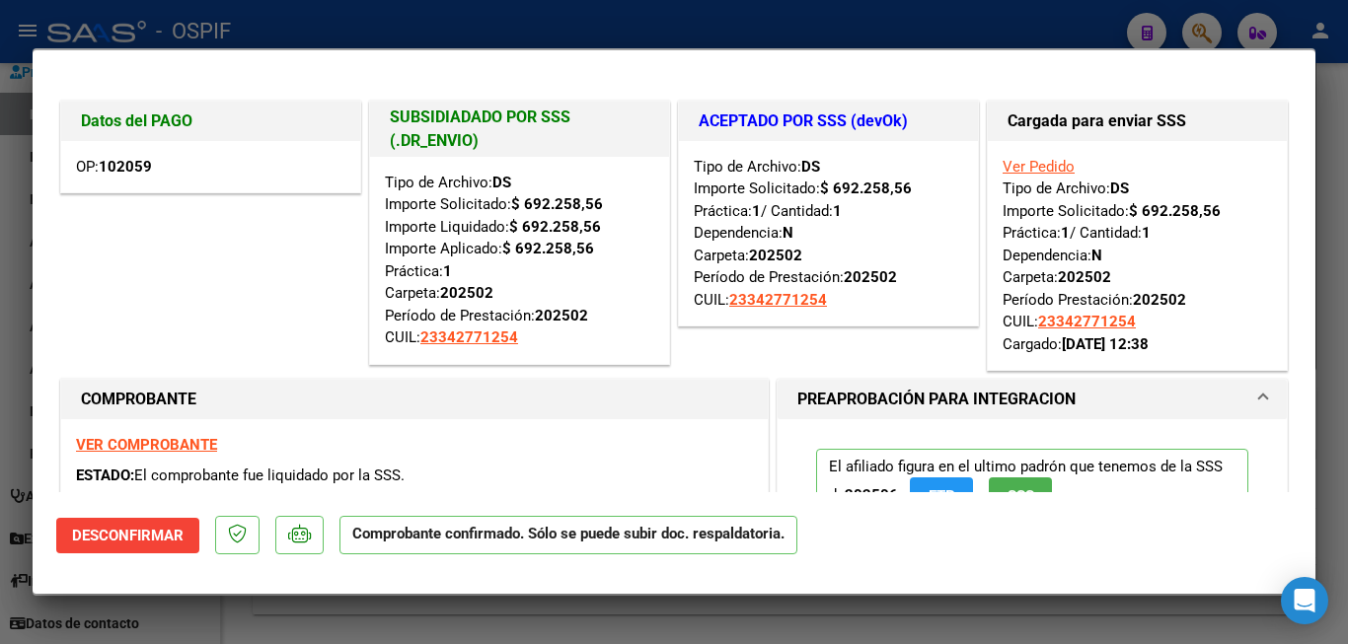
click at [1334, 401] on div at bounding box center [674, 322] width 1348 height 644
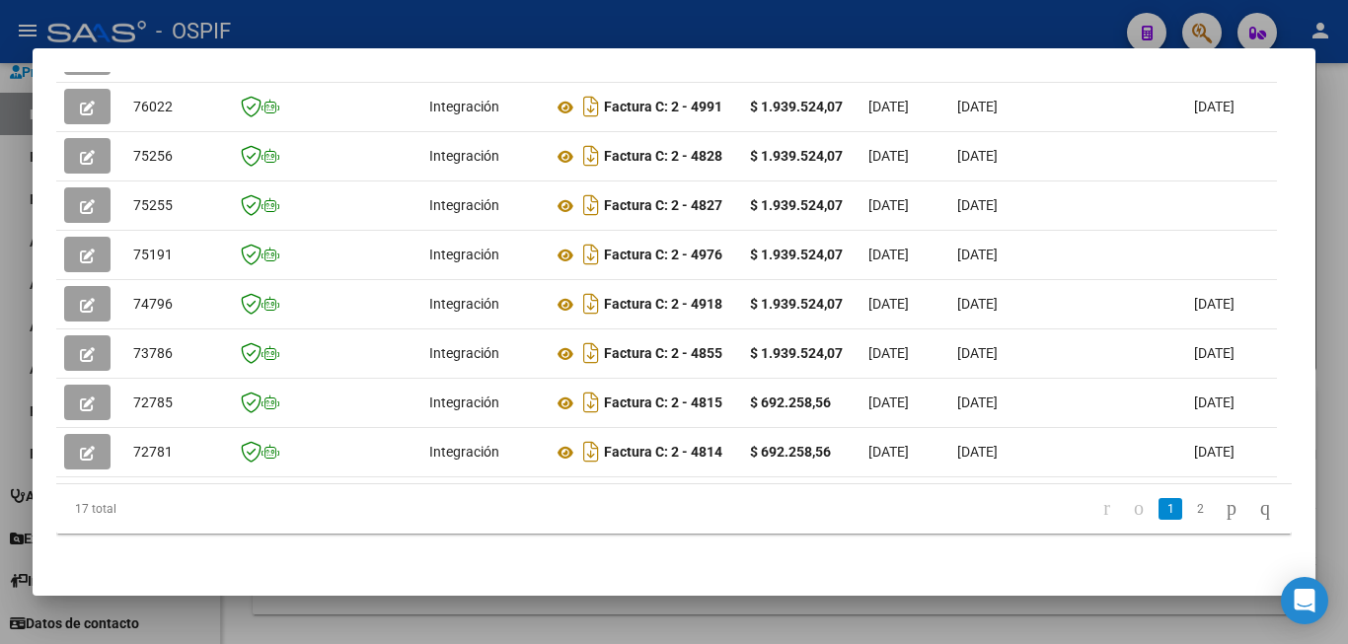
click at [1188, 506] on link "2" at bounding box center [1200, 509] width 24 height 22
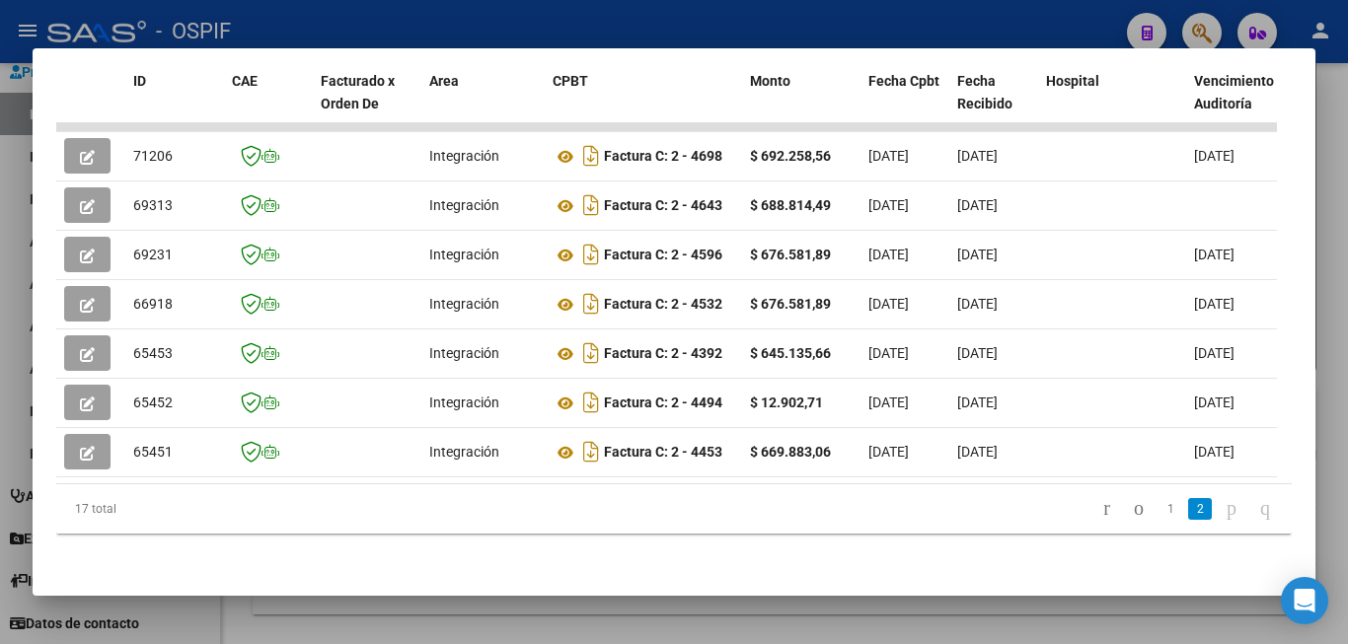
scroll to position [505, 0]
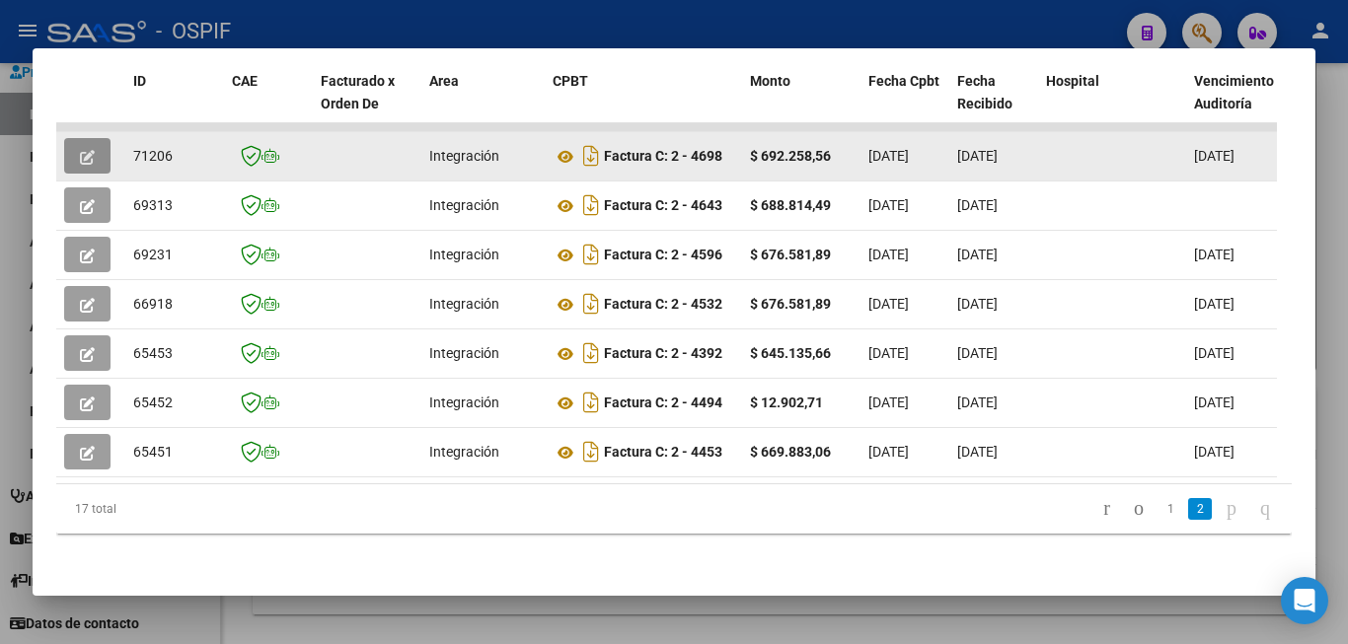
click at [87, 150] on icon "button" at bounding box center [87, 157] width 15 height 15
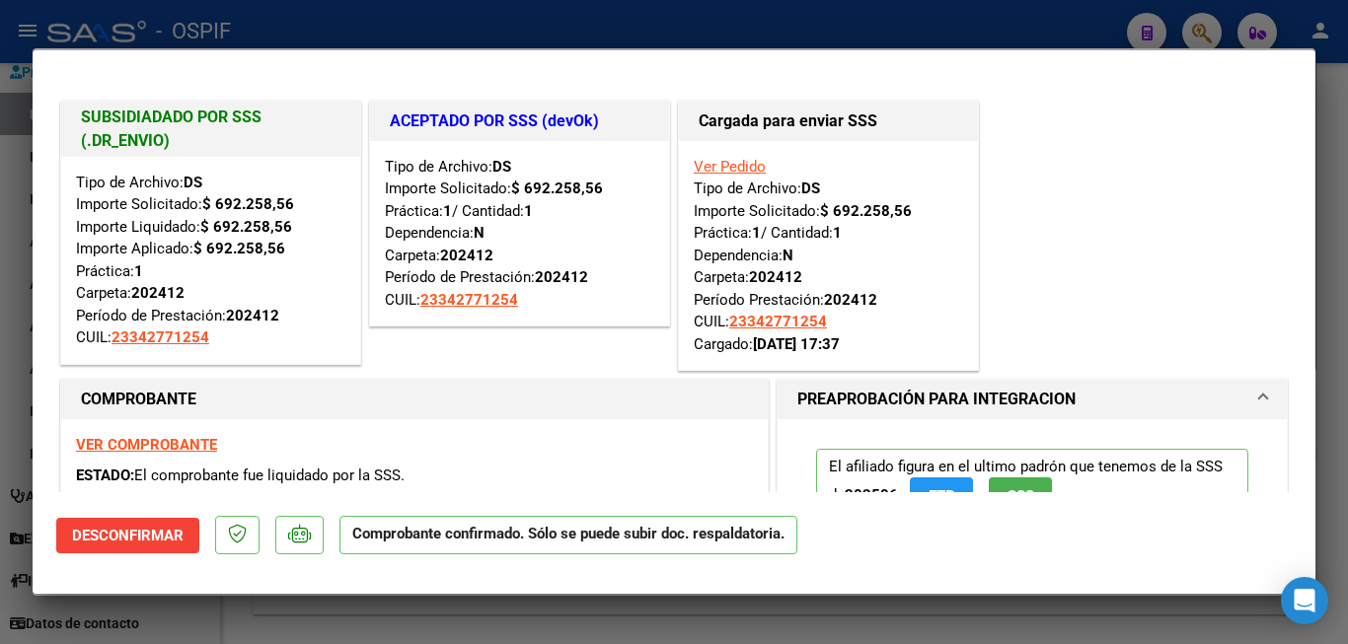
click at [1339, 374] on div at bounding box center [674, 322] width 1348 height 644
type input "$ 0,00"
